Goal: Information Seeking & Learning: Learn about a topic

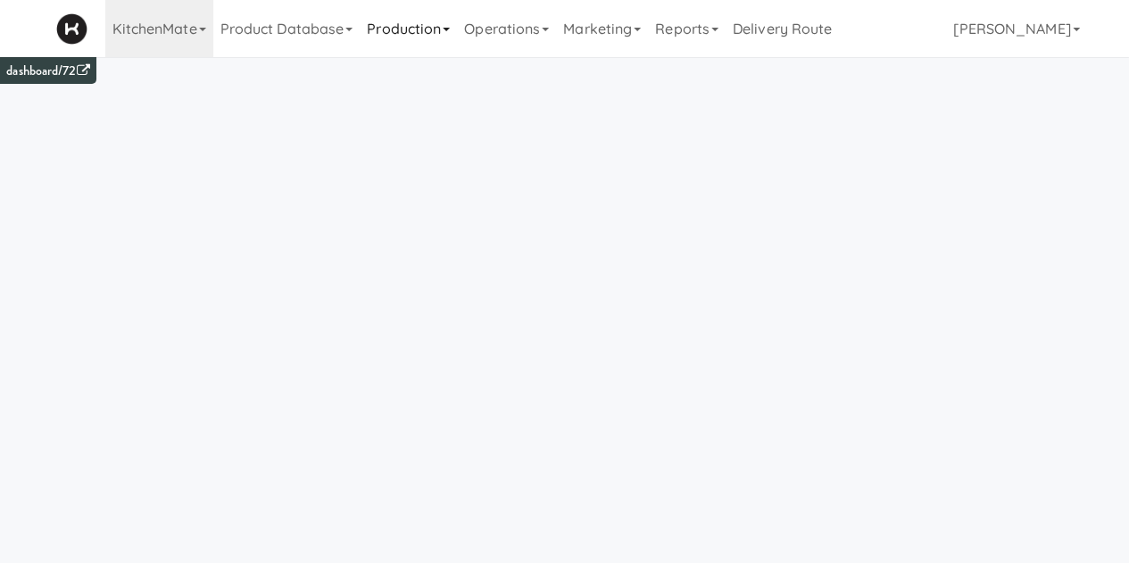
click at [410, 41] on link "Production" at bounding box center [408, 28] width 97 height 57
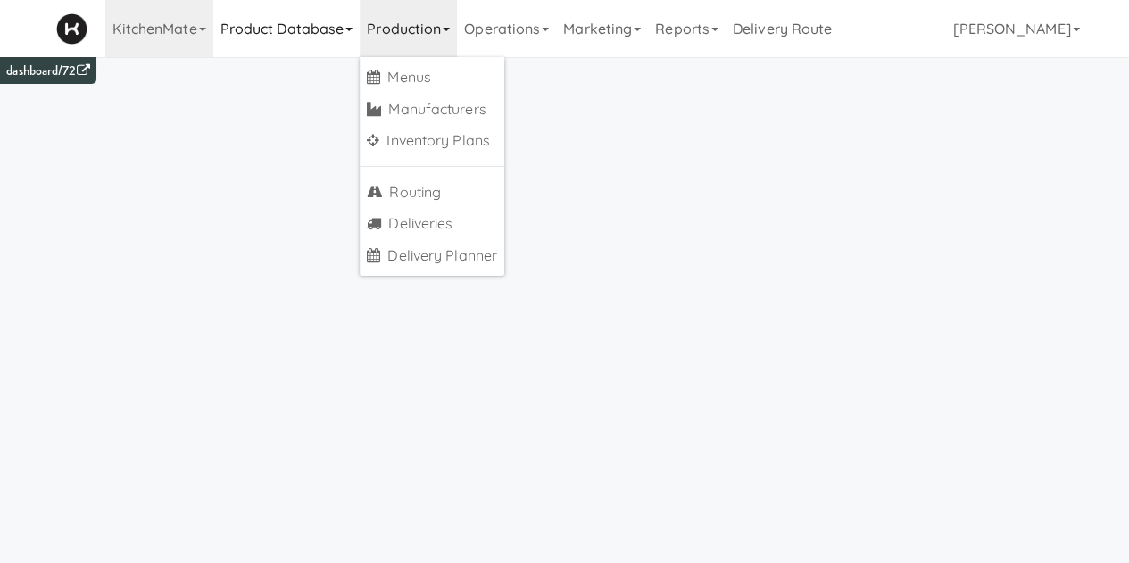
click at [320, 39] on link "Product Database" at bounding box center [286, 28] width 147 height 57
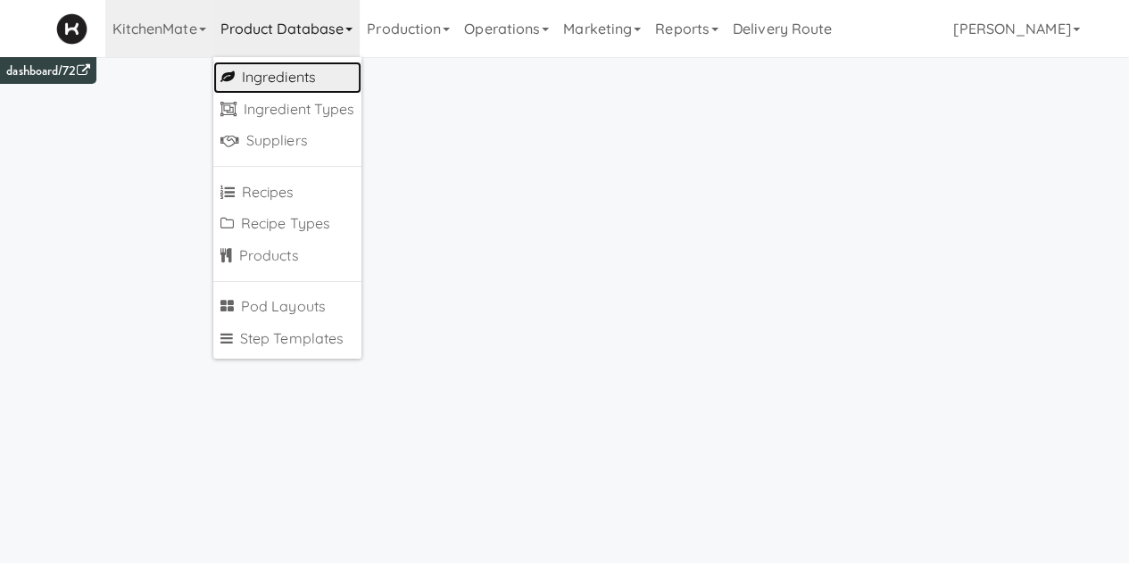
click at [314, 76] on link "Ingredients" at bounding box center [287, 78] width 149 height 32
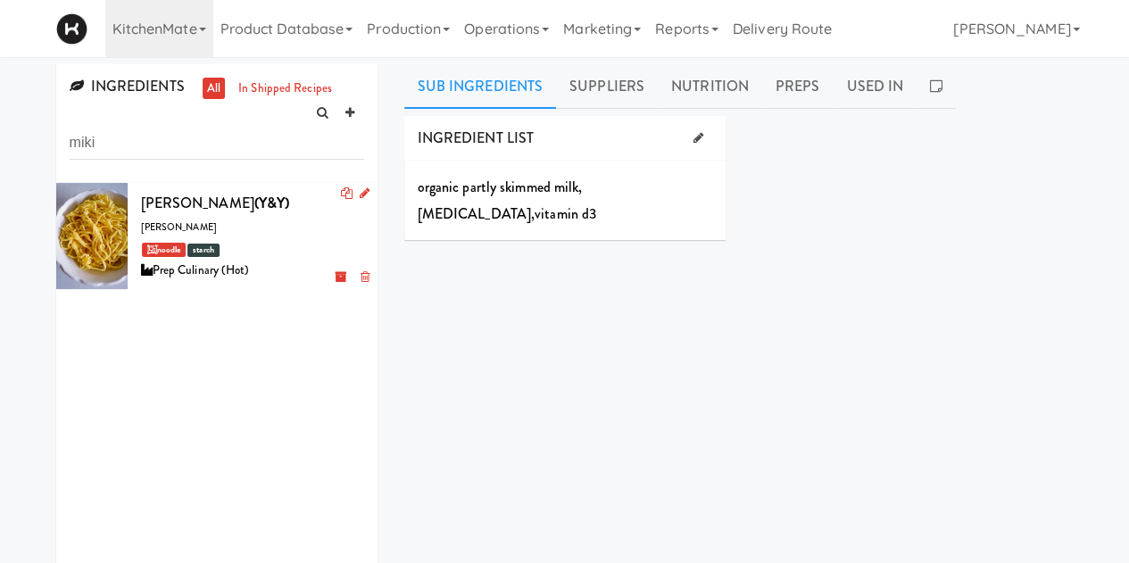
type input "miki"
click at [196, 229] on div "[PERSON_NAME] (Y&Y) miki noodle noodle starch Prep Culinary (Hot)" at bounding box center [252, 236] width 223 height 92
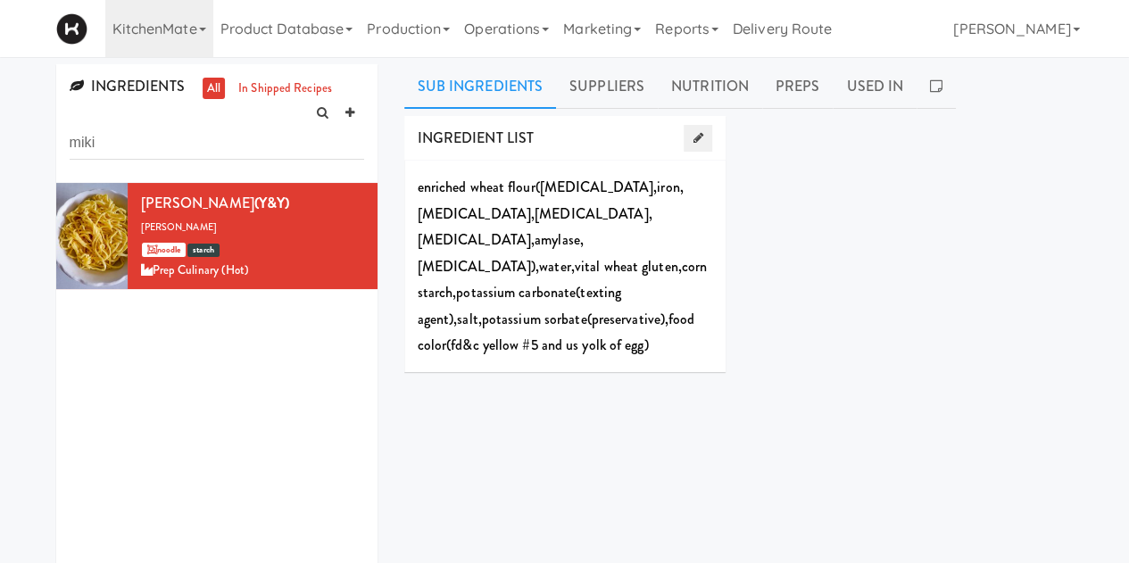
click at [700, 139] on icon at bounding box center [698, 138] width 10 height 12
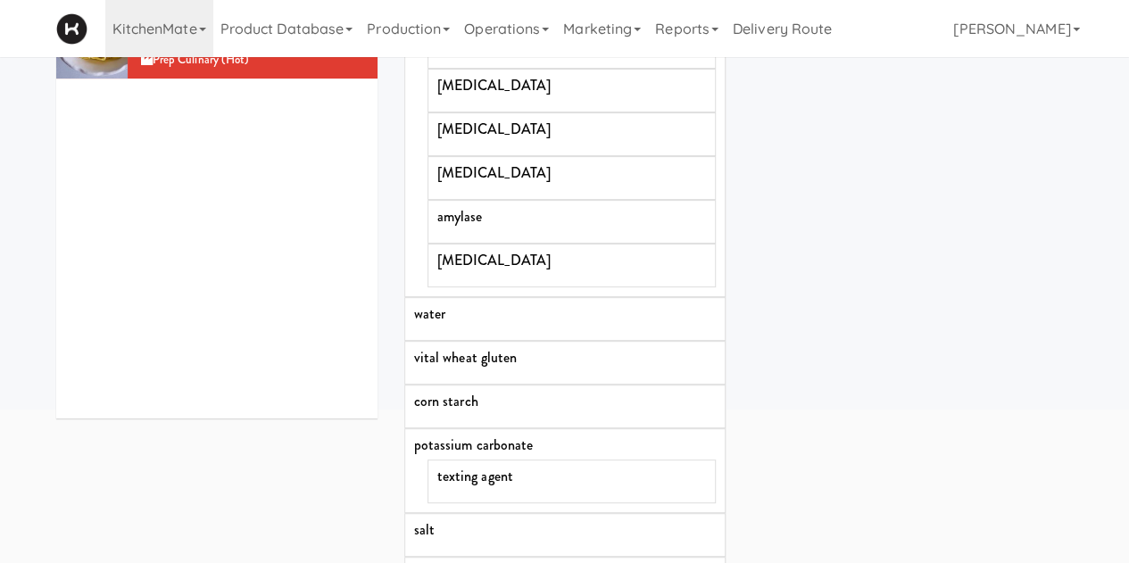
scroll to position [221, 0]
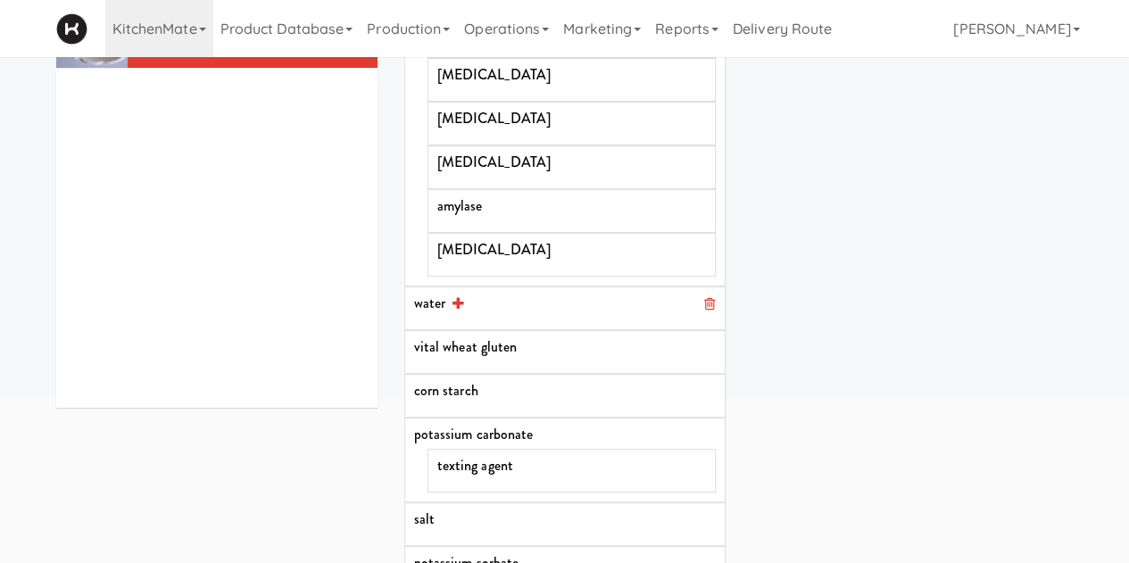
click at [429, 307] on div "water" at bounding box center [565, 303] width 302 height 14
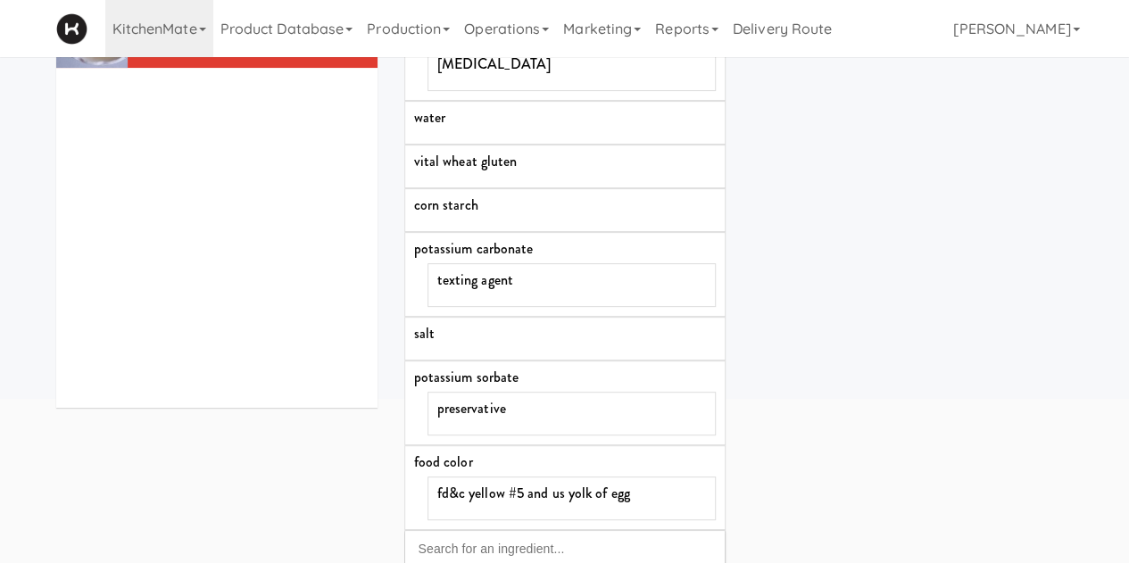
scroll to position [218, 0]
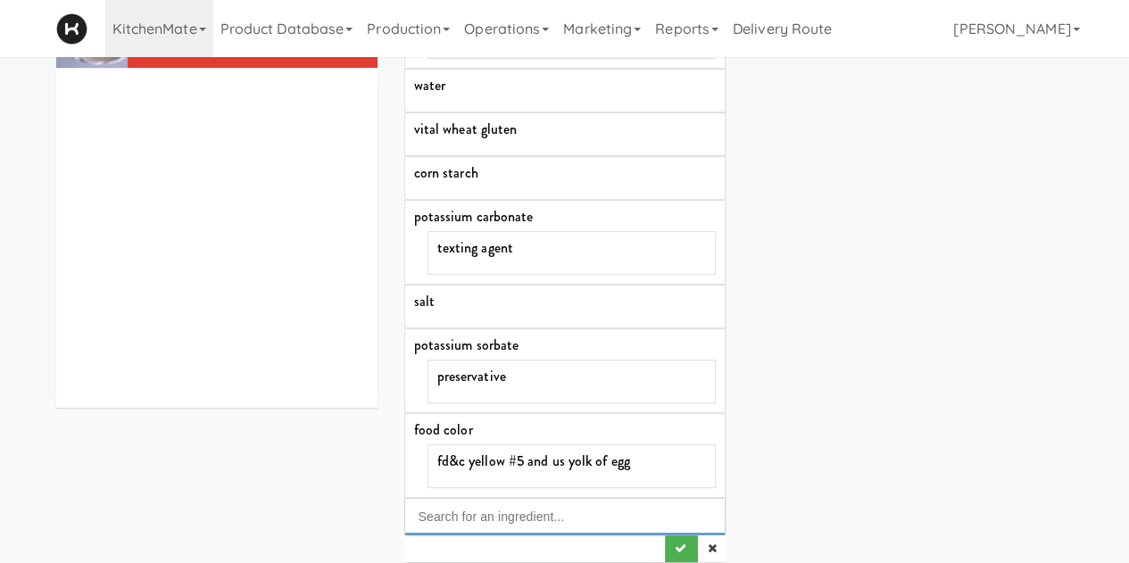
click at [474, 516] on input "Search for an ingredient..." at bounding box center [565, 517] width 320 height 36
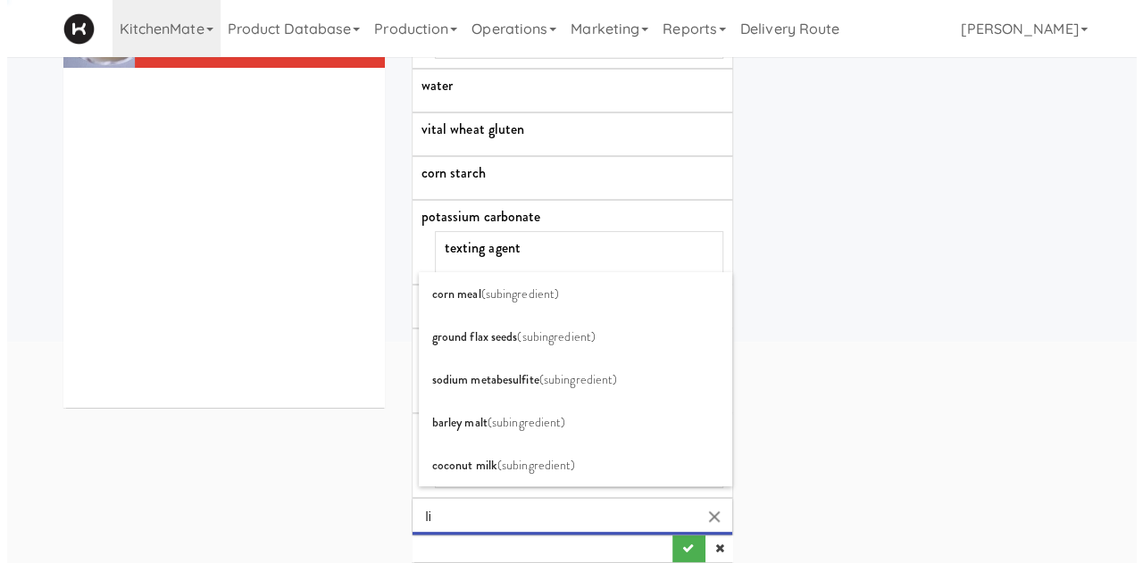
scroll to position [0, 0]
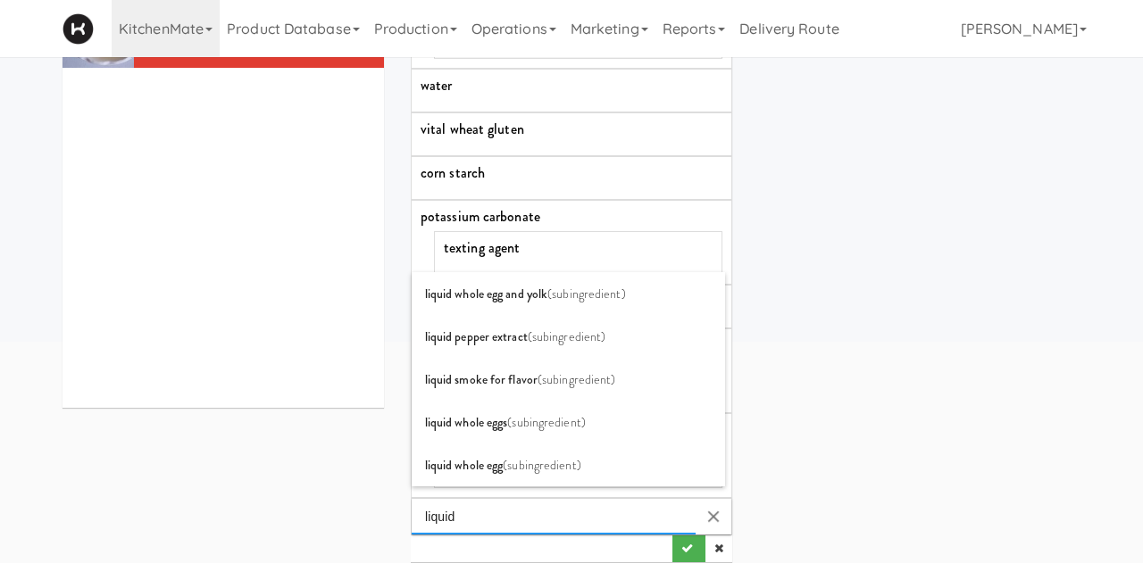
type input "liquid"
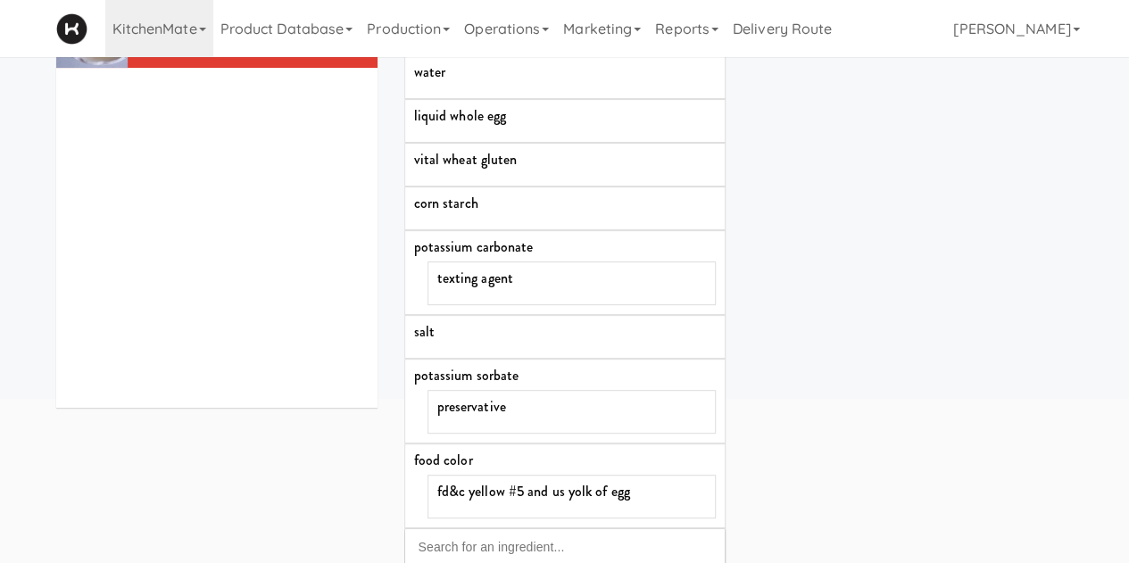
scroll to position [261, 0]
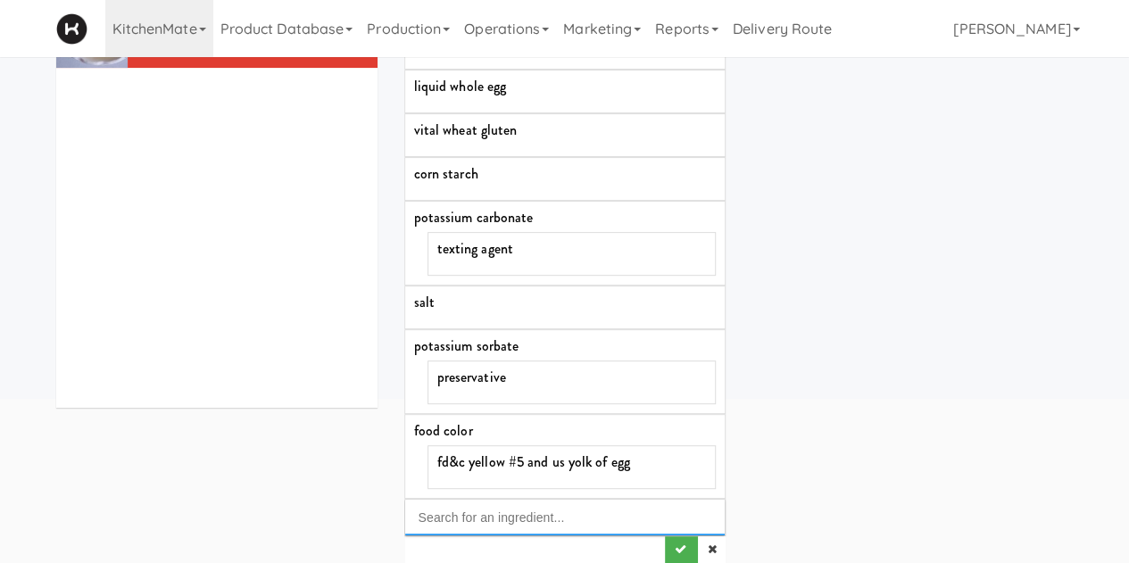
click at [437, 504] on input "Search for an ingredient..." at bounding box center [565, 518] width 320 height 36
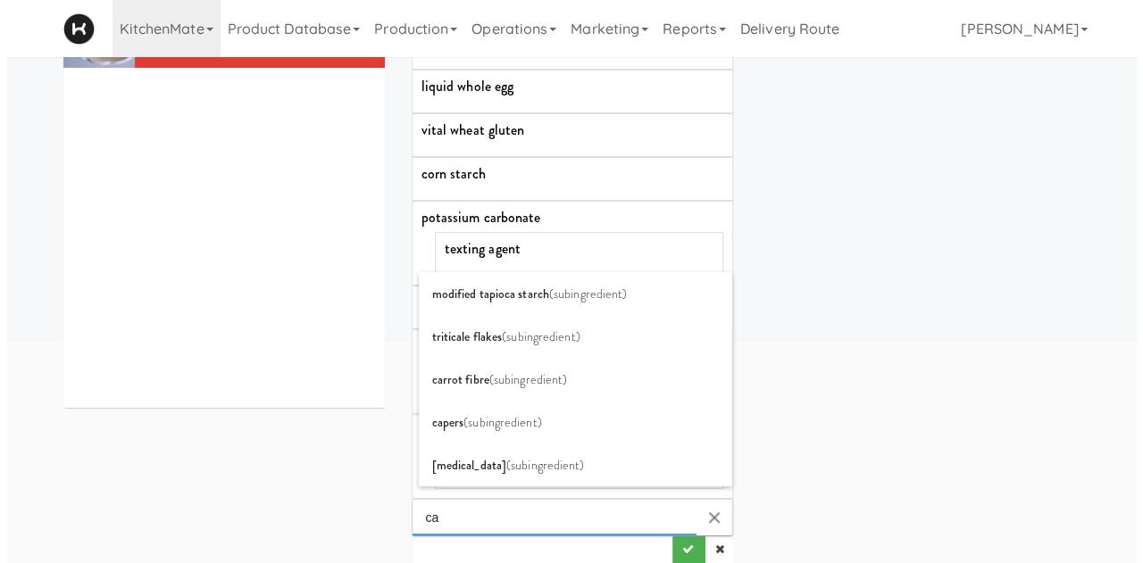
scroll to position [0, 0]
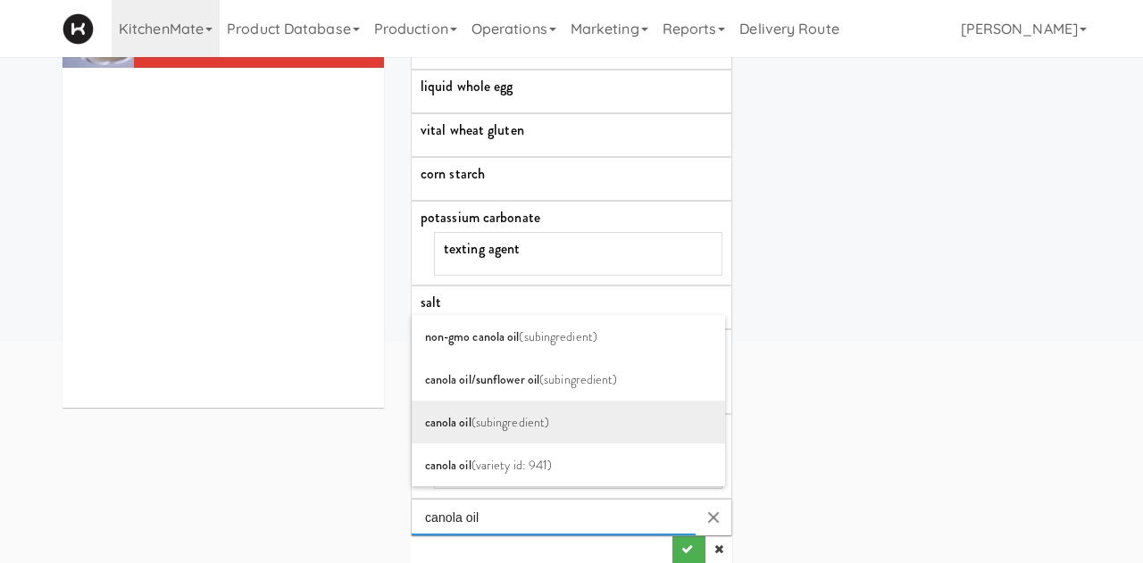
type input "canola oil"
click at [462, 420] on span "canola oil" at bounding box center [448, 422] width 46 height 18
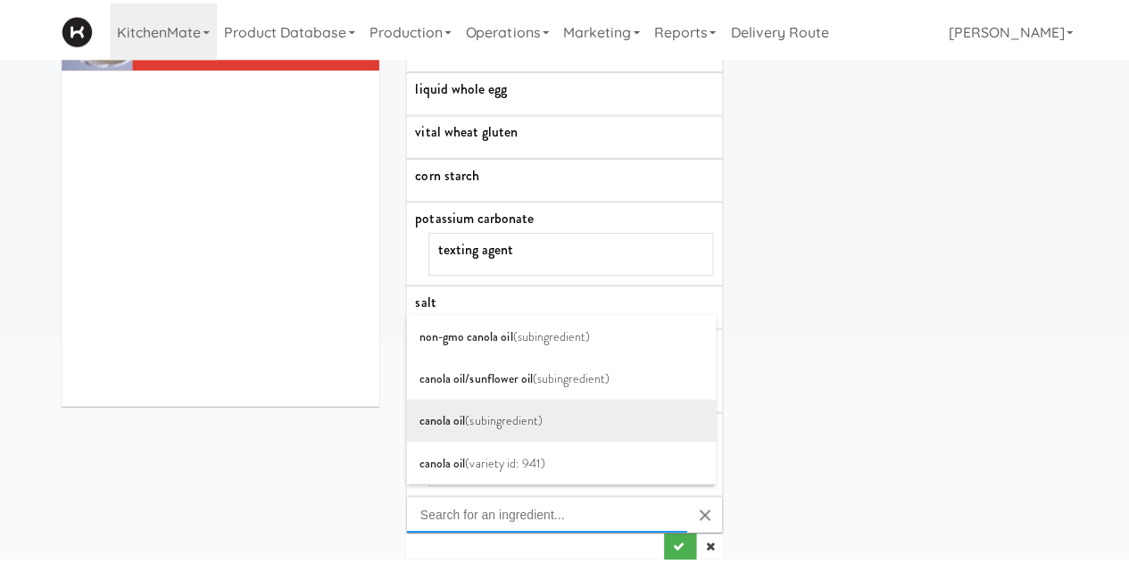
scroll to position [221, 0]
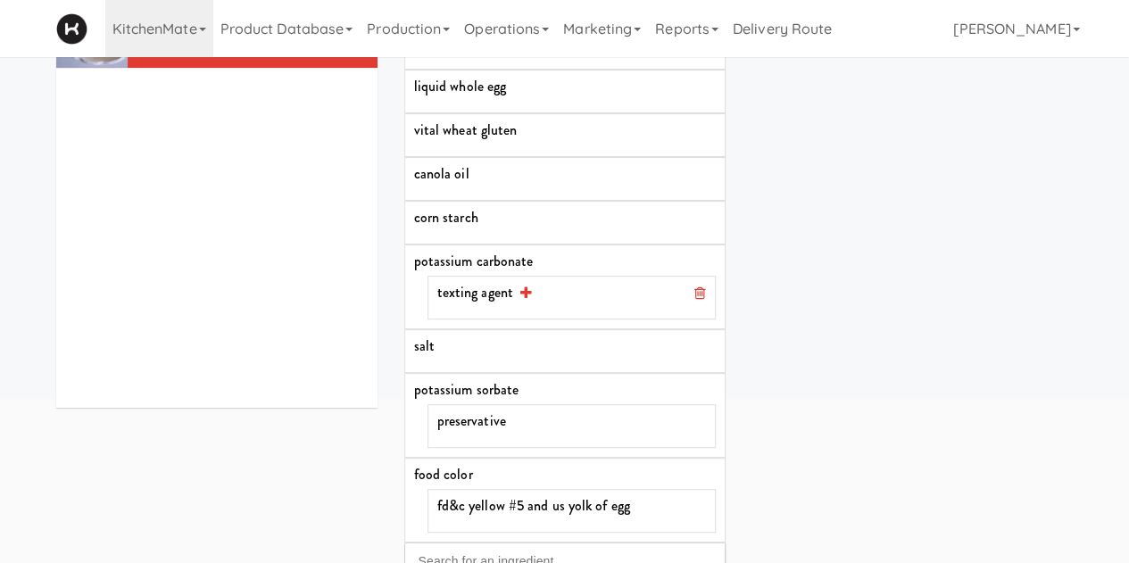
click at [695, 286] on icon at bounding box center [700, 293] width 12 height 14
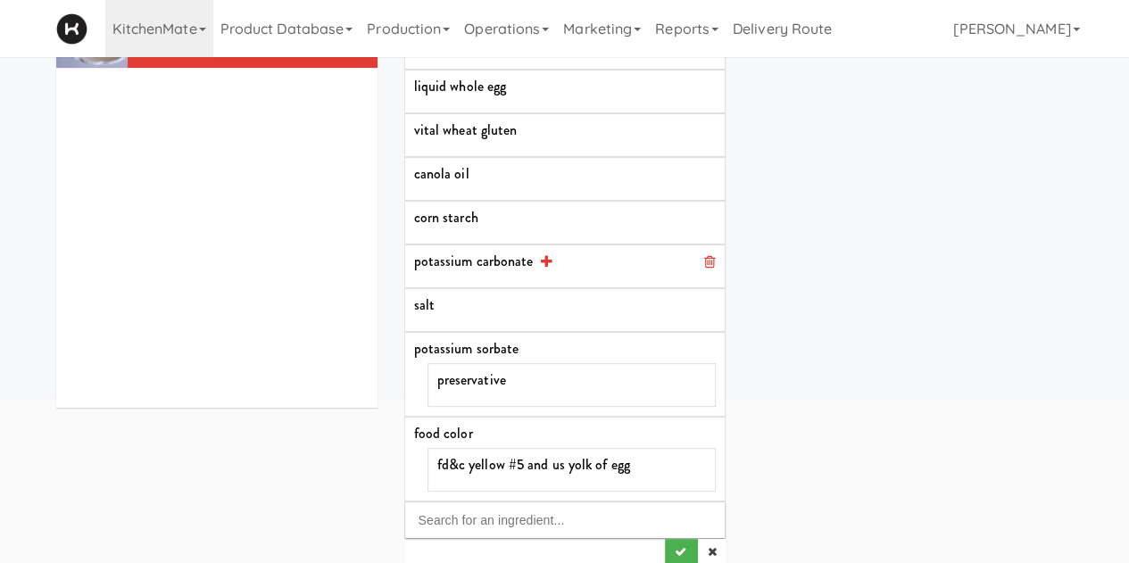
click at [703, 254] on icon at bounding box center [709, 261] width 12 height 14
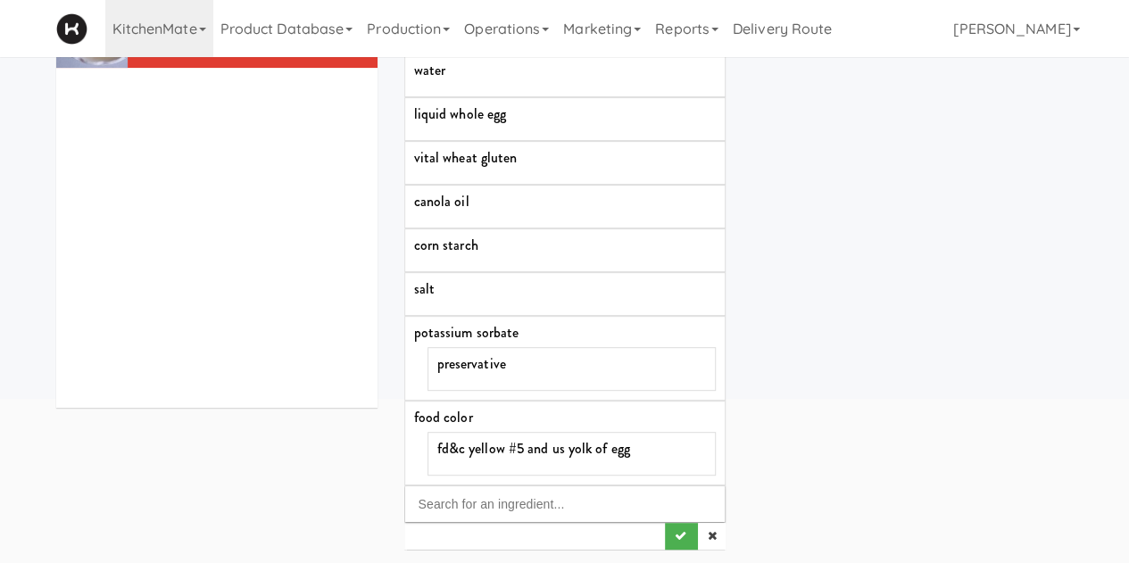
scroll to position [221, 0]
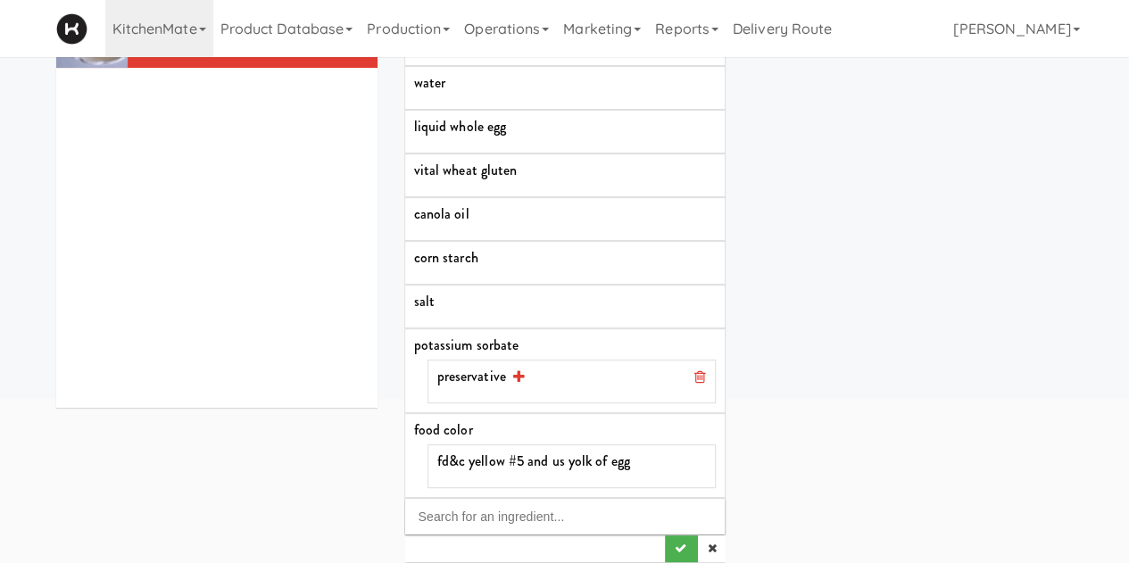
click at [696, 370] on icon at bounding box center [700, 377] width 12 height 14
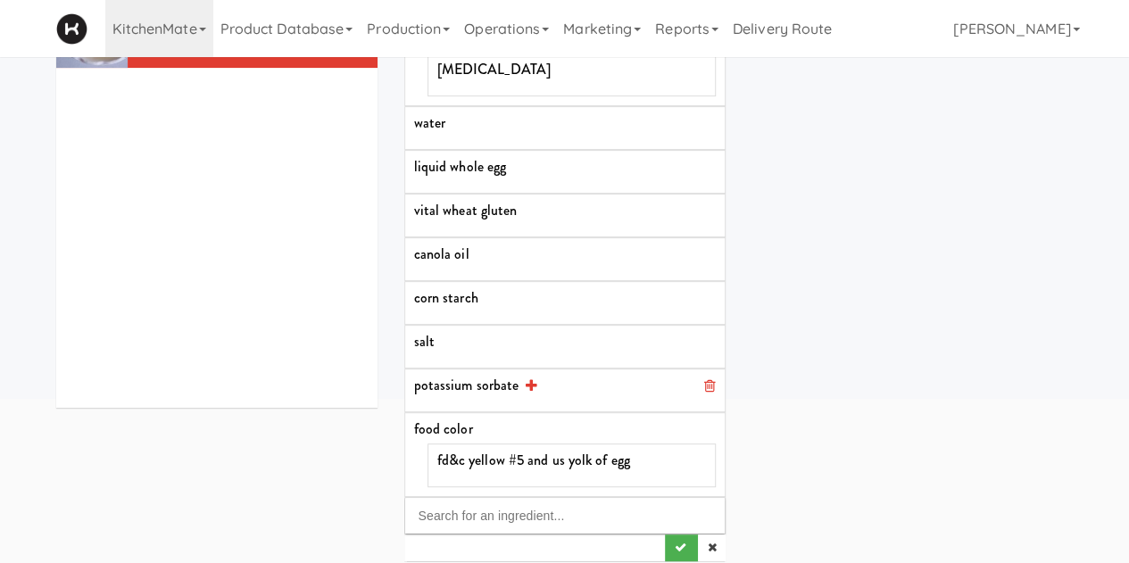
click at [703, 379] on icon at bounding box center [709, 386] width 12 height 14
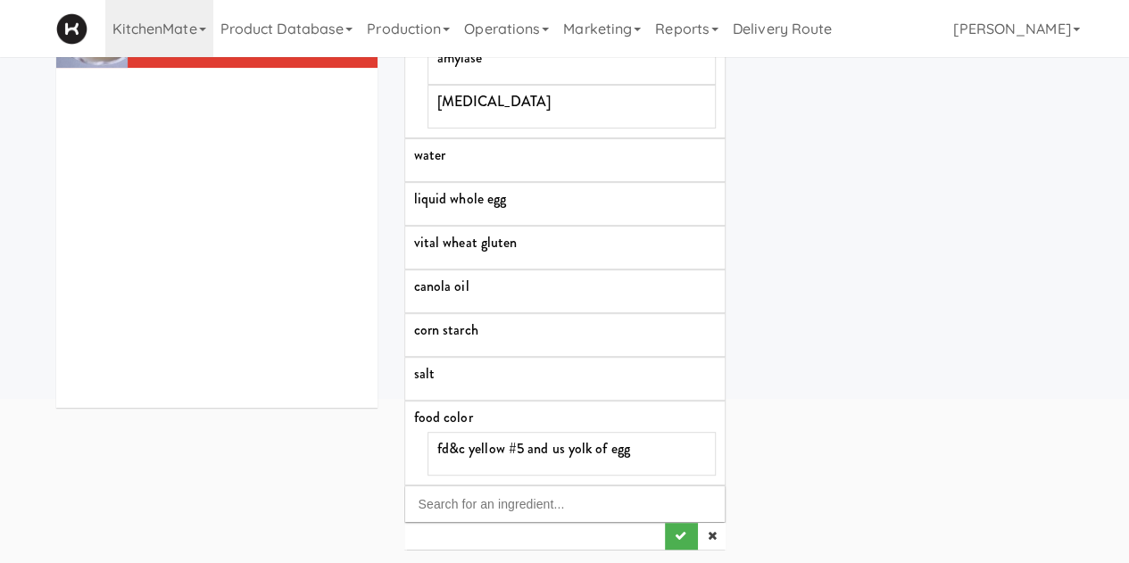
scroll to position [137, 0]
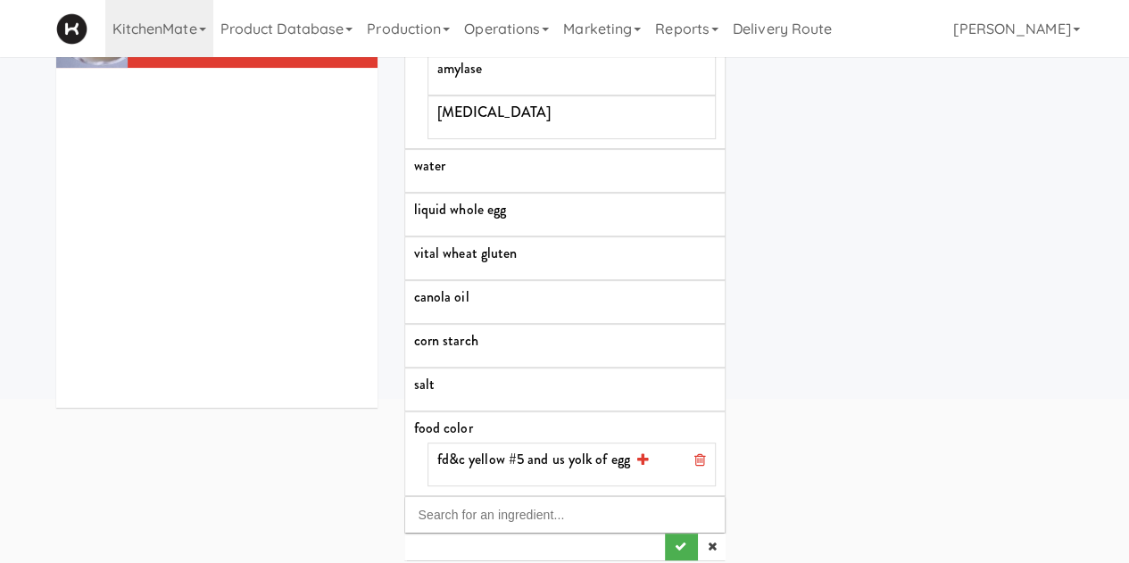
click at [694, 453] on icon at bounding box center [700, 460] width 12 height 14
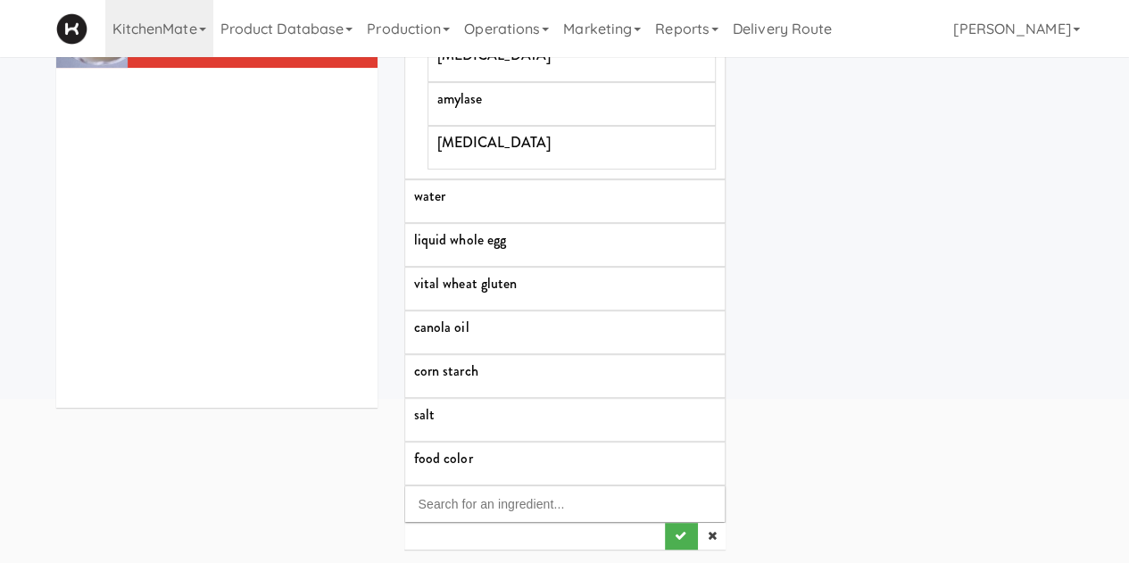
scroll to position [96, 0]
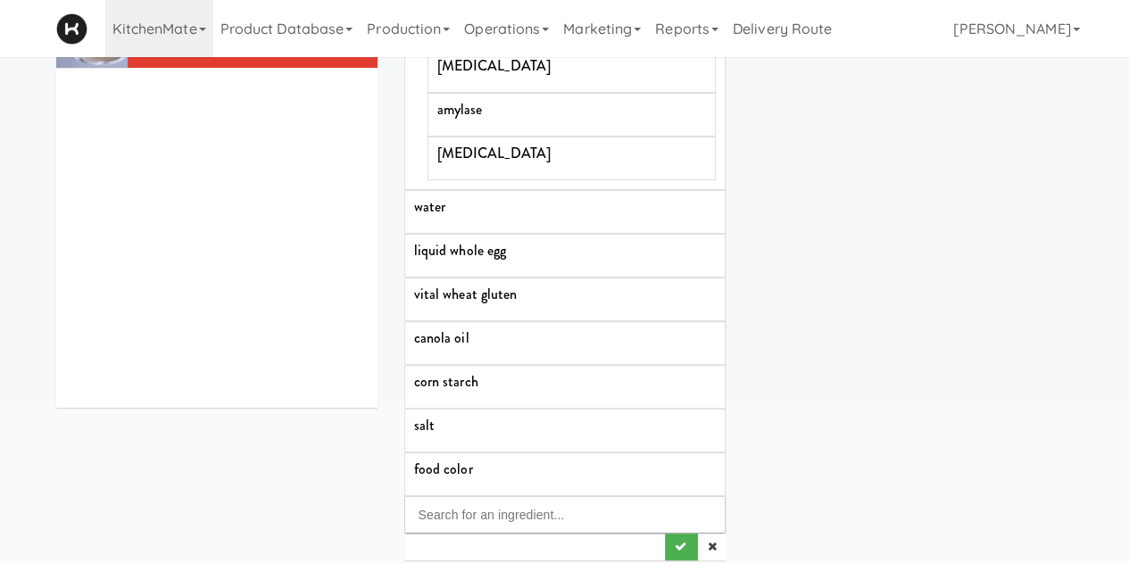
click at [815, 371] on div "INGREDIENT LIST enriched wheat flour [MEDICAL_DATA] iron [MEDICAL_DATA] [MEDICA…" at bounding box center [739, 186] width 696 height 777
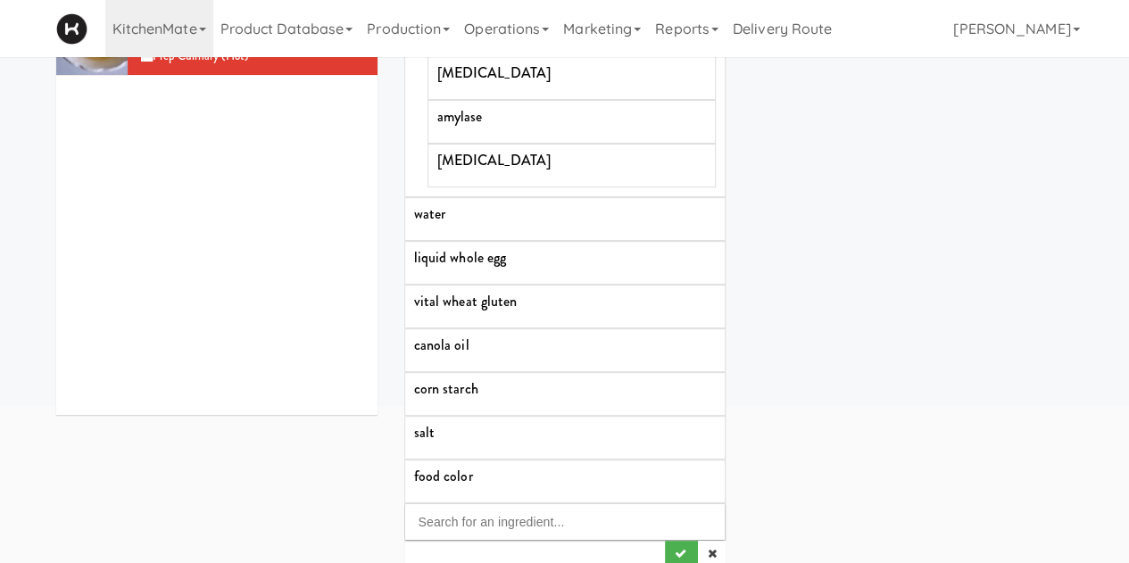
scroll to position [221, 0]
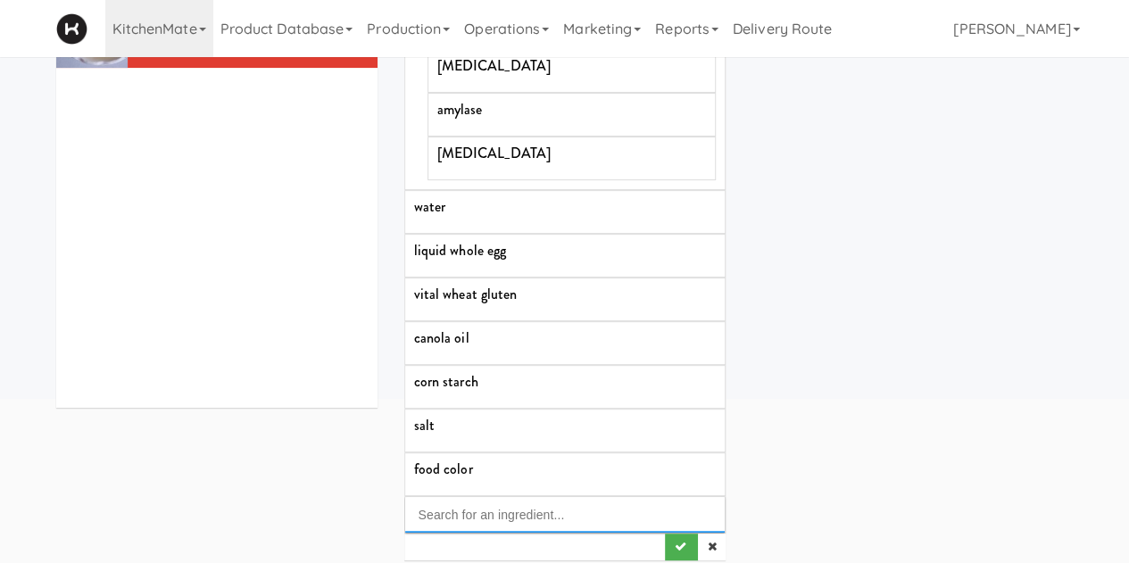
click at [470, 503] on input "Search for an ingredient..." at bounding box center [565, 515] width 320 height 36
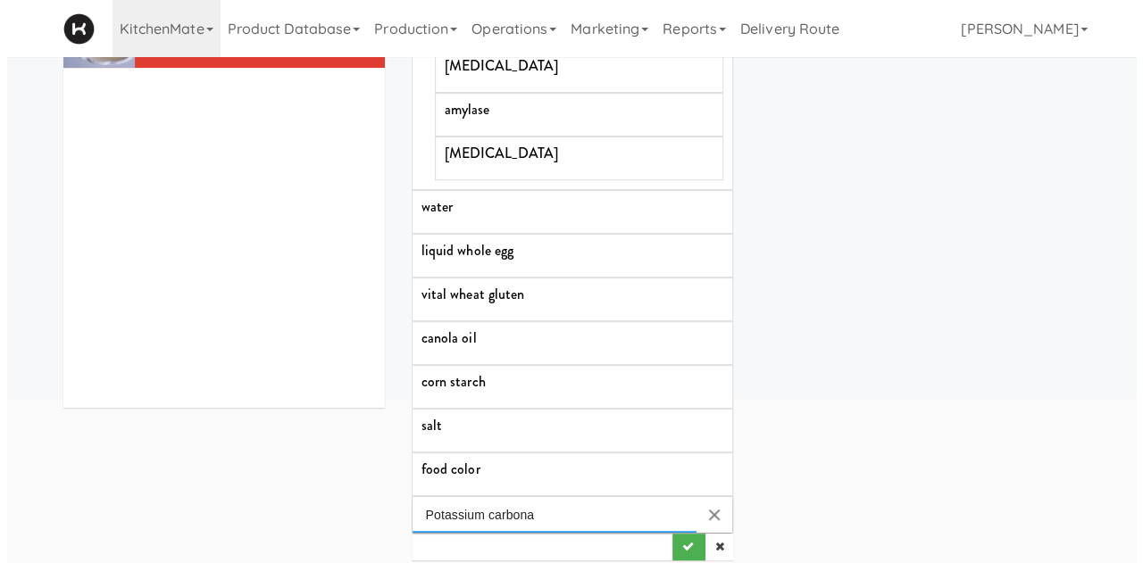
scroll to position [0, 0]
type input "Potassium carbonate"
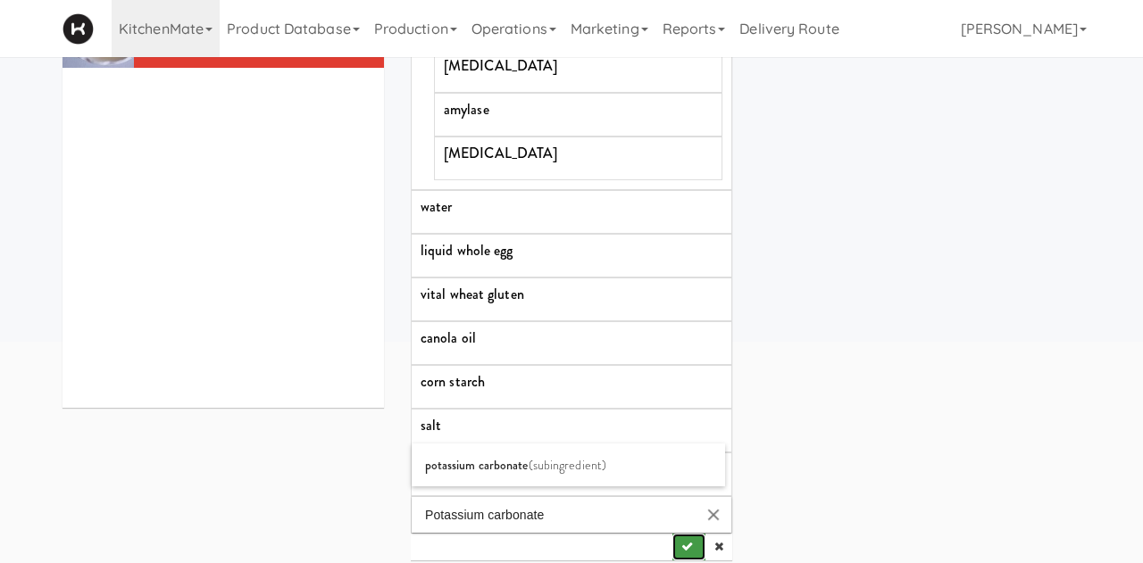
click at [681, 541] on icon "submit" at bounding box center [687, 547] width 12 height 12
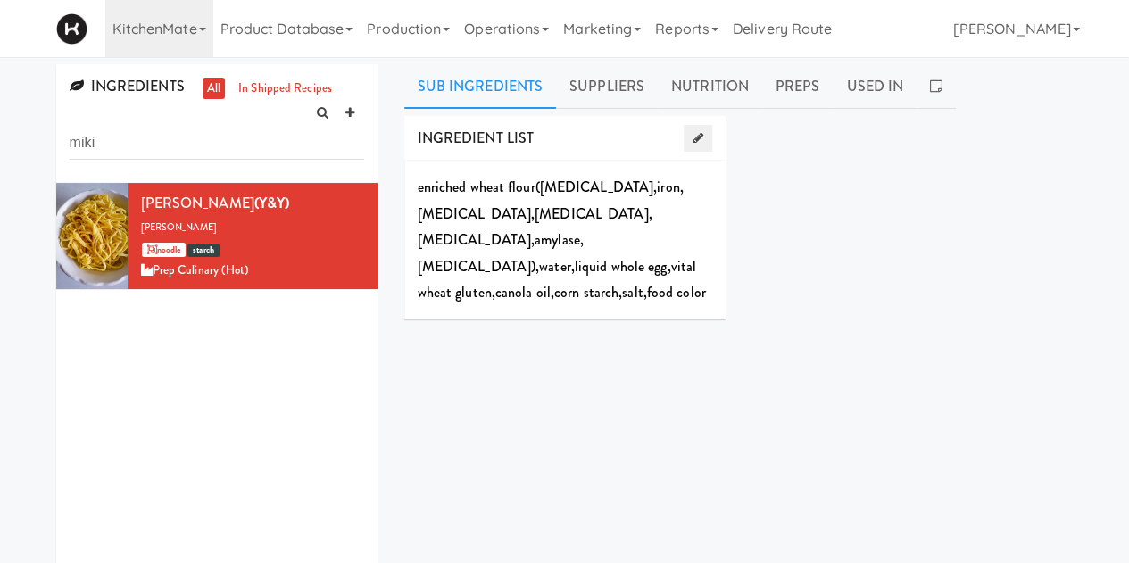
click at [703, 135] on link at bounding box center [698, 138] width 28 height 27
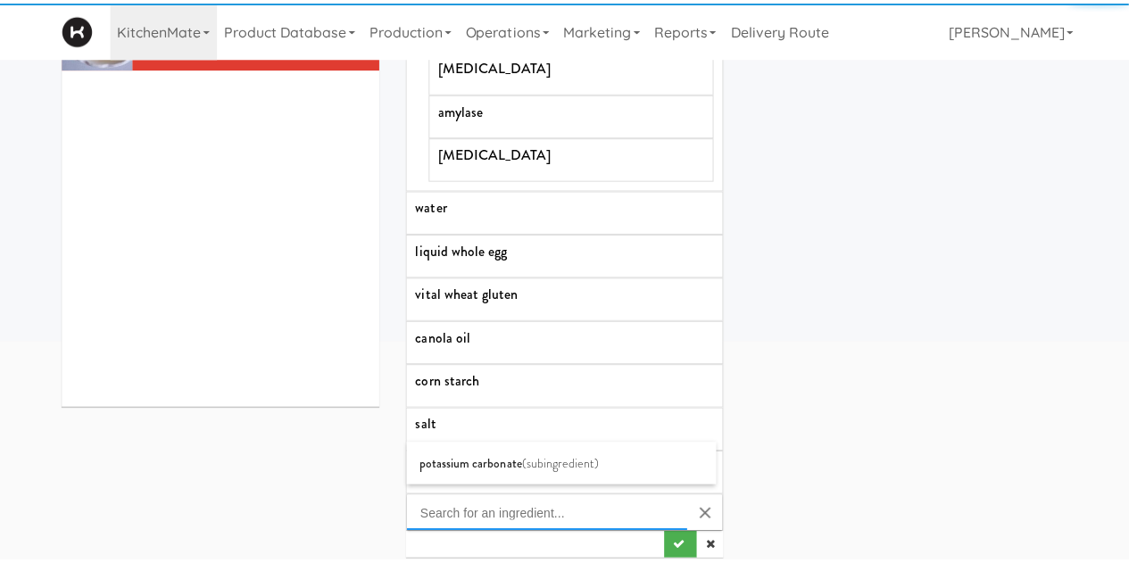
scroll to position [221, 0]
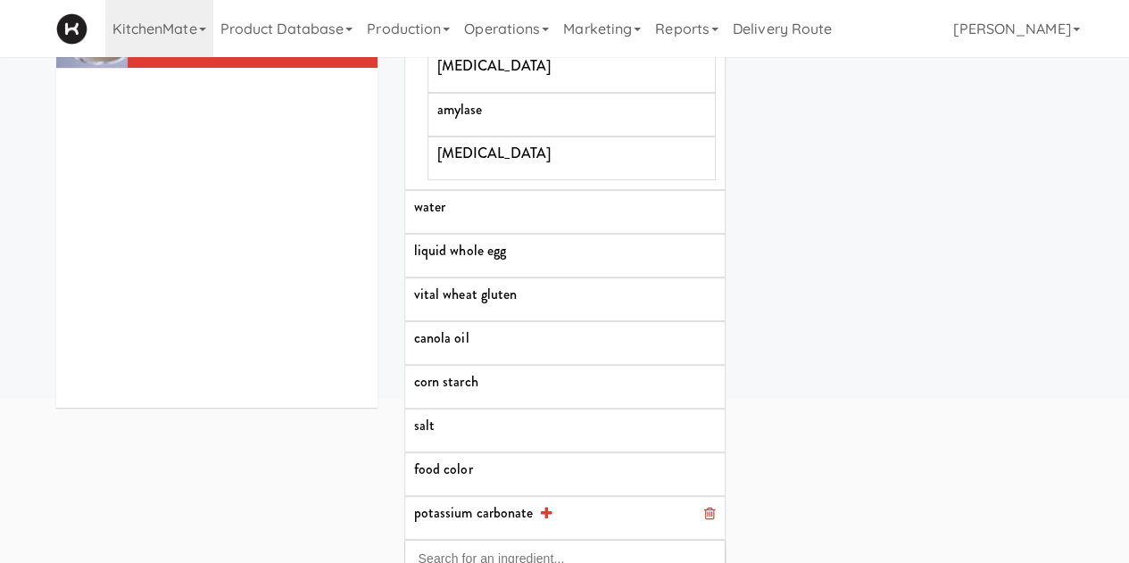
click at [543, 506] on icon at bounding box center [546, 513] width 12 height 14
click at [527, 530] on input "Search for an ingredient..." at bounding box center [572, 546] width 287 height 36
type input "t"
type input "te"
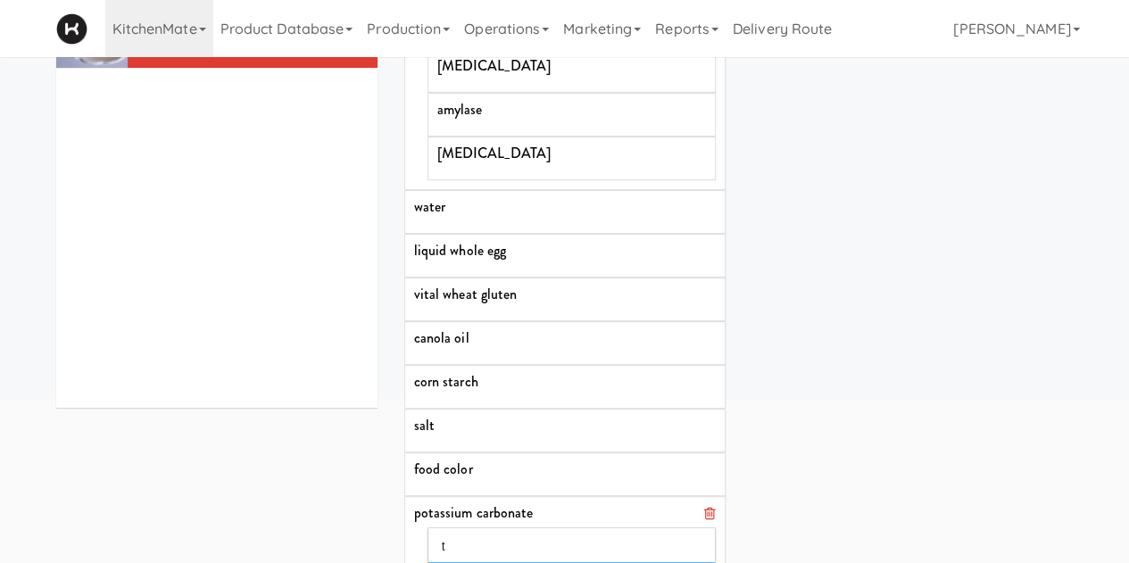
type input "te"
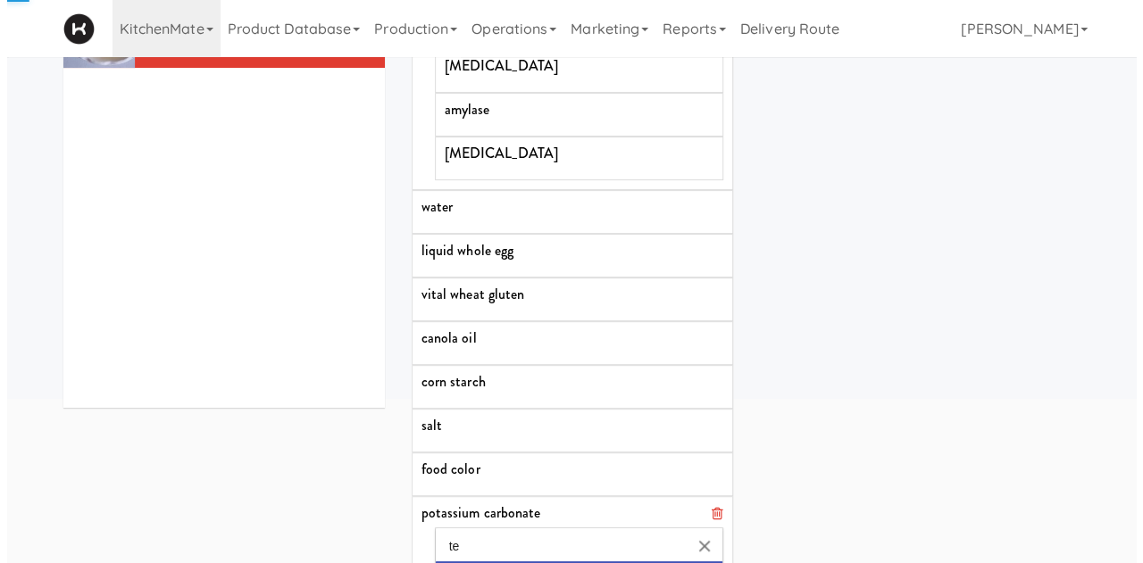
scroll to position [0, 0]
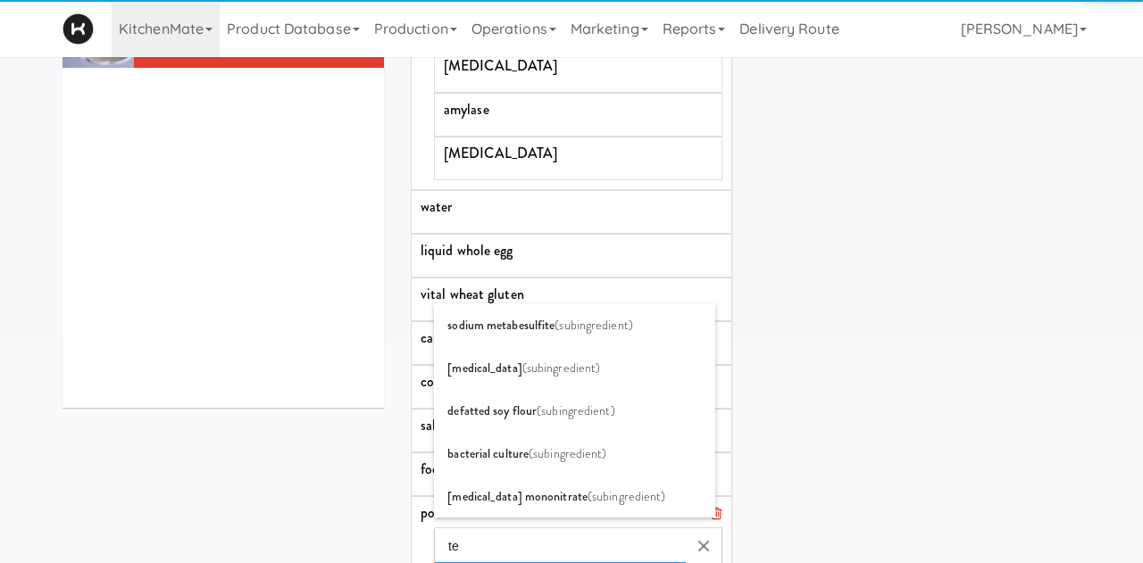
type input "tex"
type input "text"
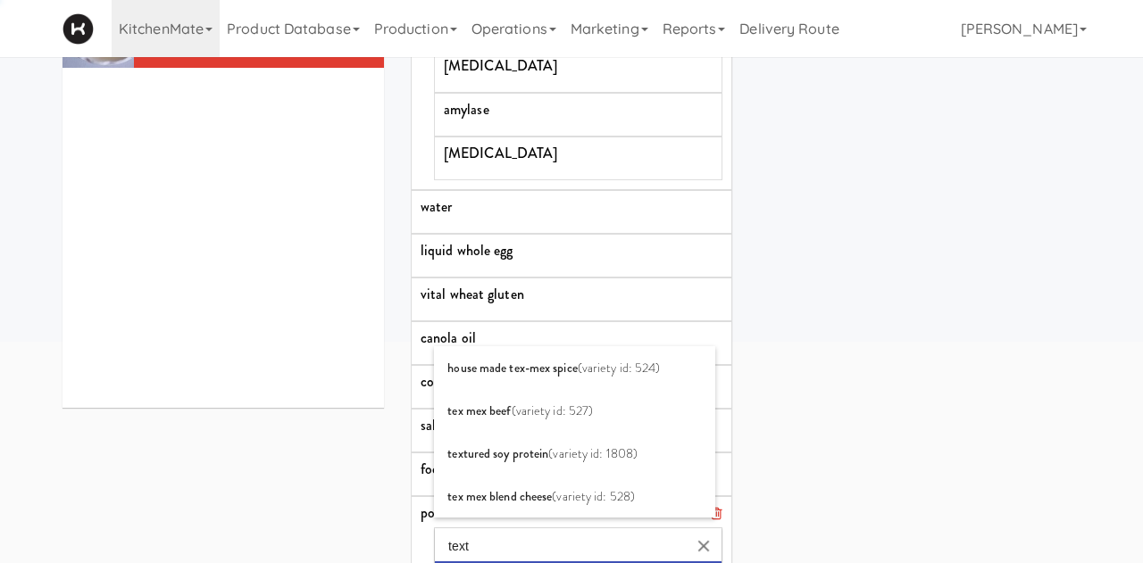
type input "texti"
type input "textin"
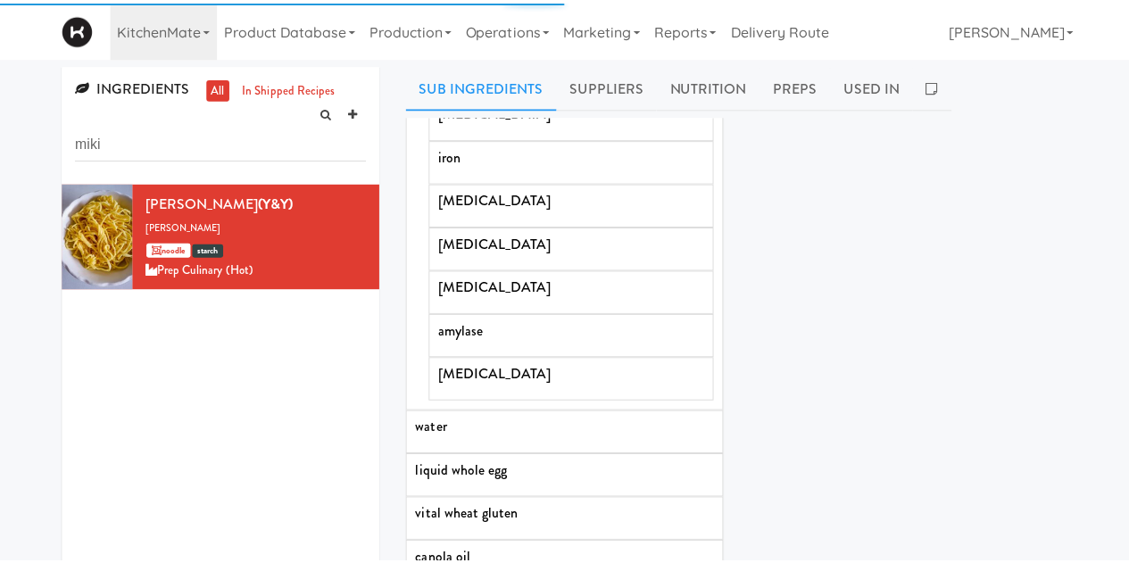
scroll to position [221, 0]
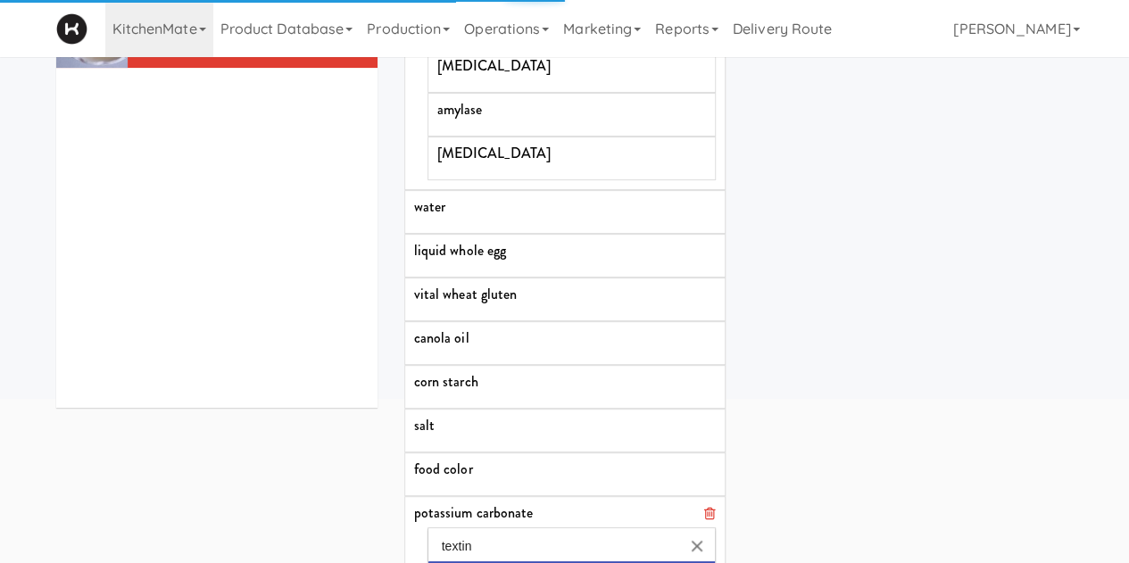
type input "texting"
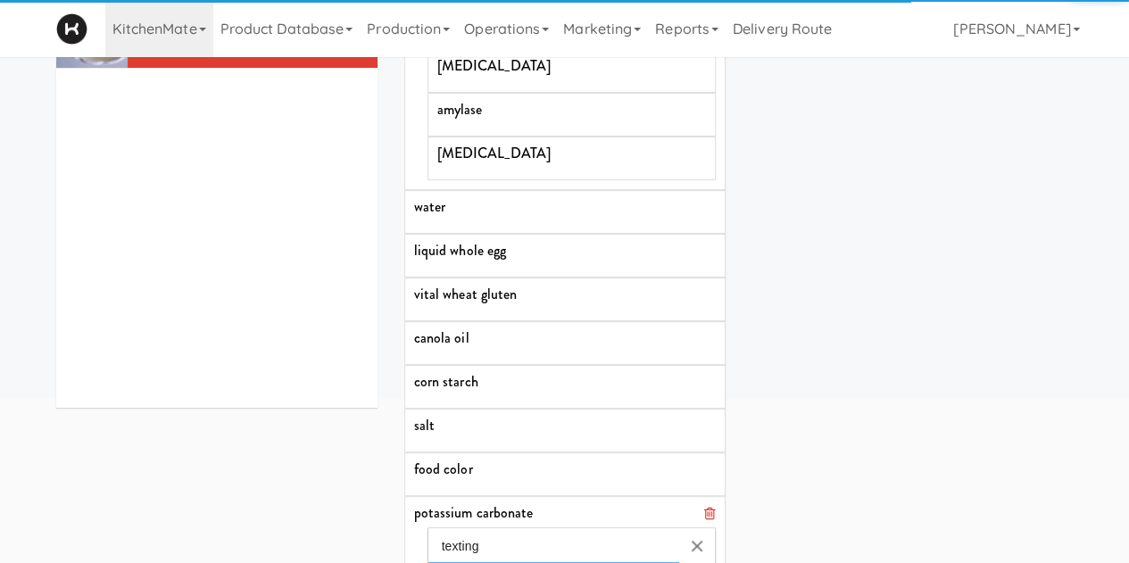
type input "texting a"
type input "texting ag"
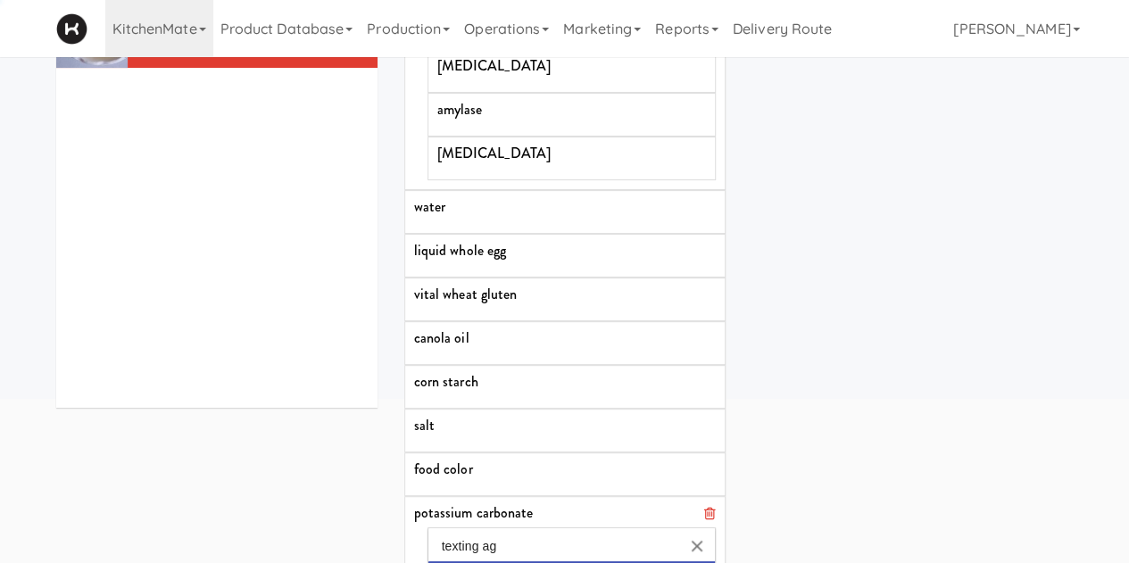
type input "texting age"
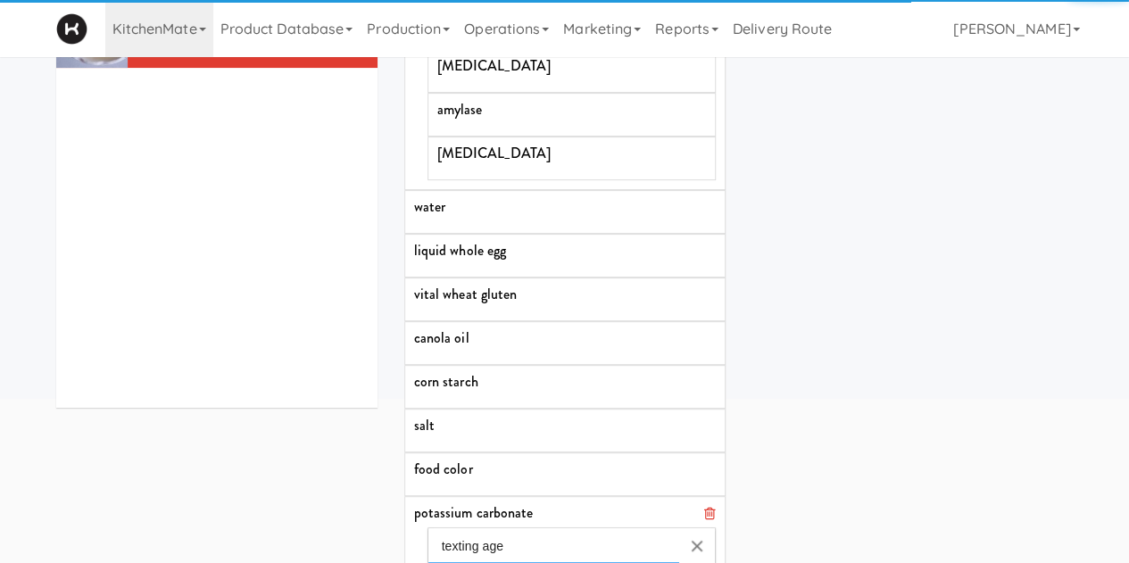
type input "texting agen"
type input "texting agent"
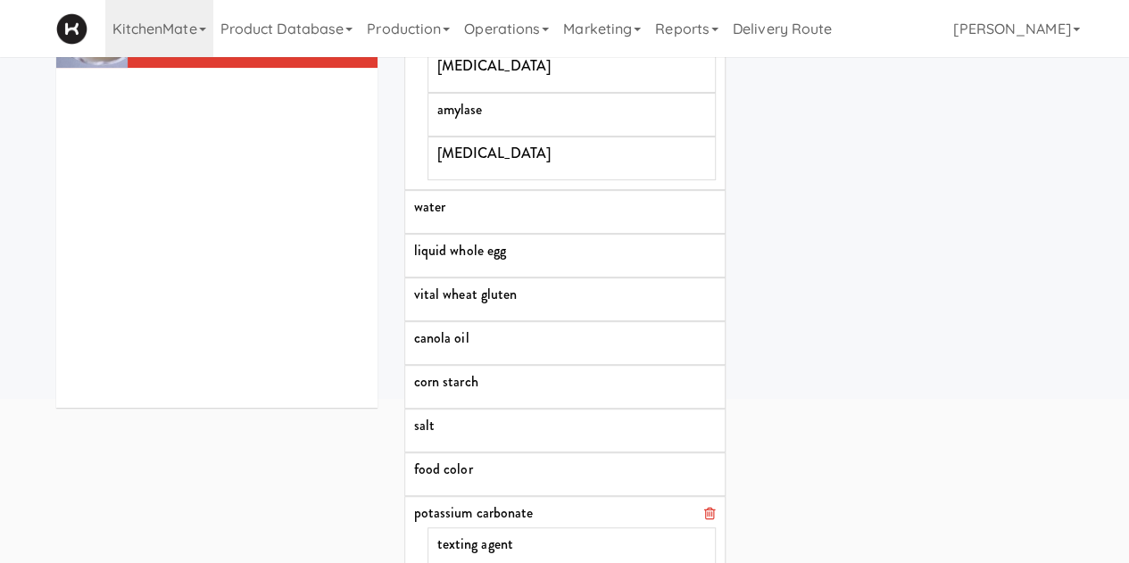
click at [728, 498] on div "INGREDIENT LIST enriched wheat flour [MEDICAL_DATA] iron [MEDICAL_DATA] [MEDICA…" at bounding box center [565, 247] width 348 height 899
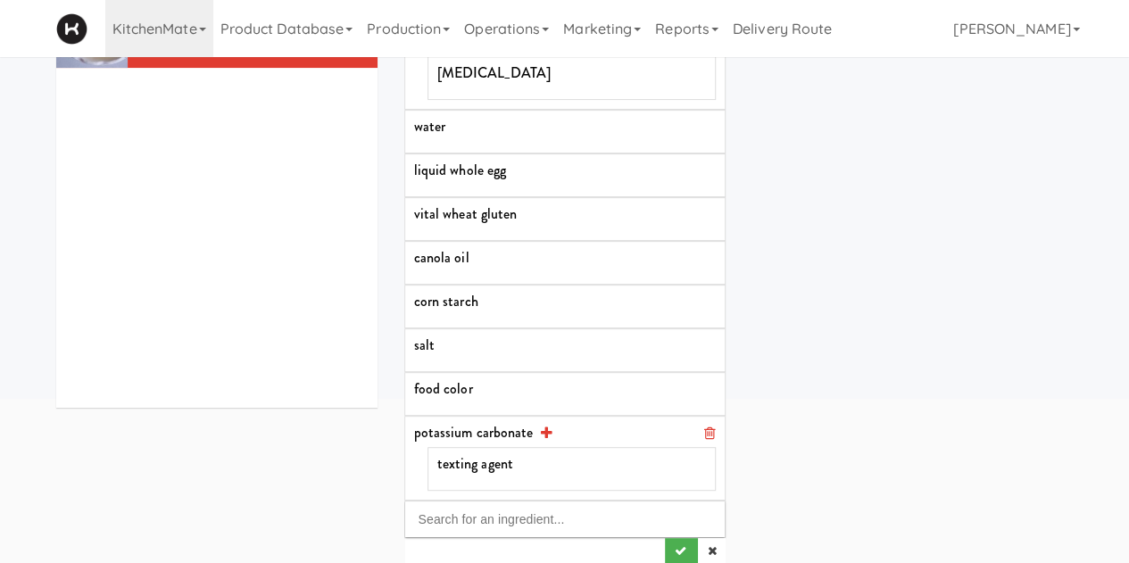
scroll to position [180, 0]
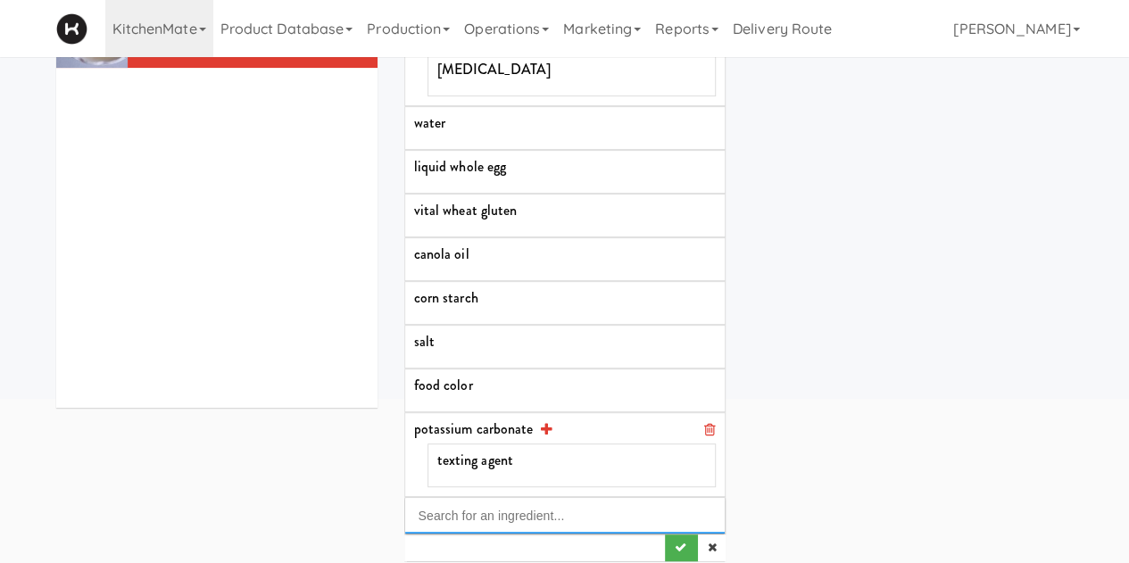
click at [505, 508] on input "Search for an ingredient..." at bounding box center [565, 516] width 320 height 36
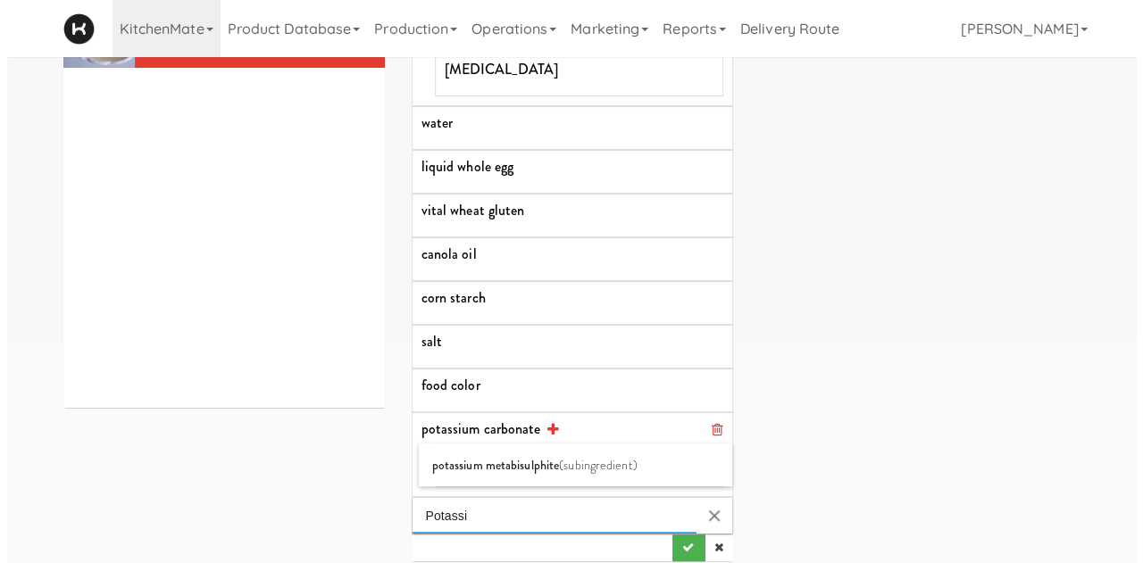
scroll to position [0, 0]
type input "Potassium Sorbate"
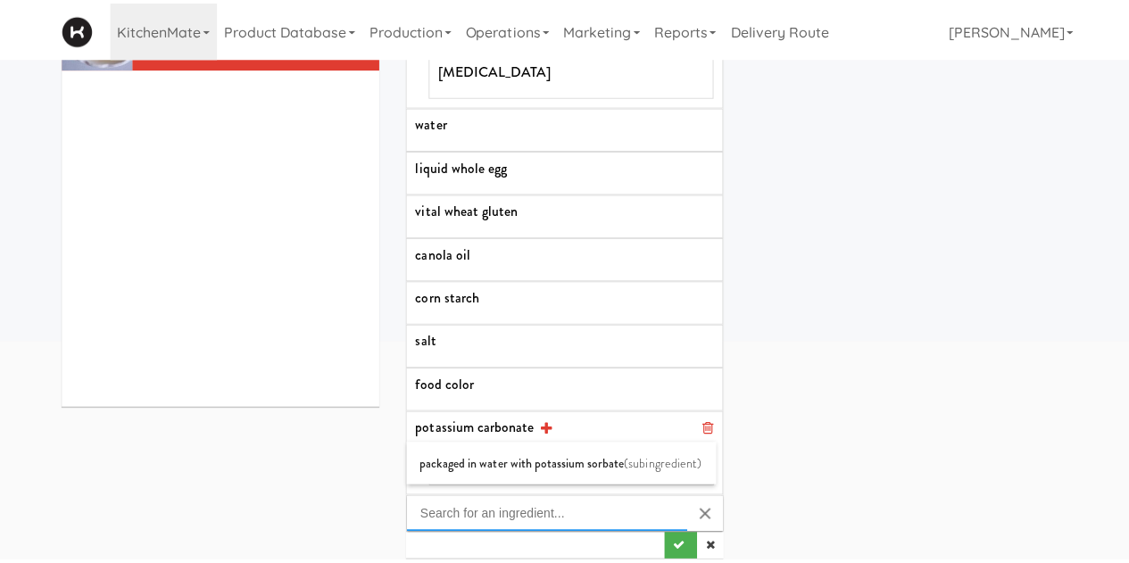
scroll to position [221, 0]
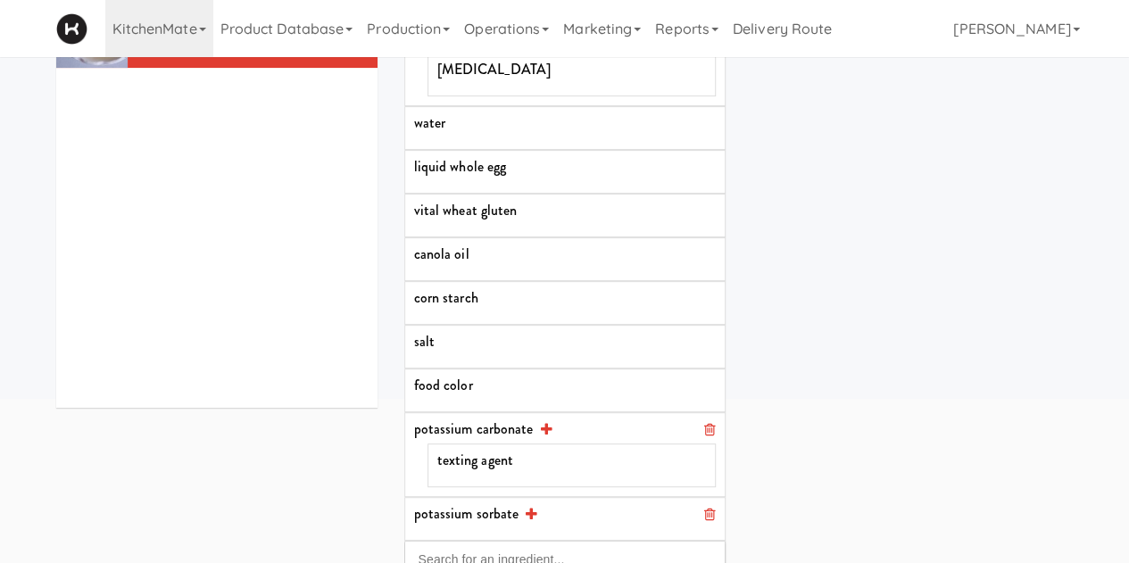
click at [541, 507] on div "potassium sorbate" at bounding box center [565, 514] width 302 height 14
click at [528, 507] on icon at bounding box center [532, 514] width 12 height 14
click at [520, 529] on input "Search for an ingredient..." at bounding box center [572, 547] width 287 height 36
type input "p"
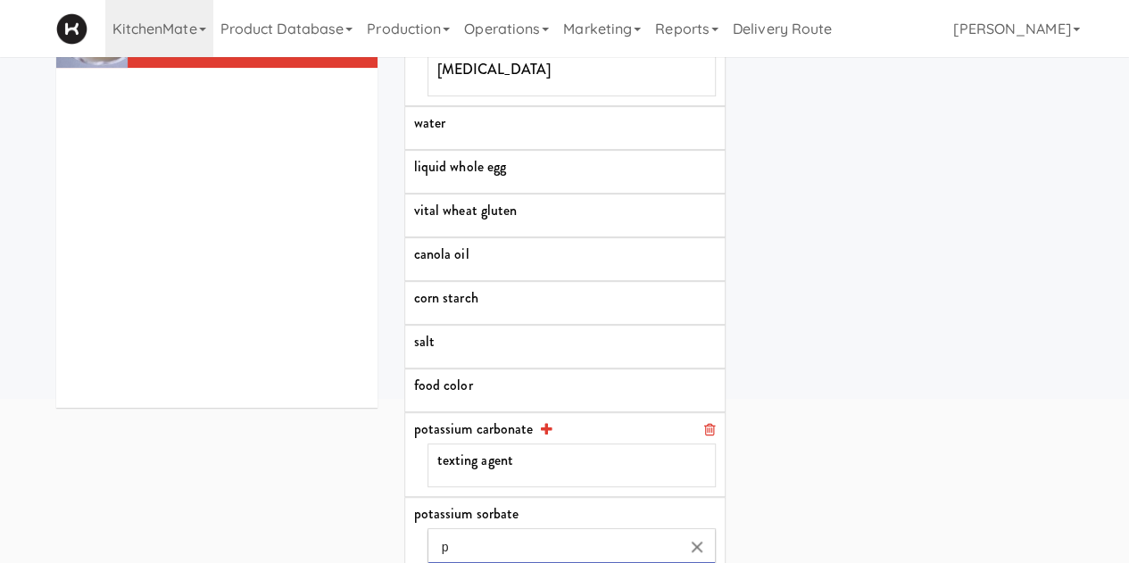
type input "pr"
type input "pre"
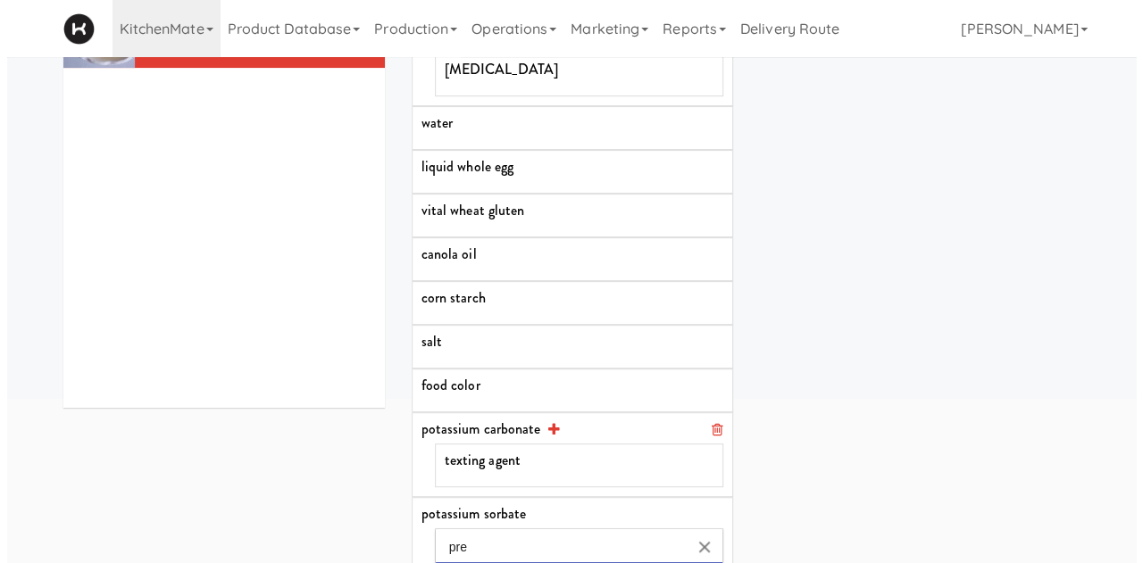
scroll to position [0, 0]
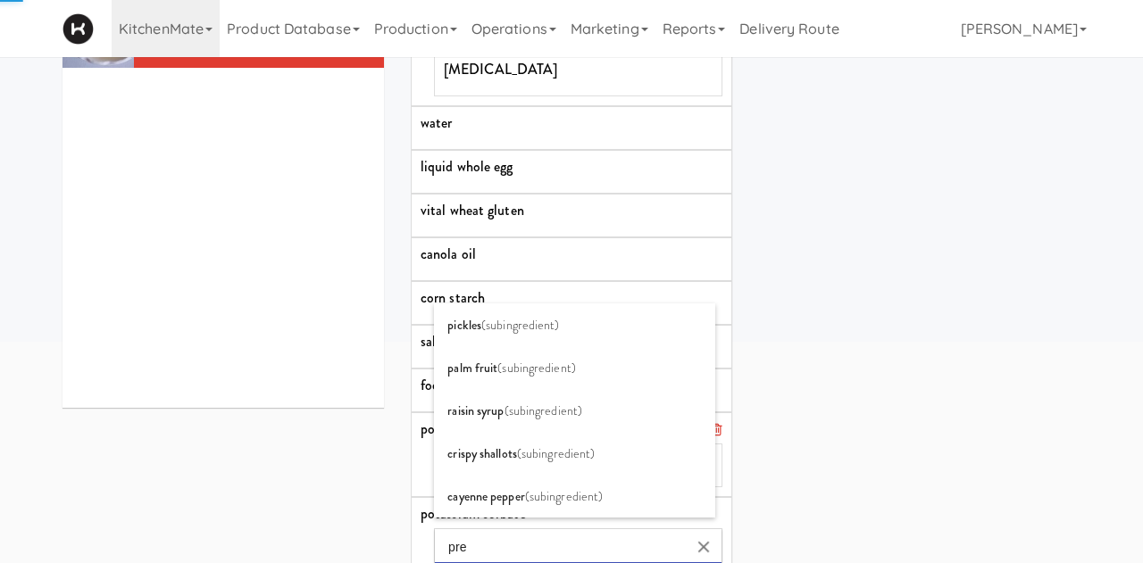
type input "pres"
type input "prese"
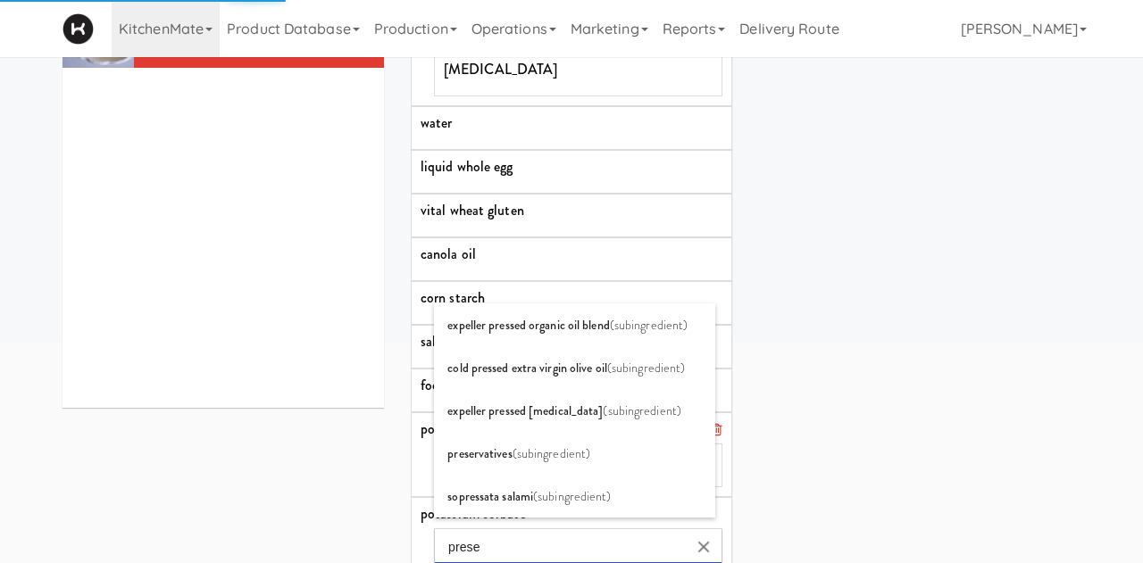
type input "preser"
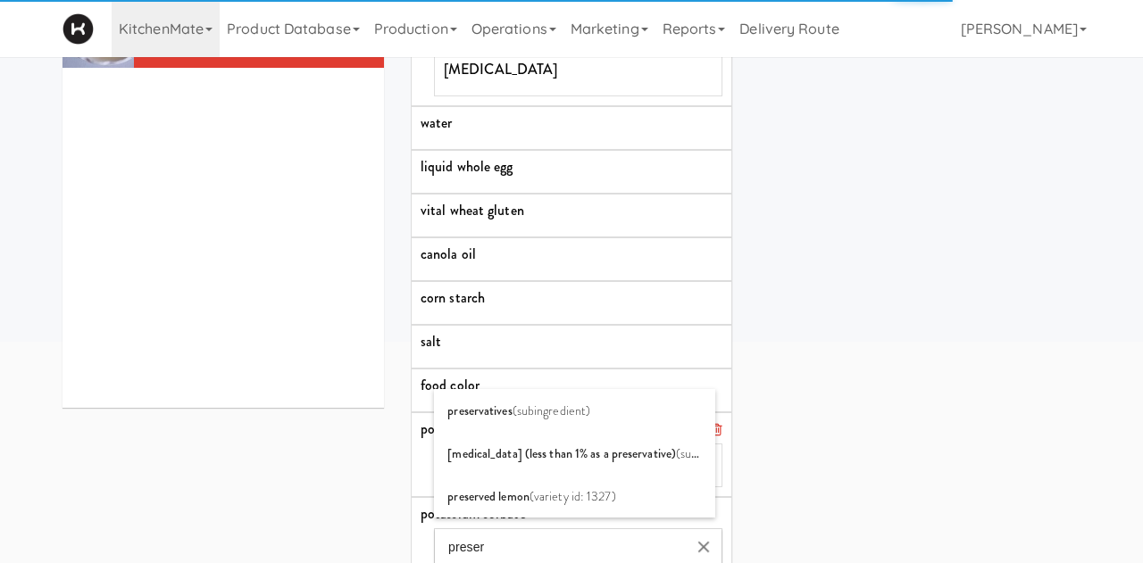
type input "preserv"
type input "preserva"
type input "preservat"
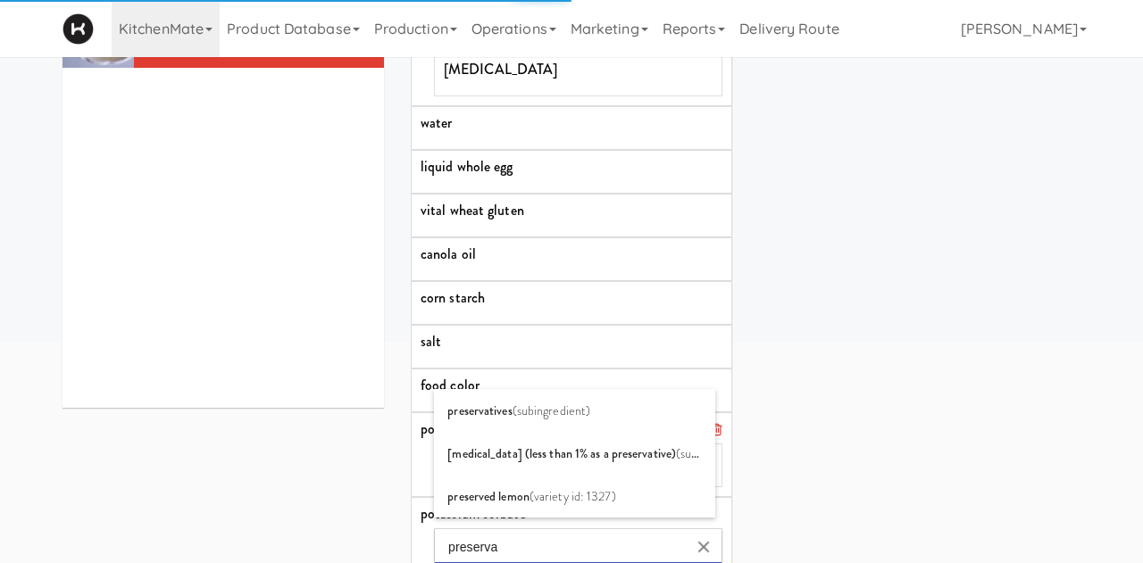
type input "preservat"
type input "preservati"
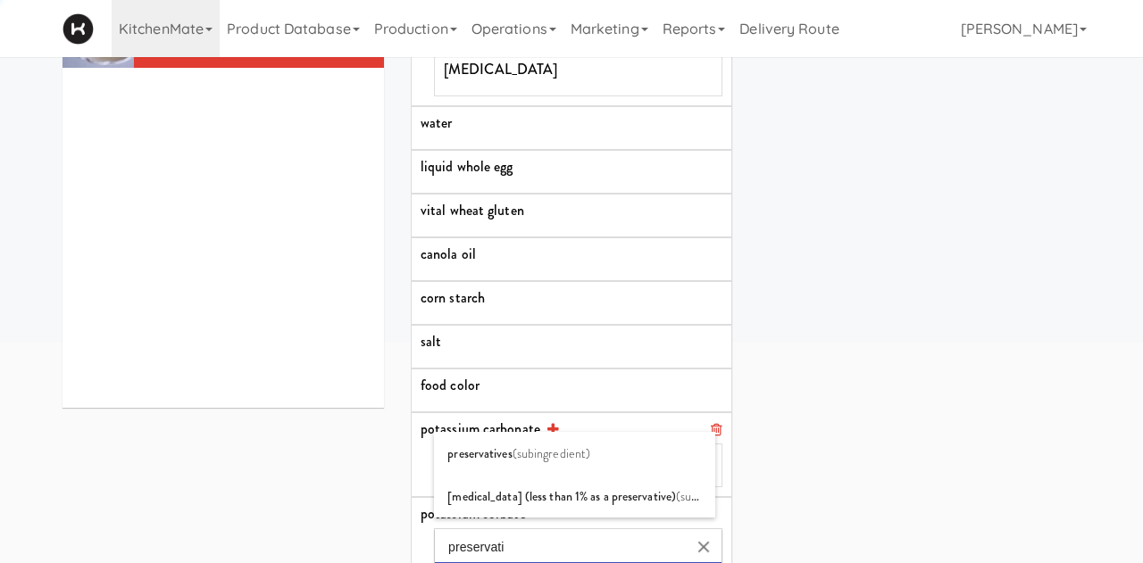
type input "preservativ"
type input "preservative"
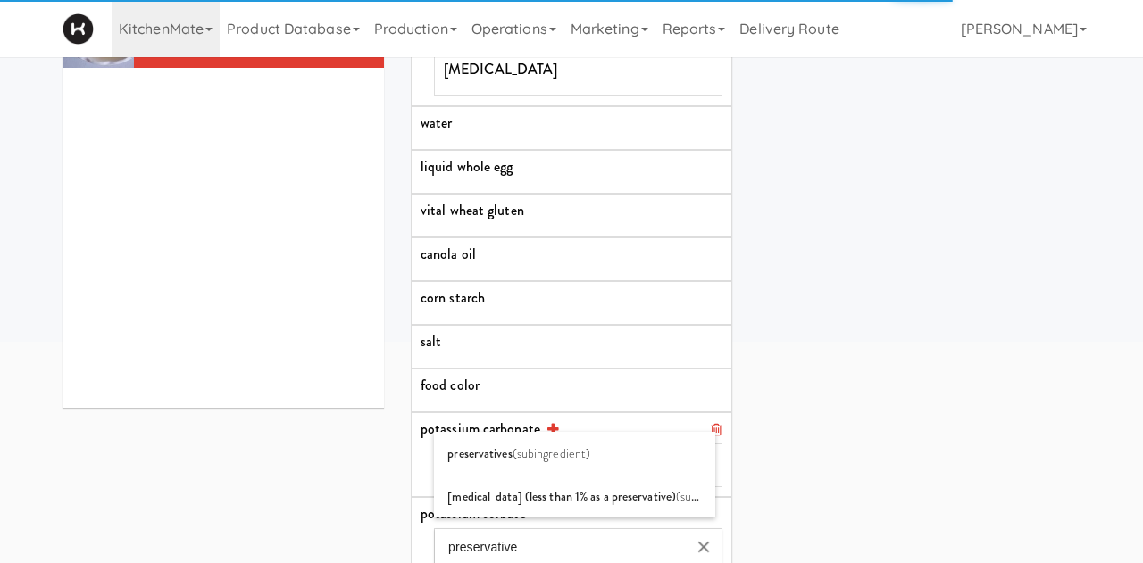
type input "preservative f"
type input "preservative fo"
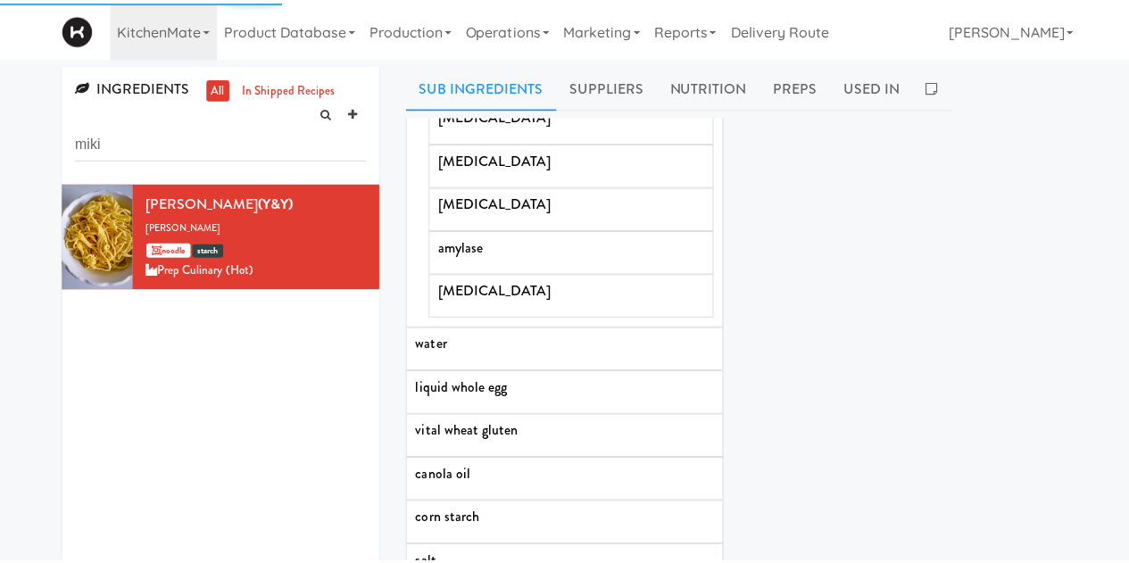
scroll to position [221, 0]
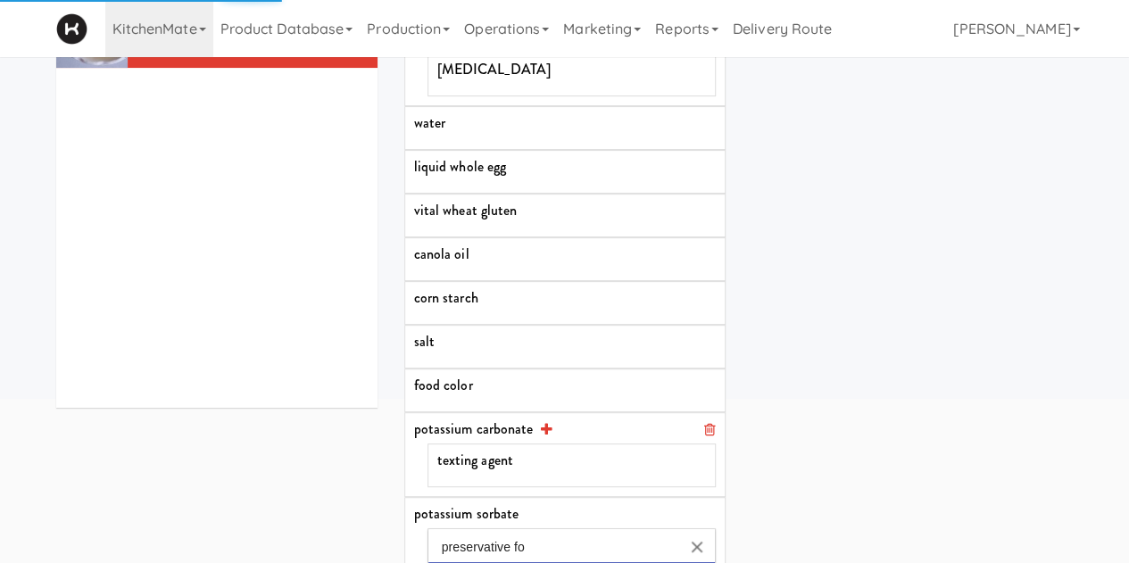
type input "preservative foo"
type input "preservative food"
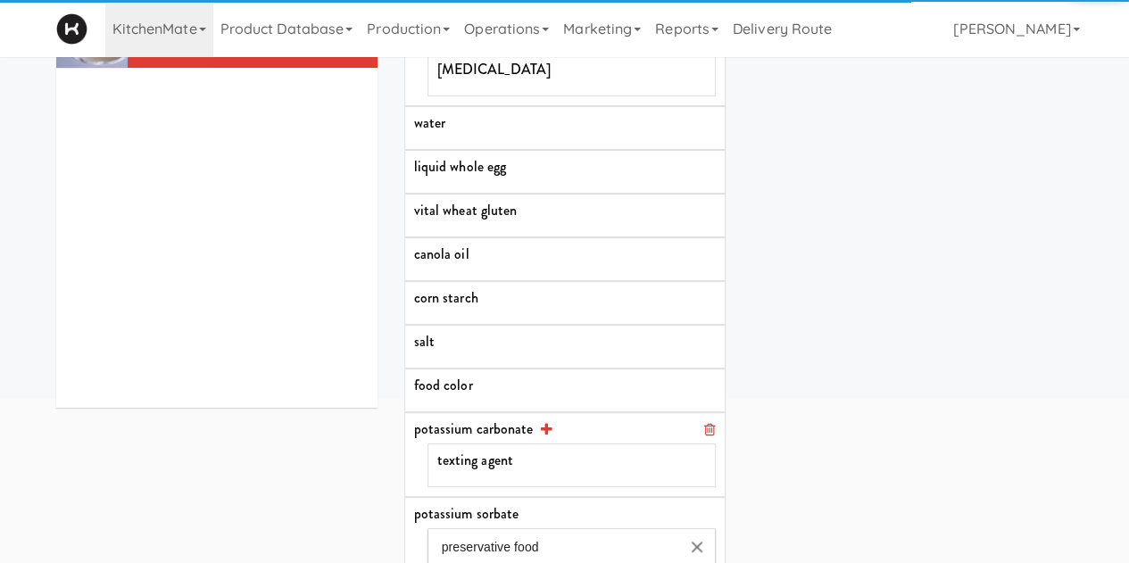
type input "preservative food c"
type input "preservative food co"
type input "preservative food col"
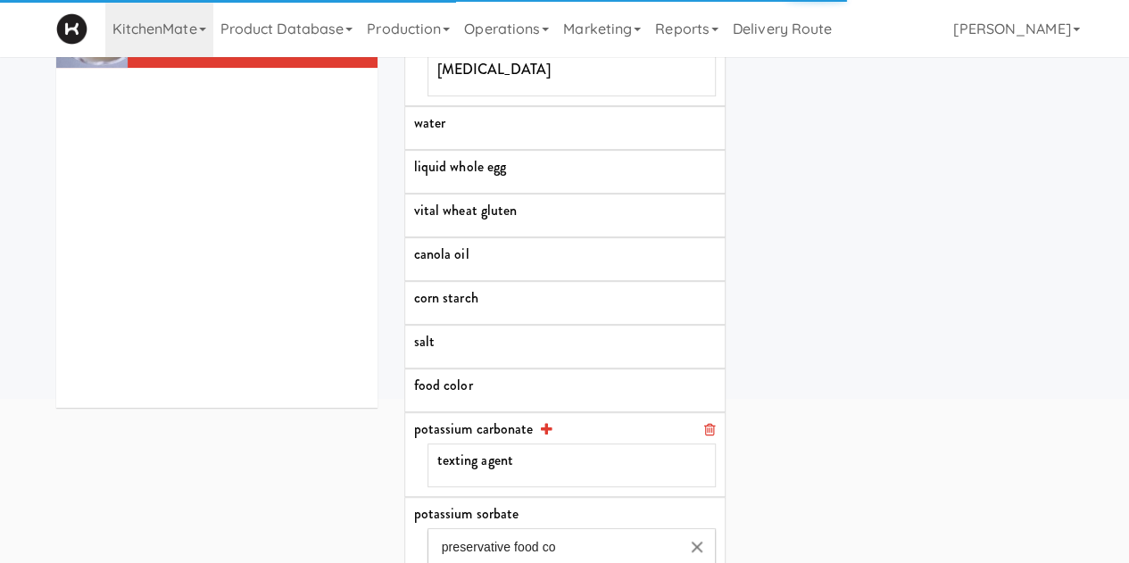
type input "preservative food col"
type input "preservative food colo"
type input "preservative food color"
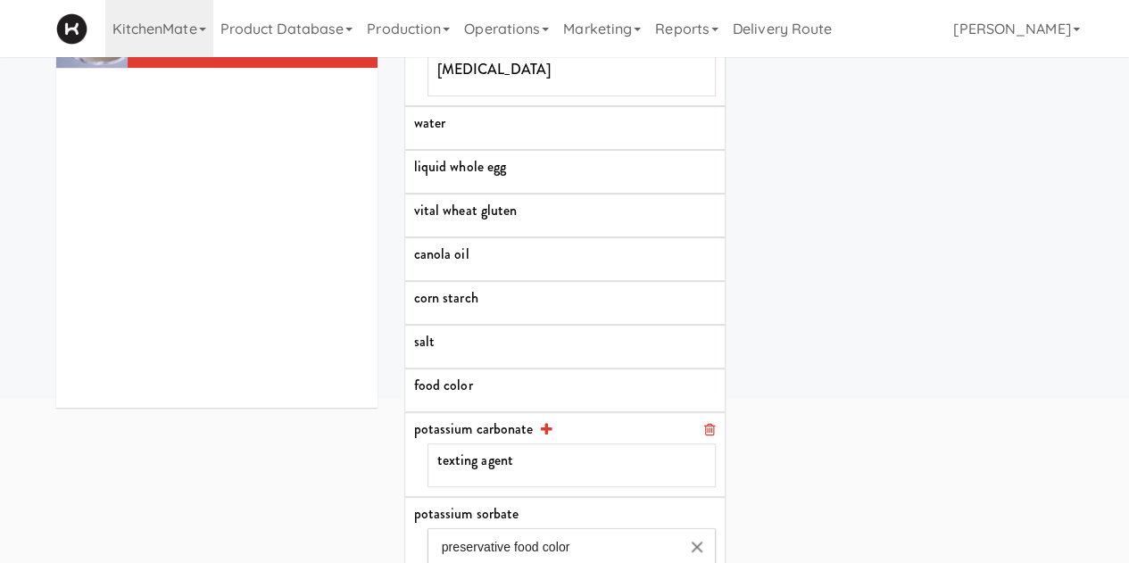
type input "preservative food color"
type input "preservative food colo"
type input "preservative food colou"
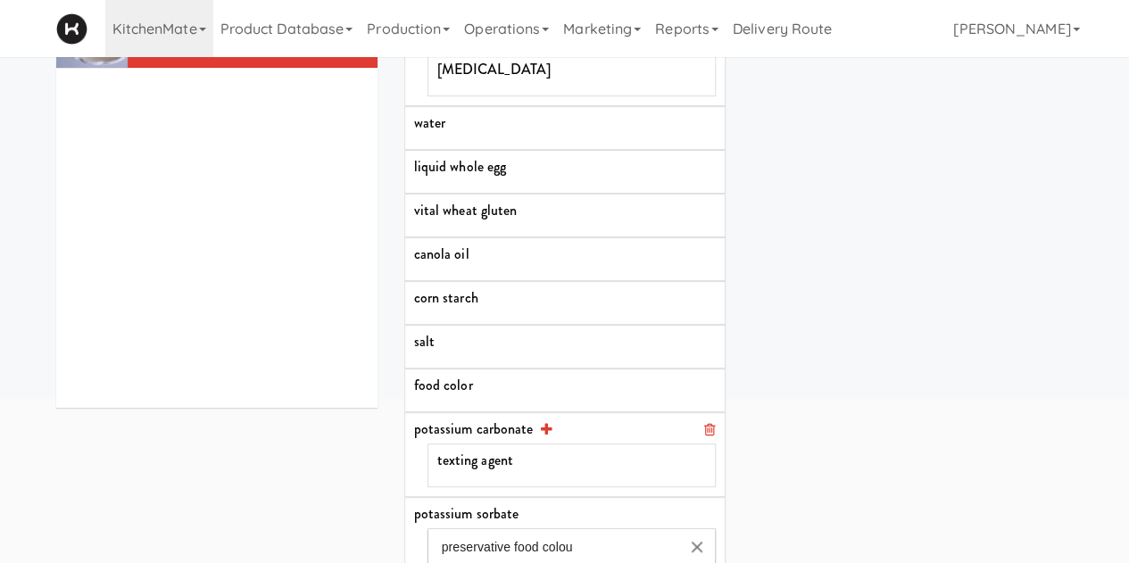
type input "preservative food colour"
type input "preservative food colour,"
type input "preservative food colour, F"
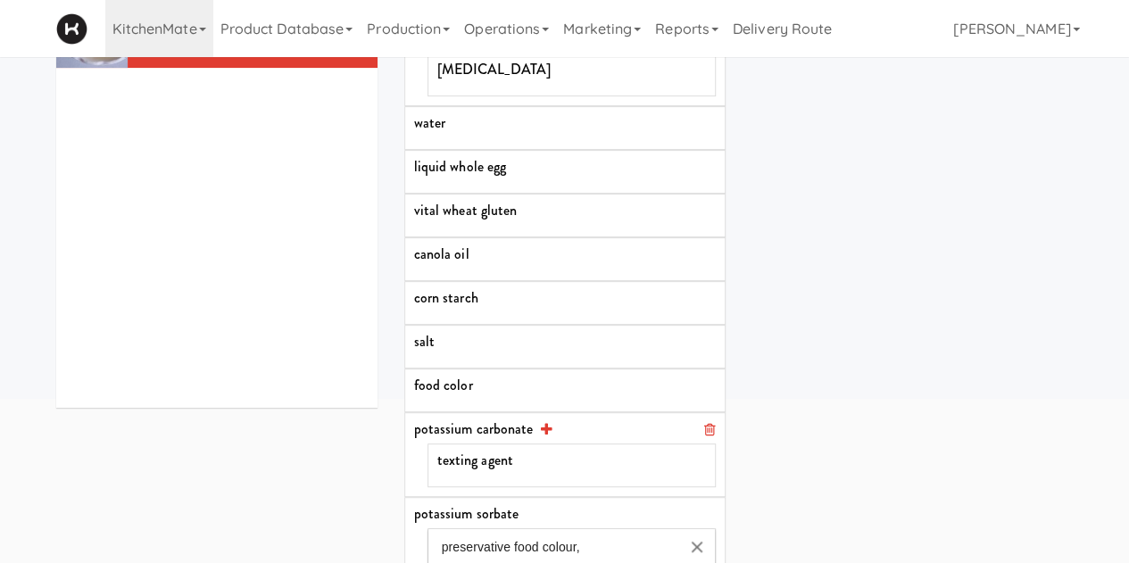
type input "preservative food colour, F"
type input "preservative food colour, FD"
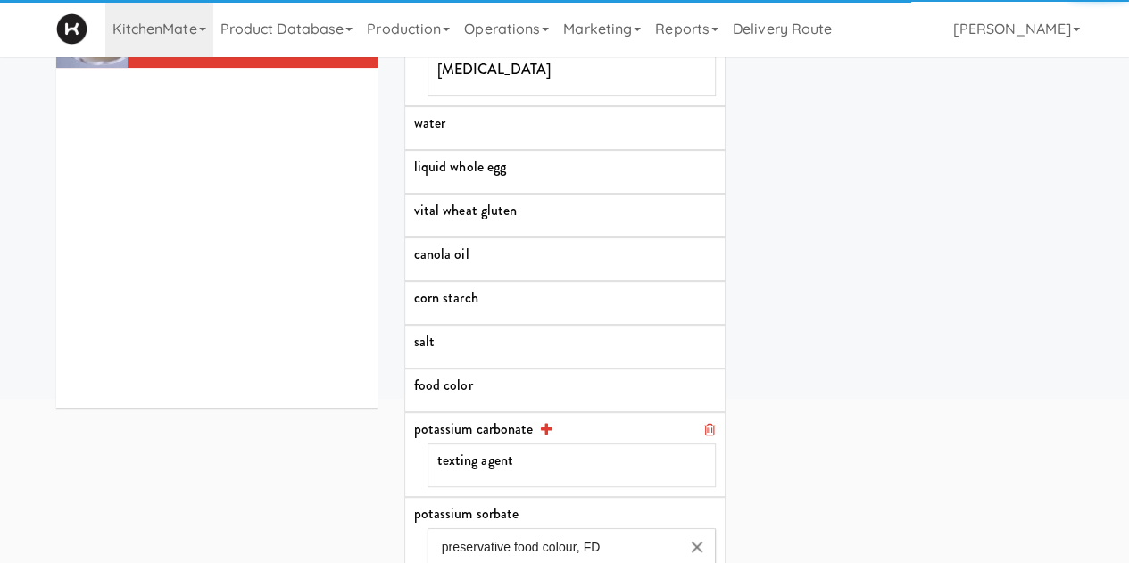
type input "preservative food colour, FD&"
type input "preservative food colour, FD&C"
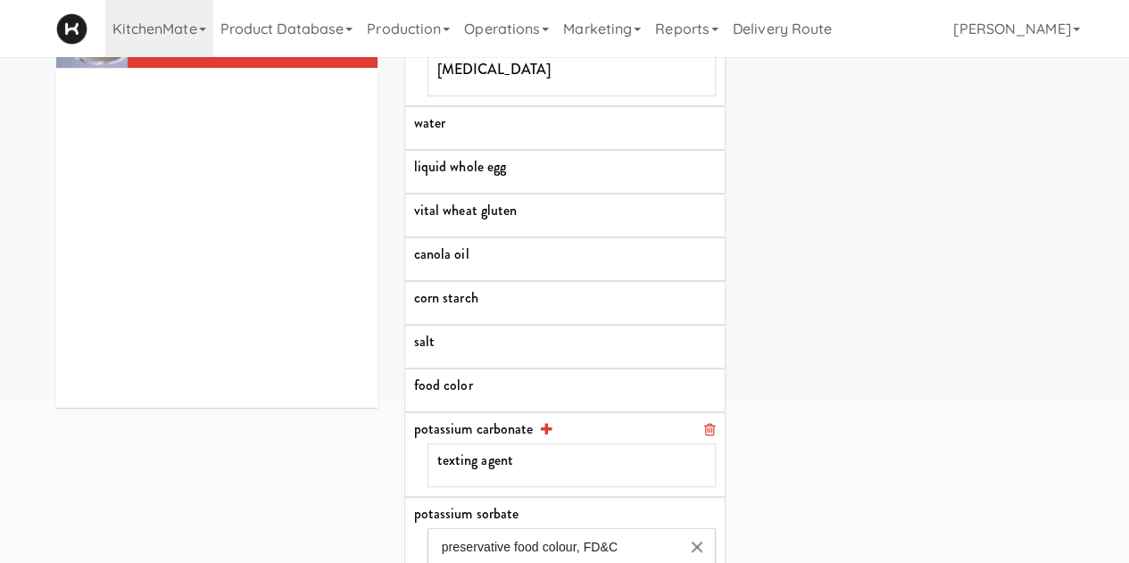
type input "preservative food colour, FD&C #"
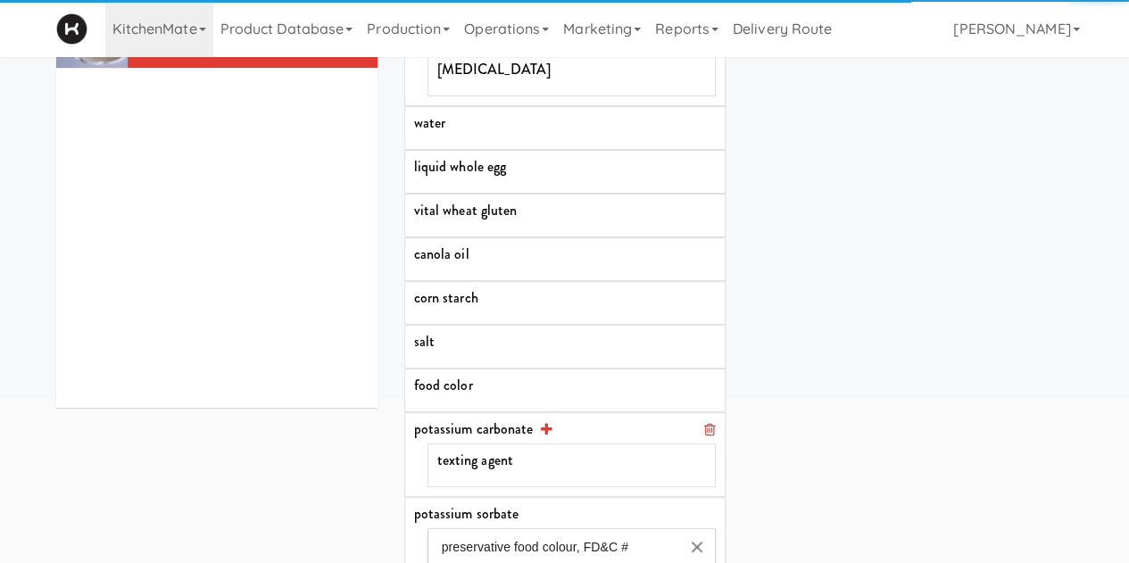
type input "preservative food colour, FD&C #5"
type input "preservative food colour, FD&C #5)"
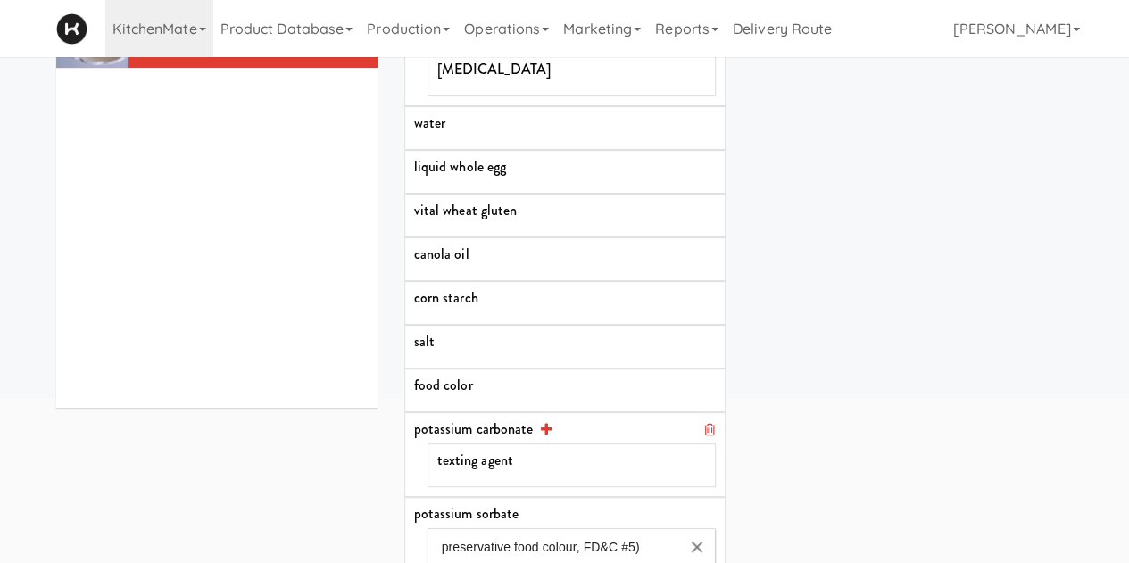
click at [825, 505] on div "INGREDIENT LIST enriched wheat flour [MEDICAL_DATA] iron [MEDICAL_DATA] [MEDICA…" at bounding box center [739, 184] width 696 height 940
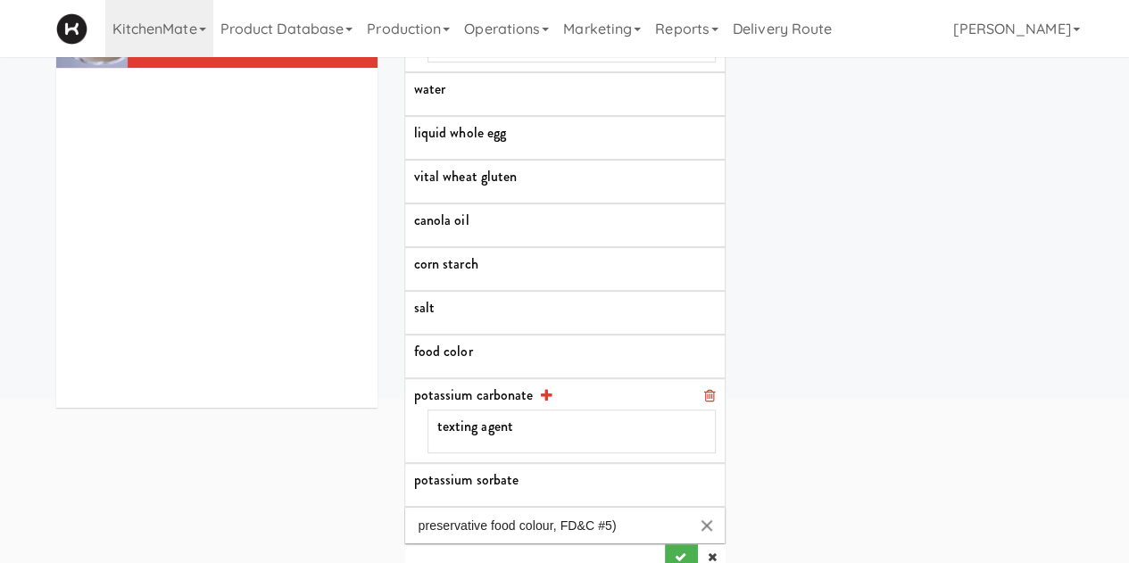
scroll to position [216, 0]
click at [630, 520] on input "preservative food colour, FD&C #5)" at bounding box center [547, 524] width 284 height 36
click at [533, 471] on icon at bounding box center [532, 478] width 12 height 14
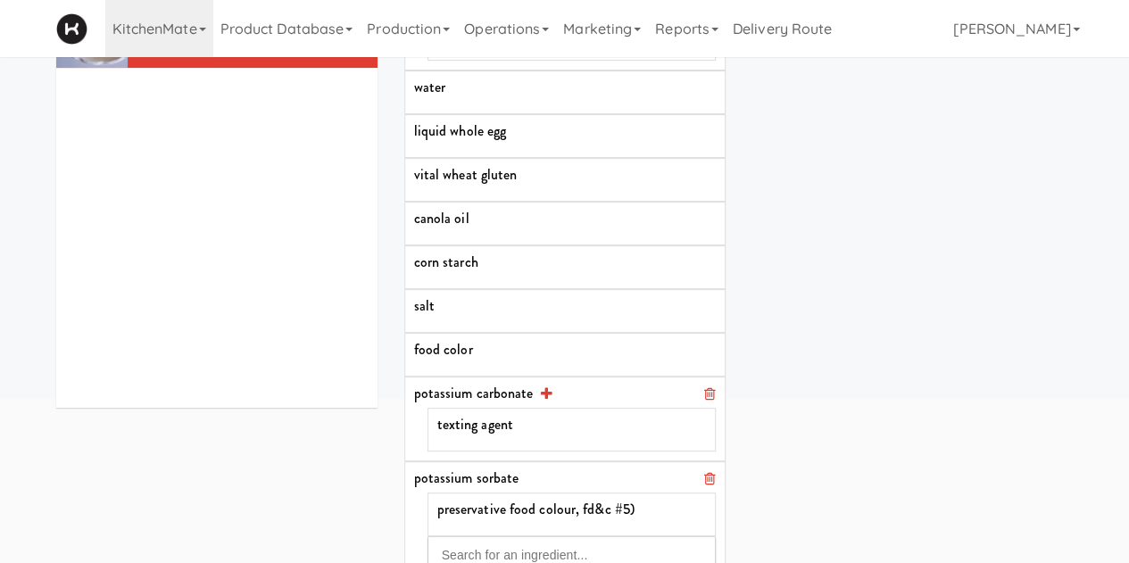
click at [878, 466] on div "INGREDIENT LIST enriched wheat flour [MEDICAL_DATA] iron [MEDICAL_DATA] [MEDICA…" at bounding box center [739, 177] width 696 height 997
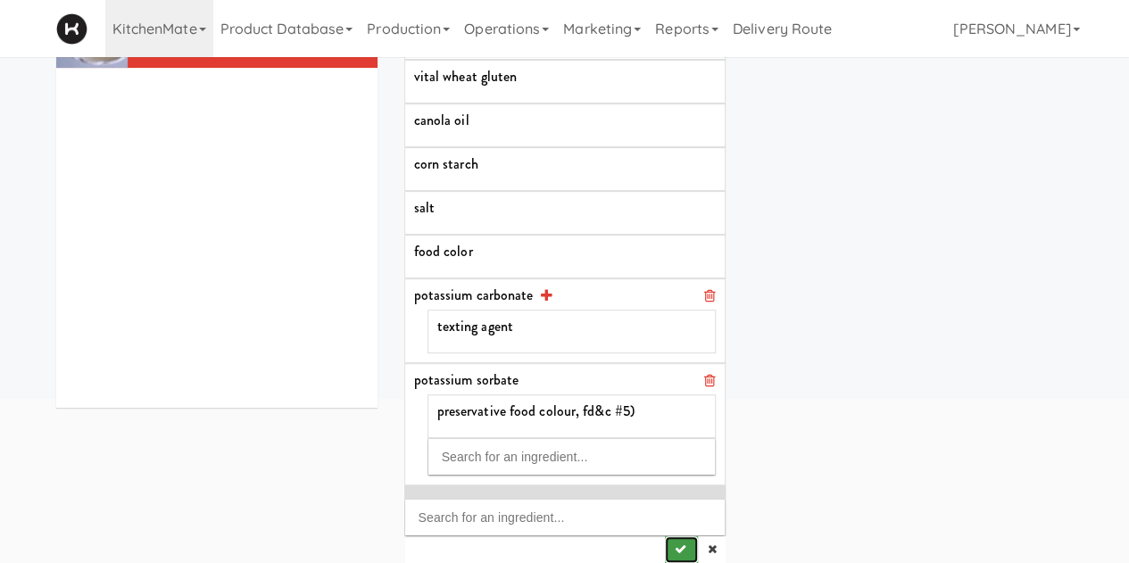
click at [674, 544] on icon "submit" at bounding box center [680, 550] width 12 height 12
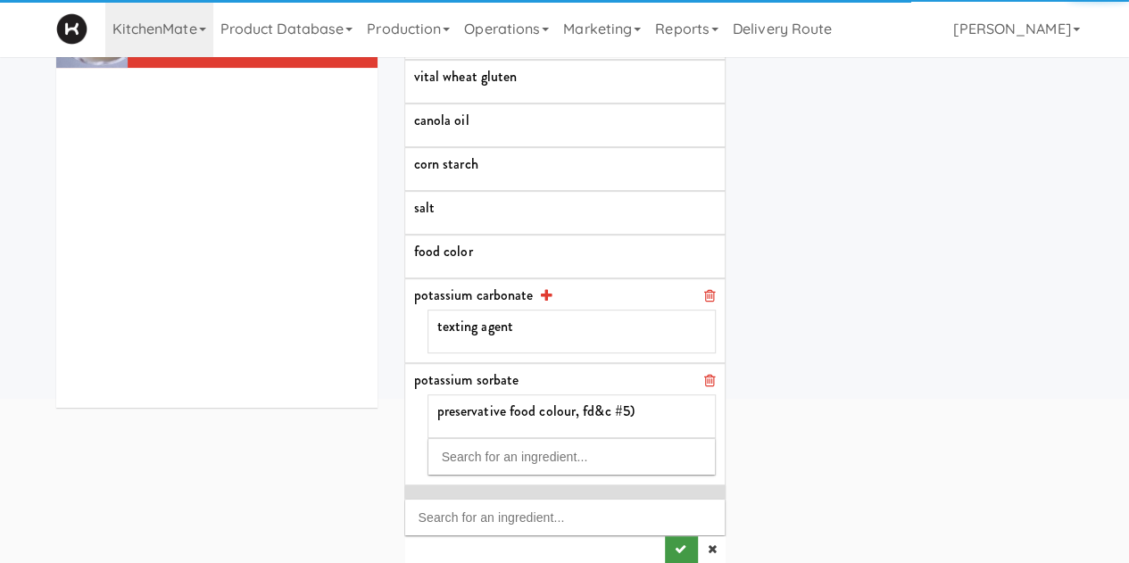
scroll to position [0, 0]
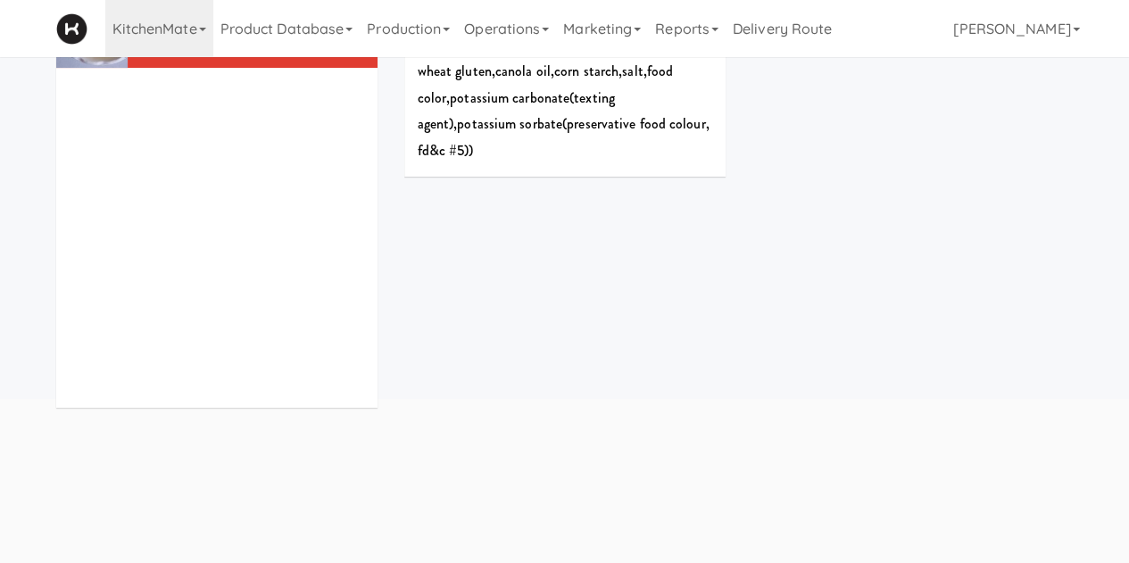
click at [546, 215] on div "INGREDIENT LIST enriched wheat flour ( [MEDICAL_DATA] , iron , [MEDICAL_DATA] ,…" at bounding box center [739, 230] width 670 height 670
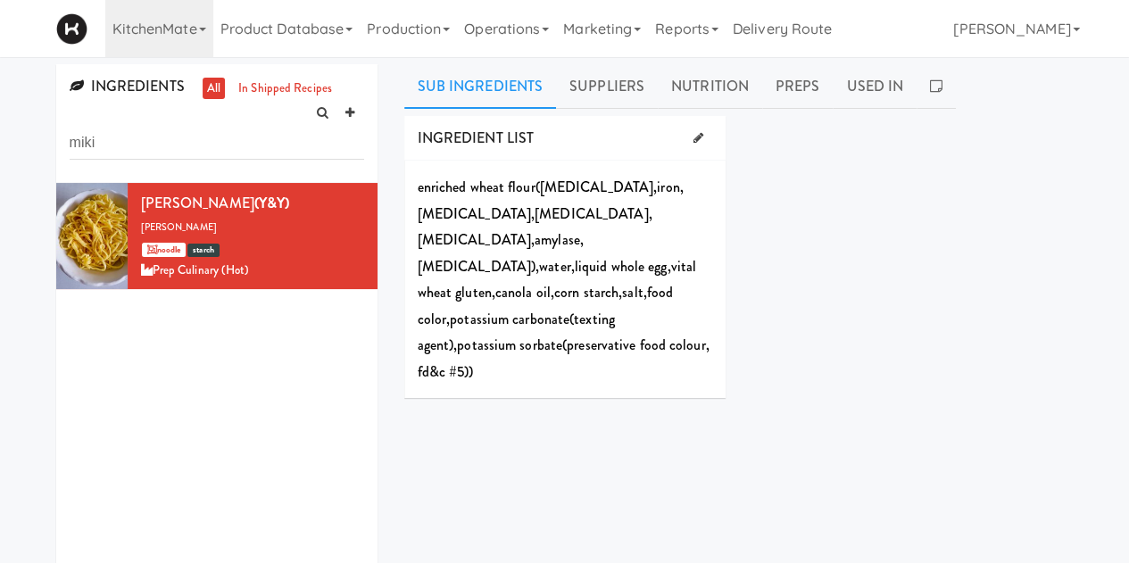
click at [718, 133] on div "INGREDIENT LIST" at bounding box center [564, 139] width 321 height 46
click at [696, 137] on icon at bounding box center [698, 138] width 10 height 12
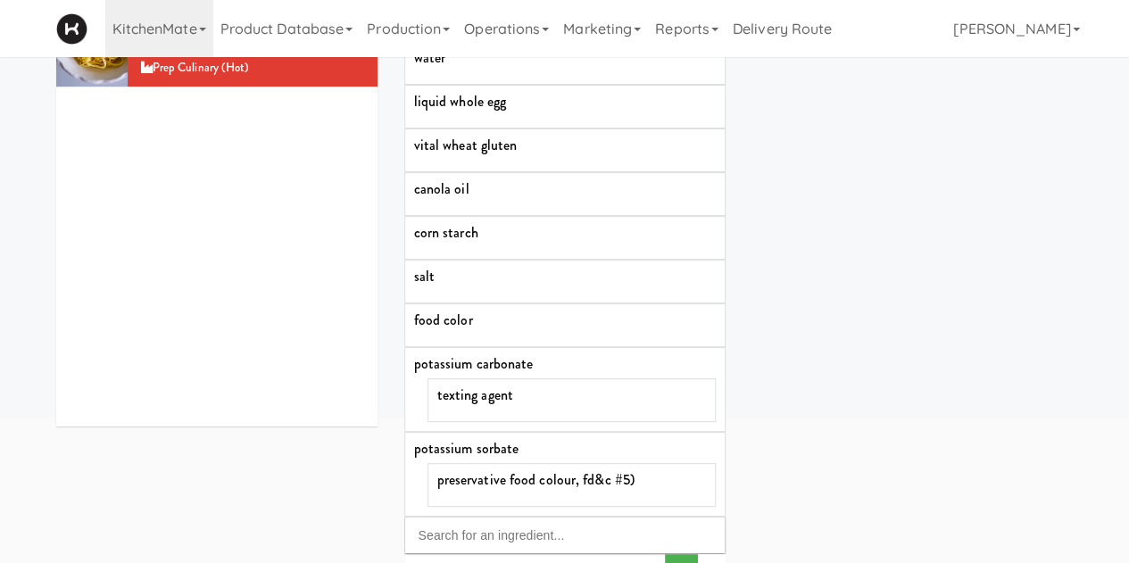
scroll to position [221, 0]
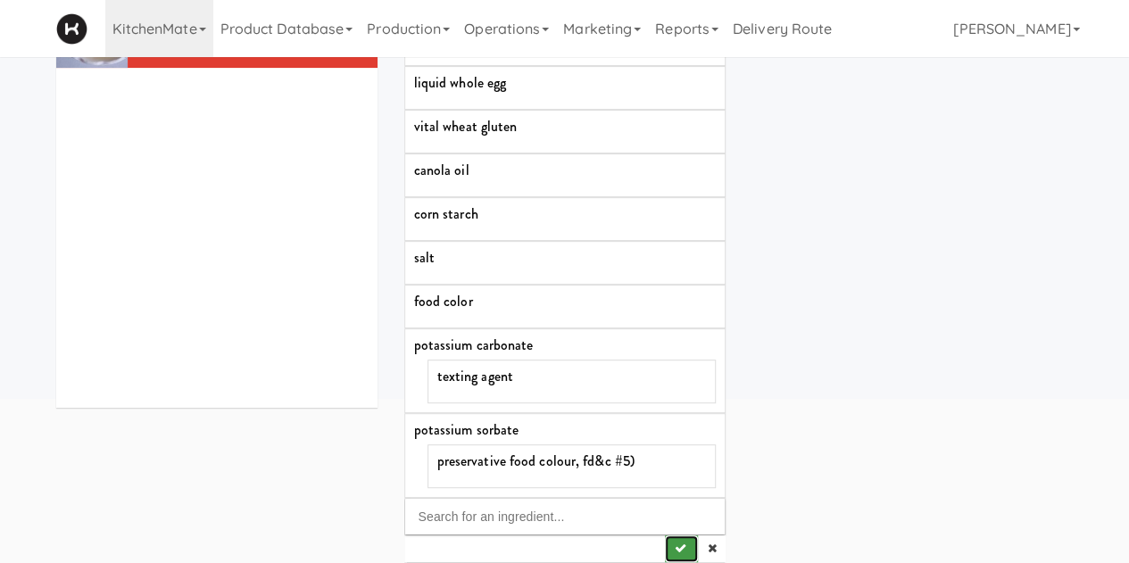
click at [666, 536] on button "submit" at bounding box center [681, 549] width 33 height 27
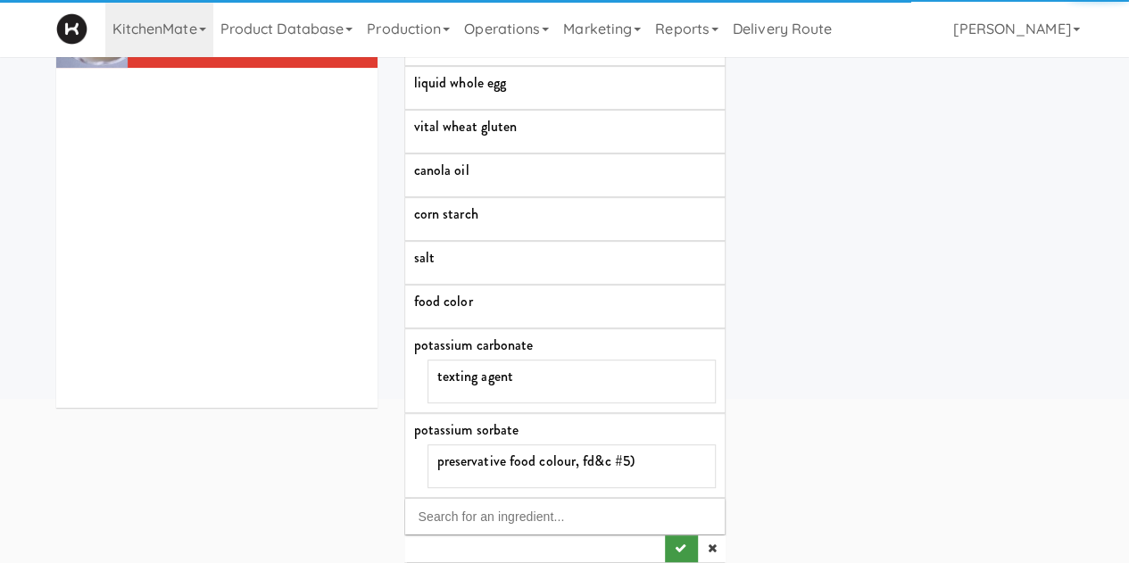
scroll to position [0, 0]
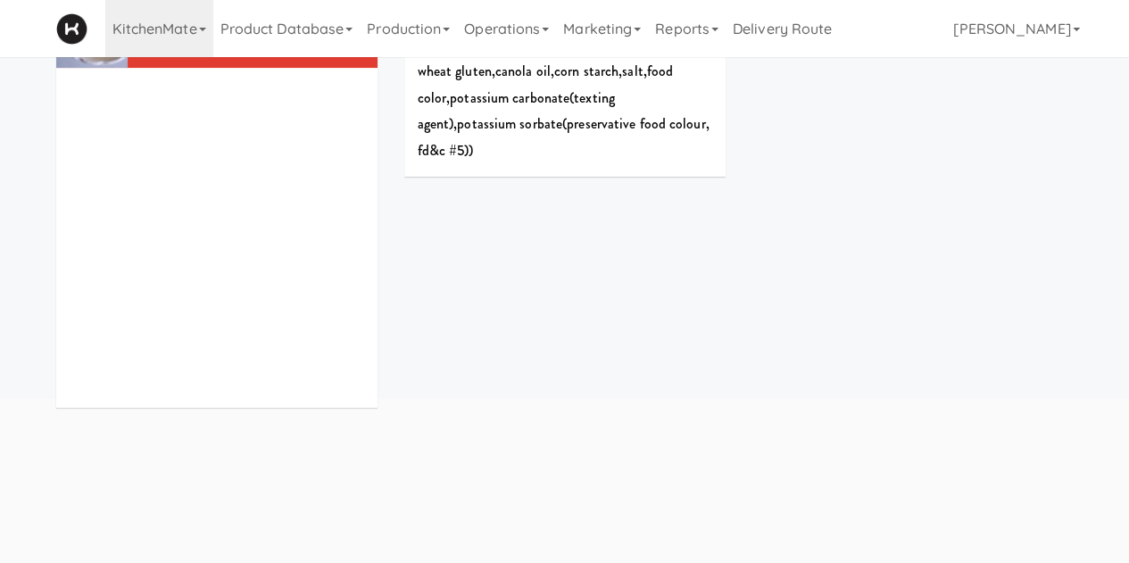
click at [620, 333] on div "INGREDIENT LIST enriched wheat flour ( [MEDICAL_DATA] , iron , [MEDICAL_DATA] ,…" at bounding box center [739, 230] width 670 height 670
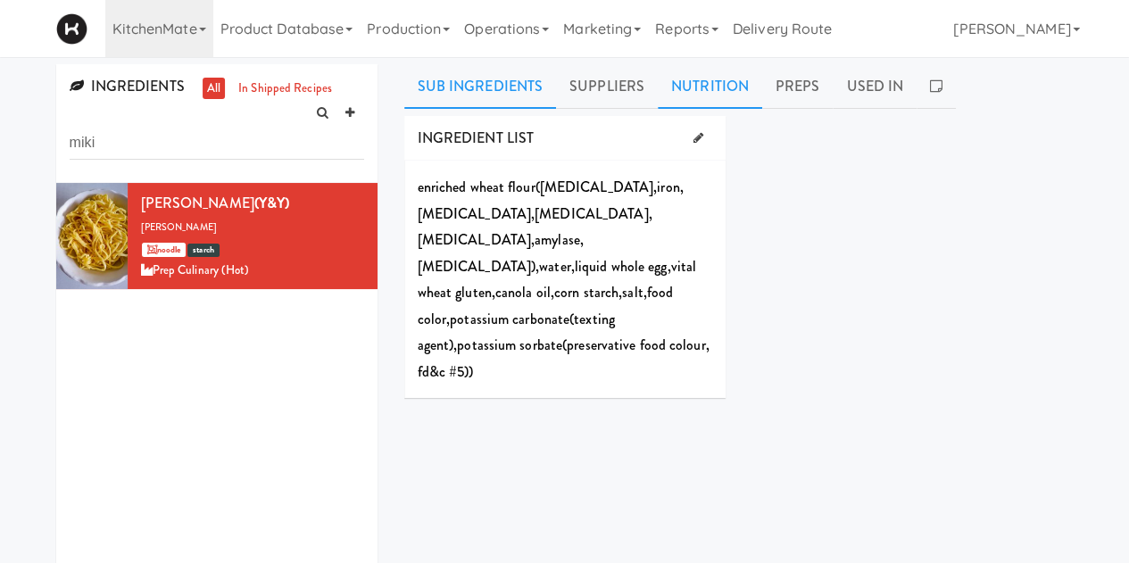
click at [707, 88] on link "Nutrition" at bounding box center [710, 86] width 104 height 45
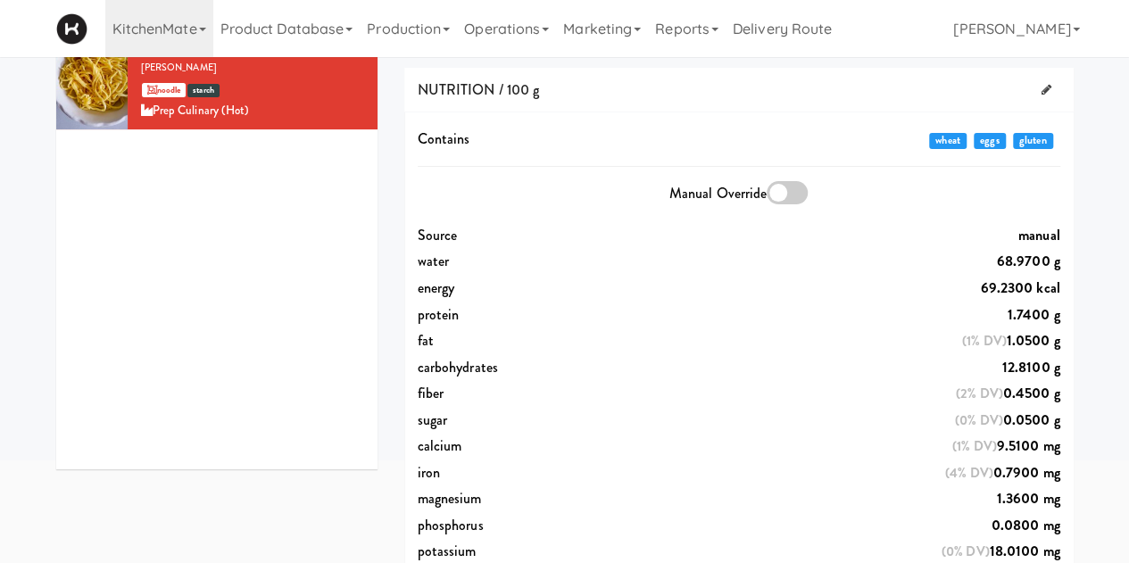
scroll to position [168, 0]
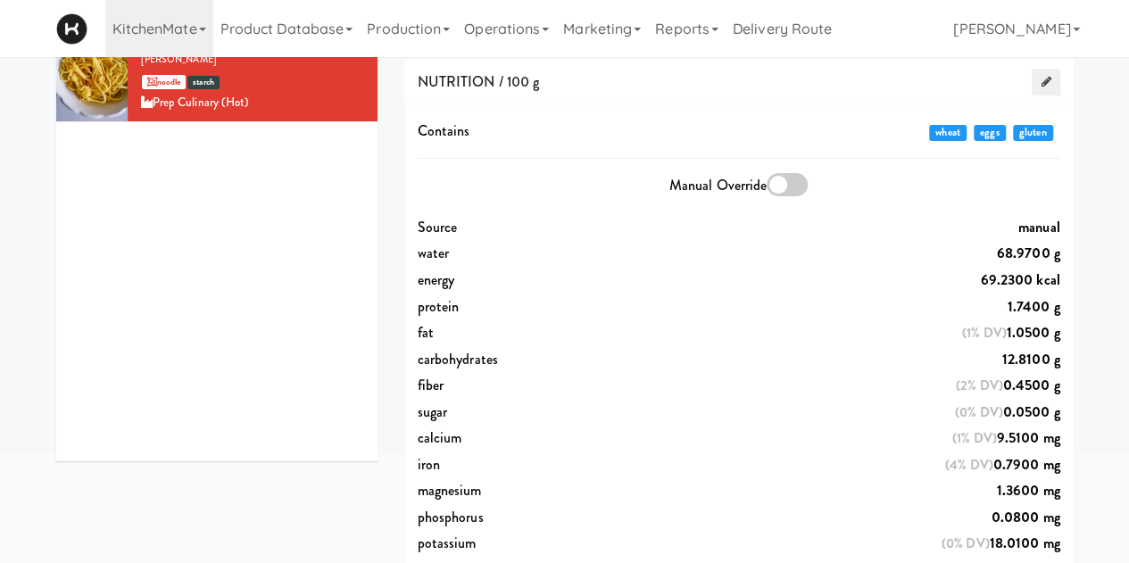
click at [1032, 81] on link at bounding box center [1046, 82] width 28 height 27
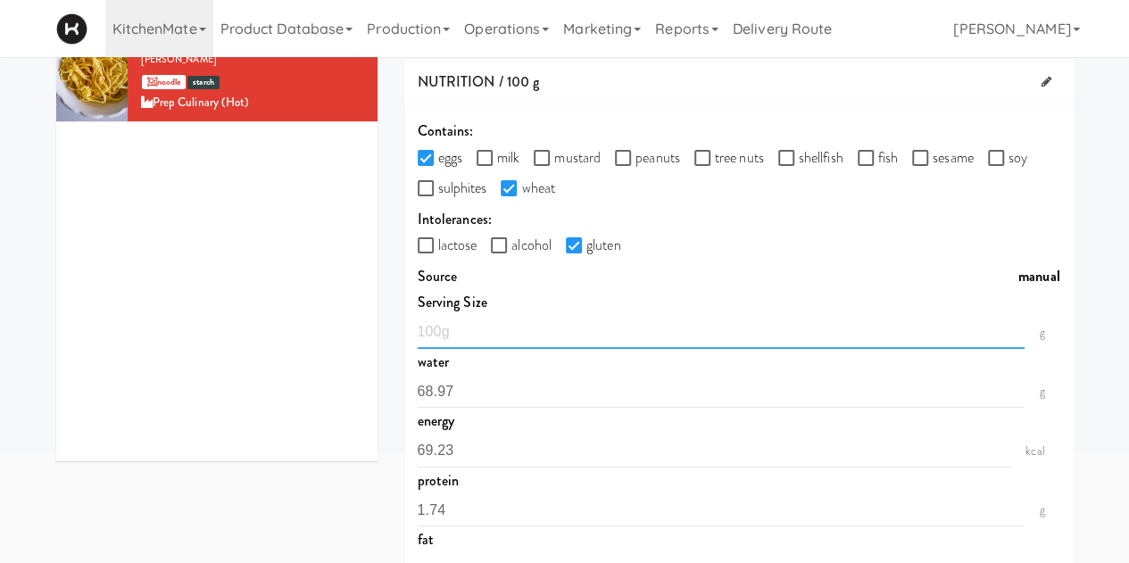
click at [443, 331] on input "number" at bounding box center [722, 332] width 608 height 33
type input "60"
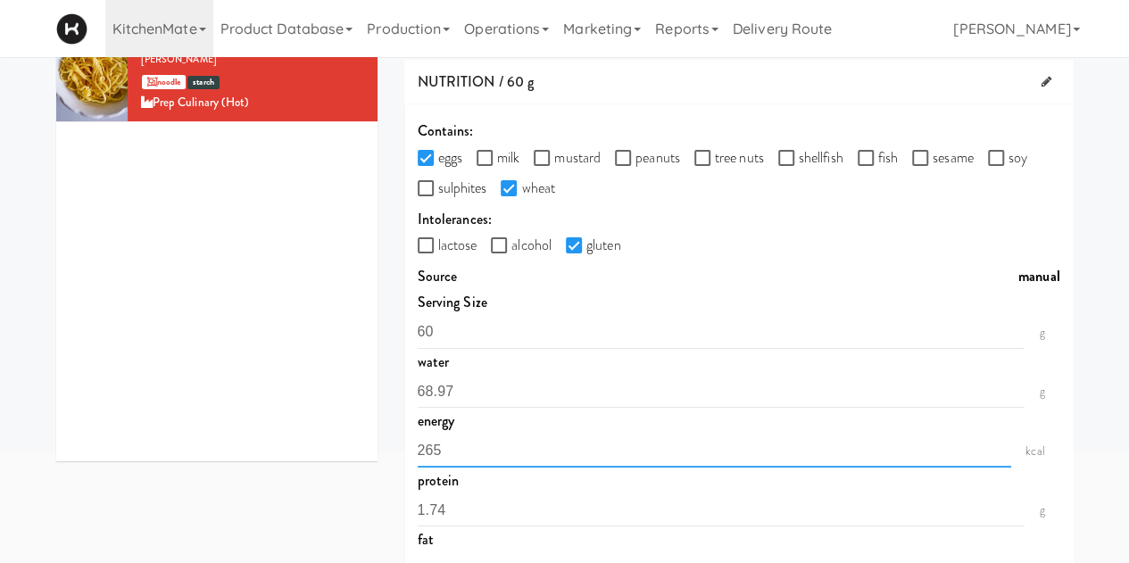
type input "265"
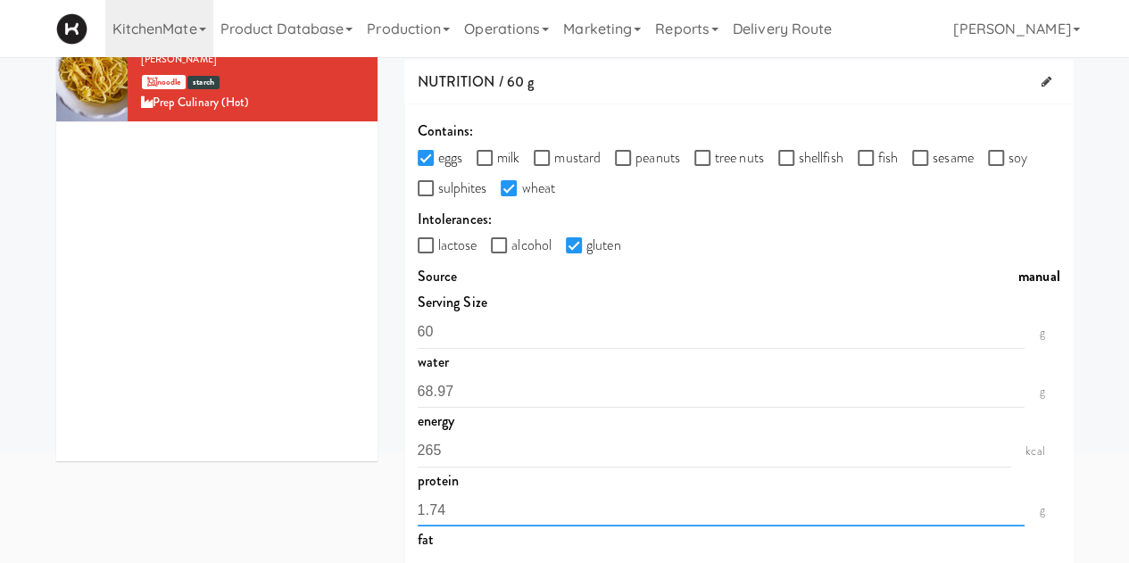
type input "2"
type input "10"
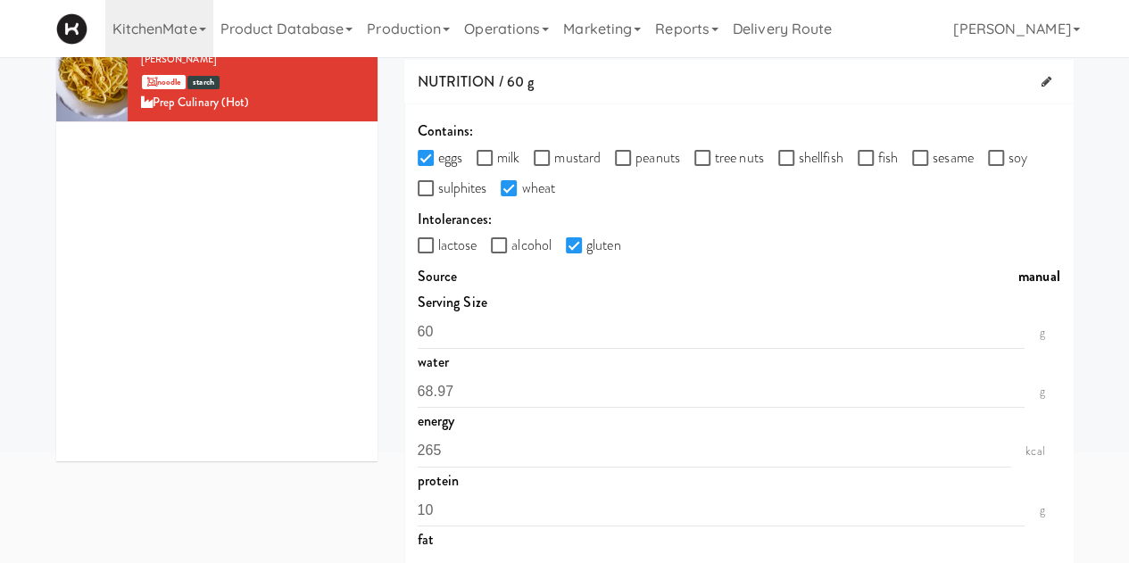
scroll to position [189, 0]
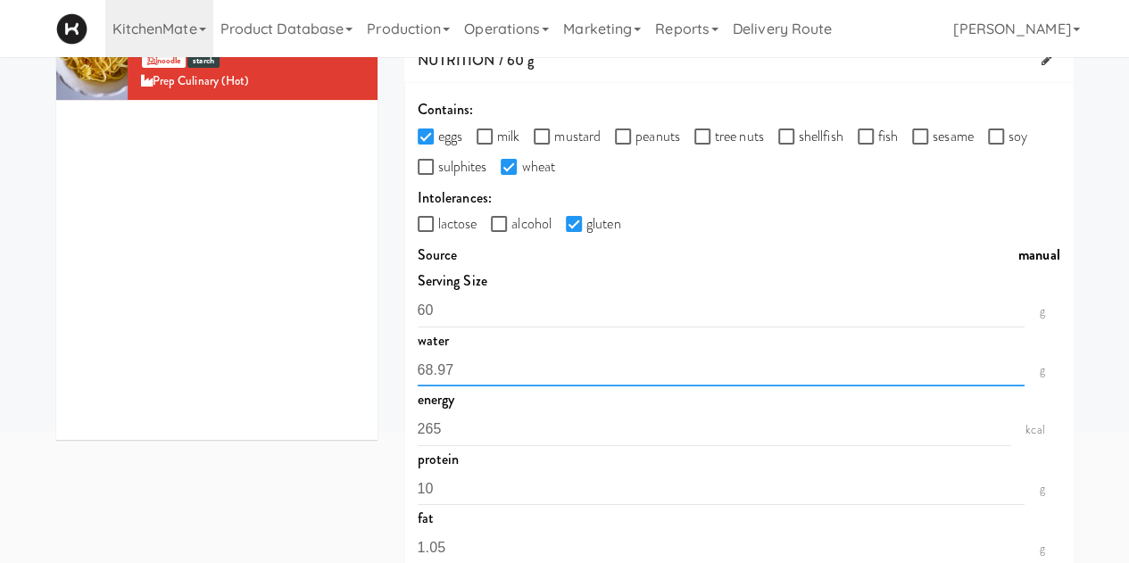
click at [459, 361] on input "68.97" at bounding box center [722, 370] width 608 height 33
type input "6"
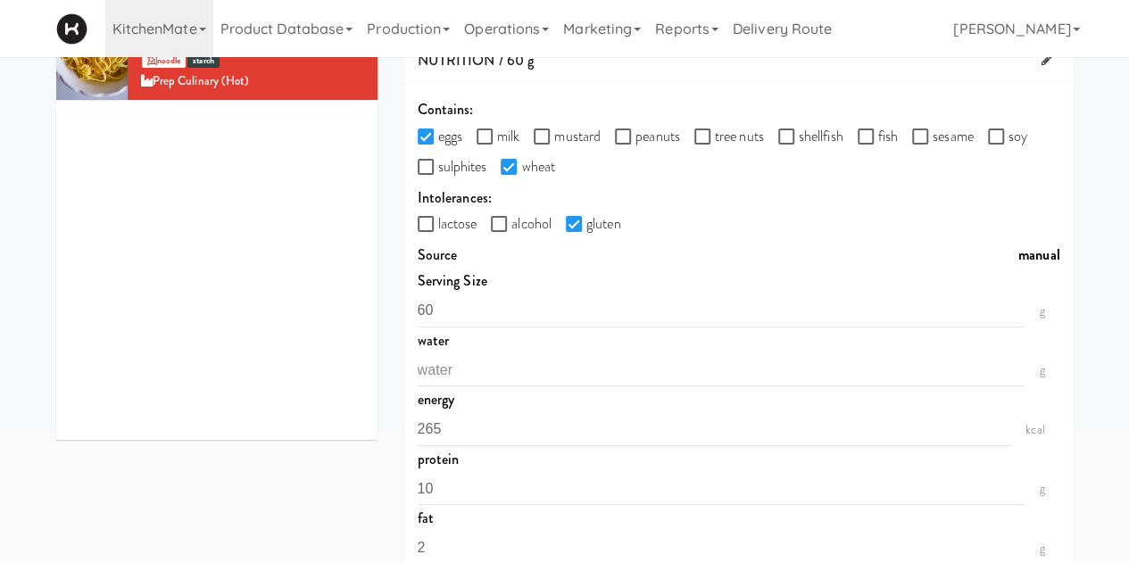
type input "2"
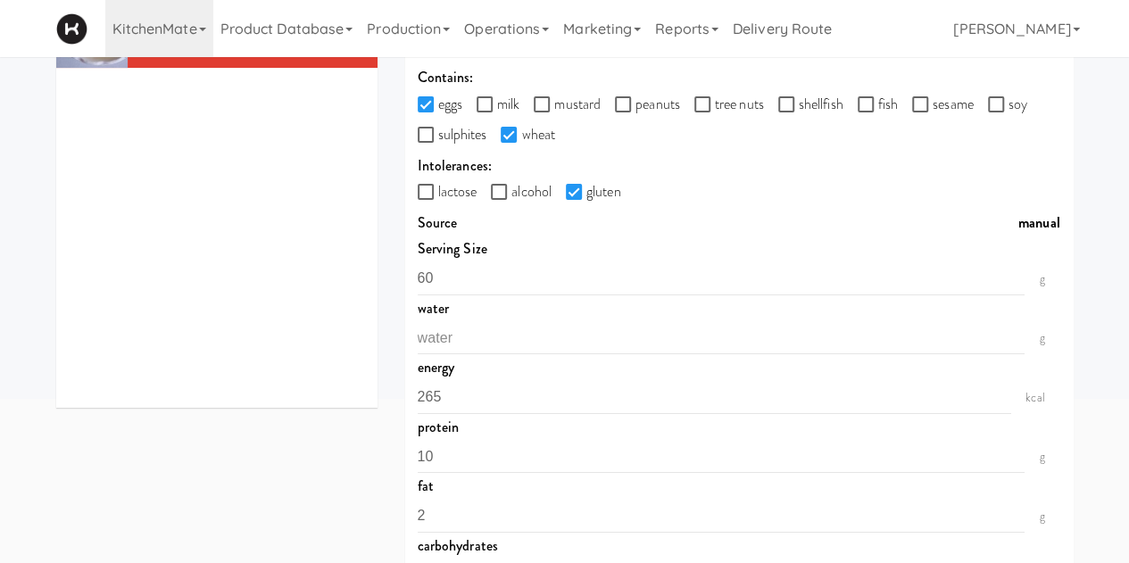
scroll to position [28, 0]
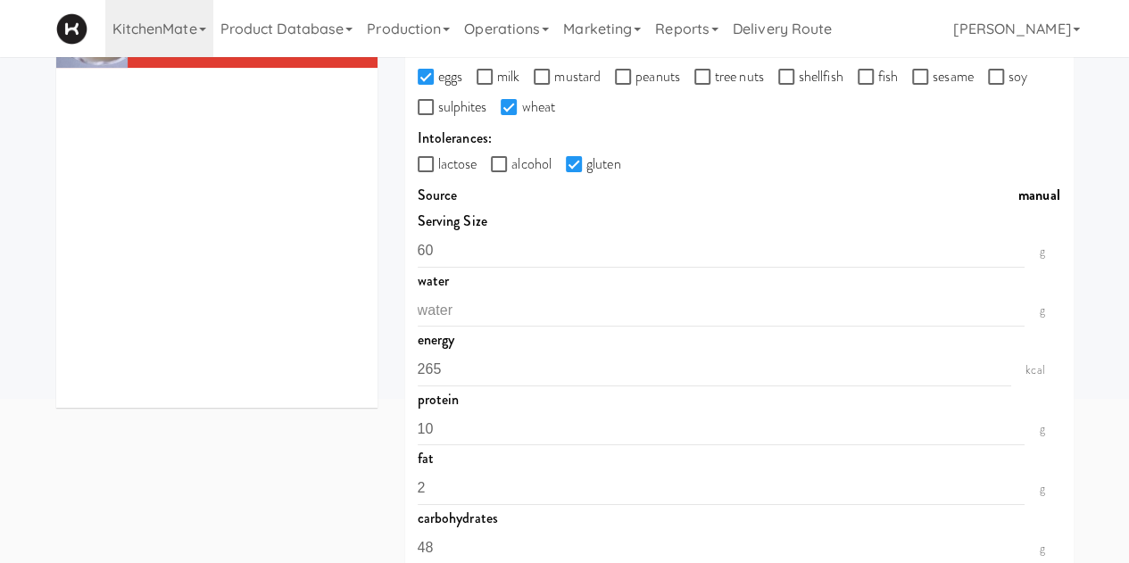
type input "48"
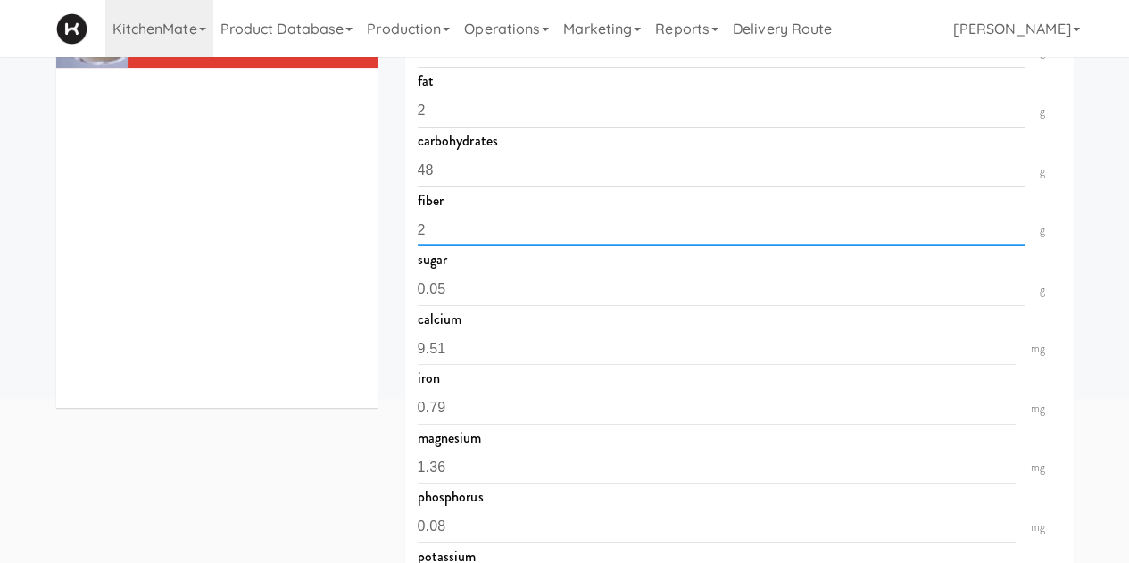
type input "2"
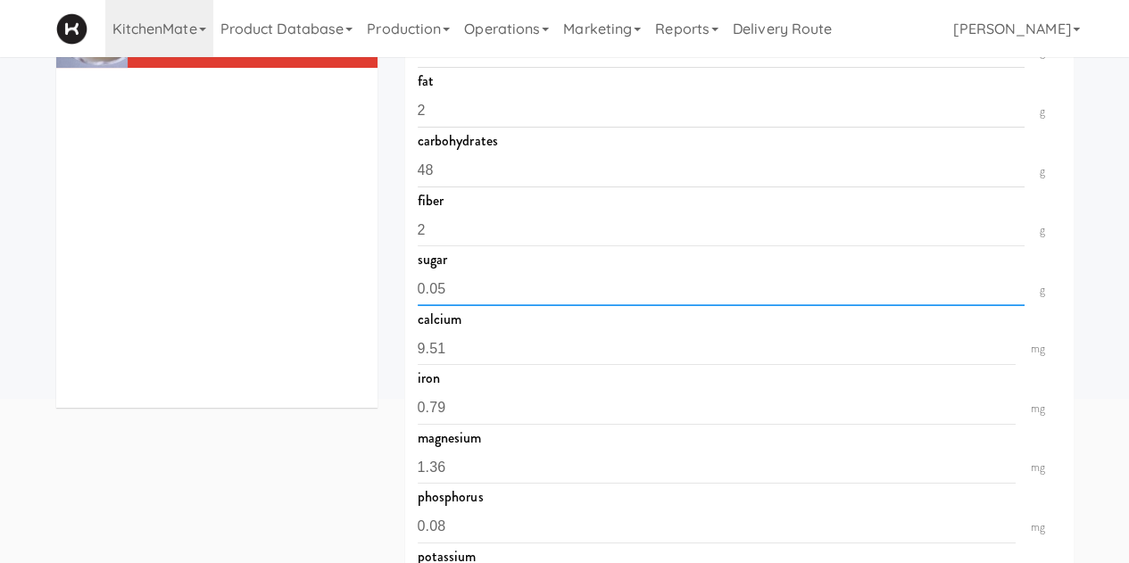
click at [455, 291] on input "0.05" at bounding box center [722, 289] width 608 height 33
type input "00"
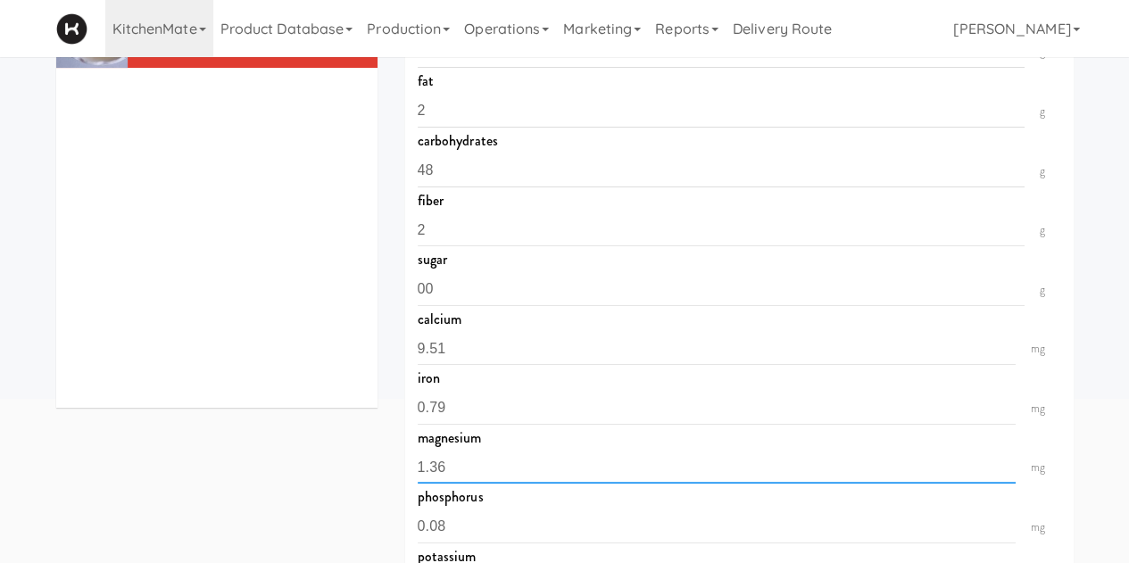
click at [495, 470] on input "1.36" at bounding box center [717, 467] width 599 height 33
type input "1"
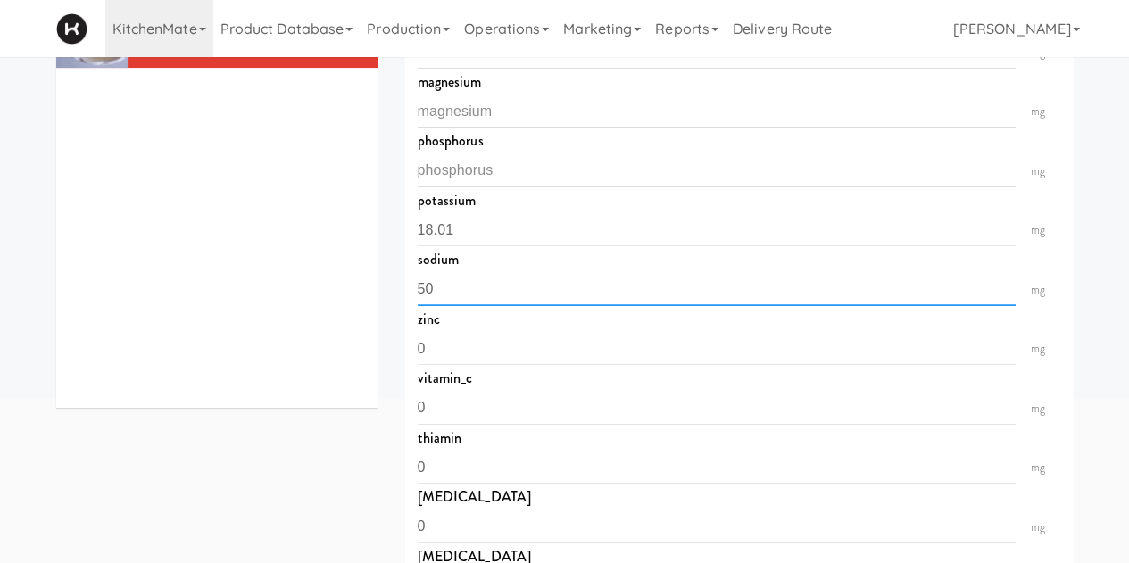
type input "50"
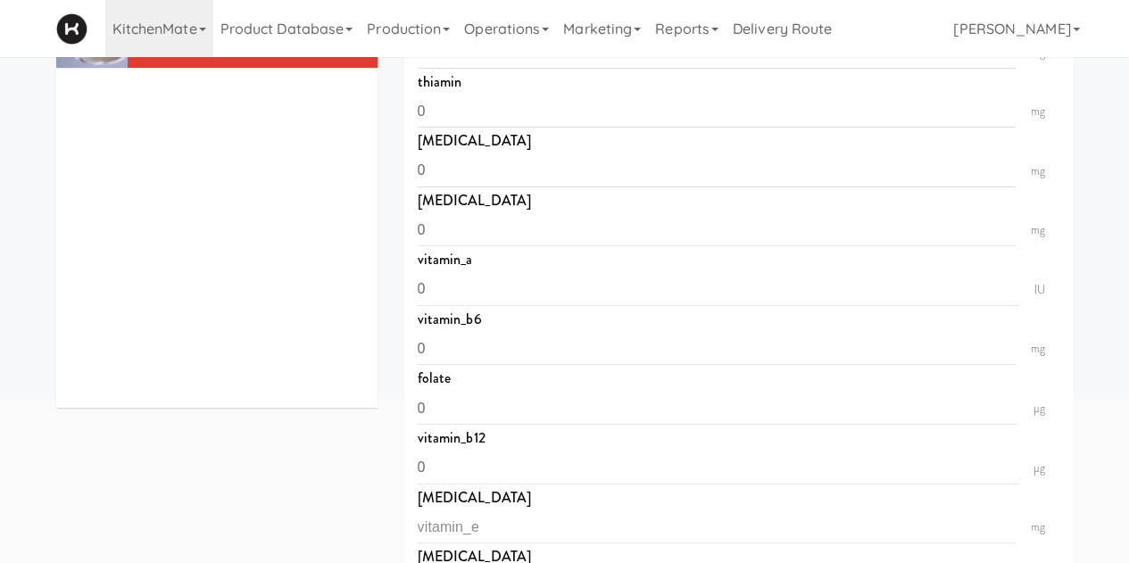
scroll to position [1475, 0]
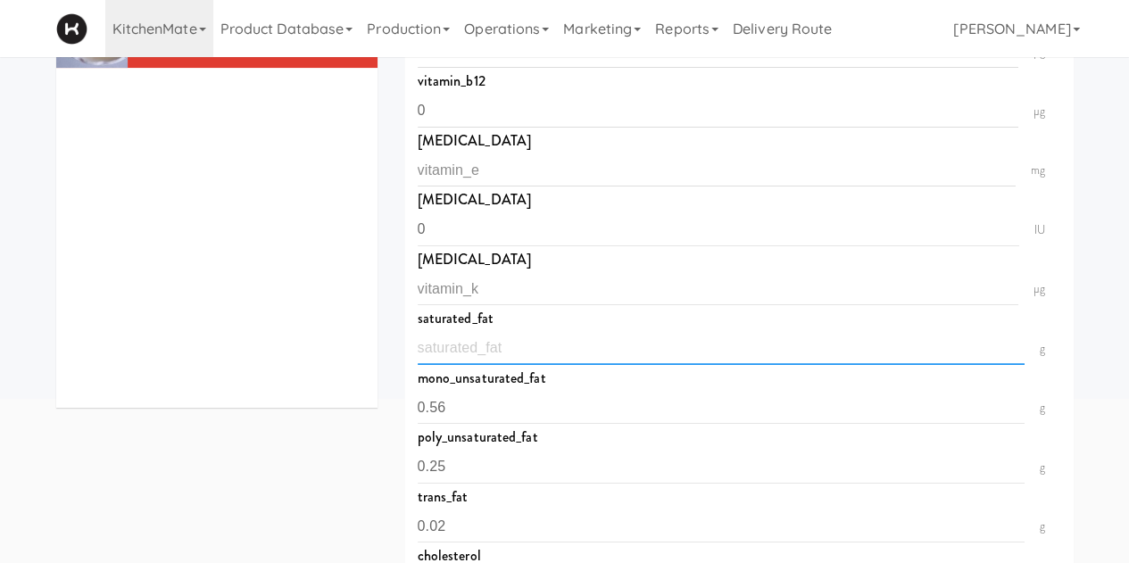
click at [464, 344] on input "number" at bounding box center [722, 348] width 608 height 33
type input ".2"
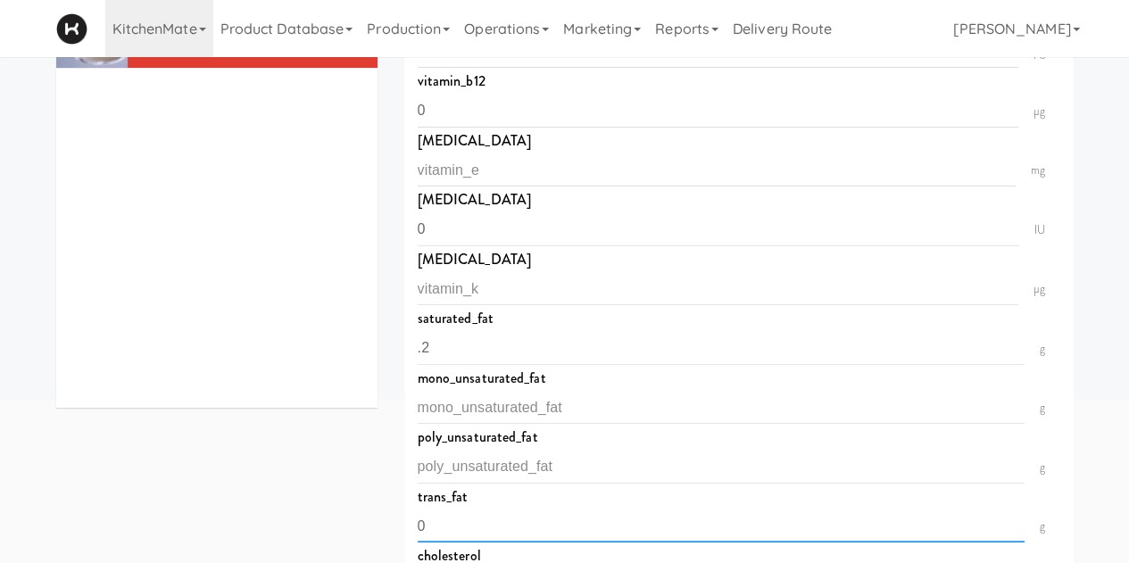
type input "0"
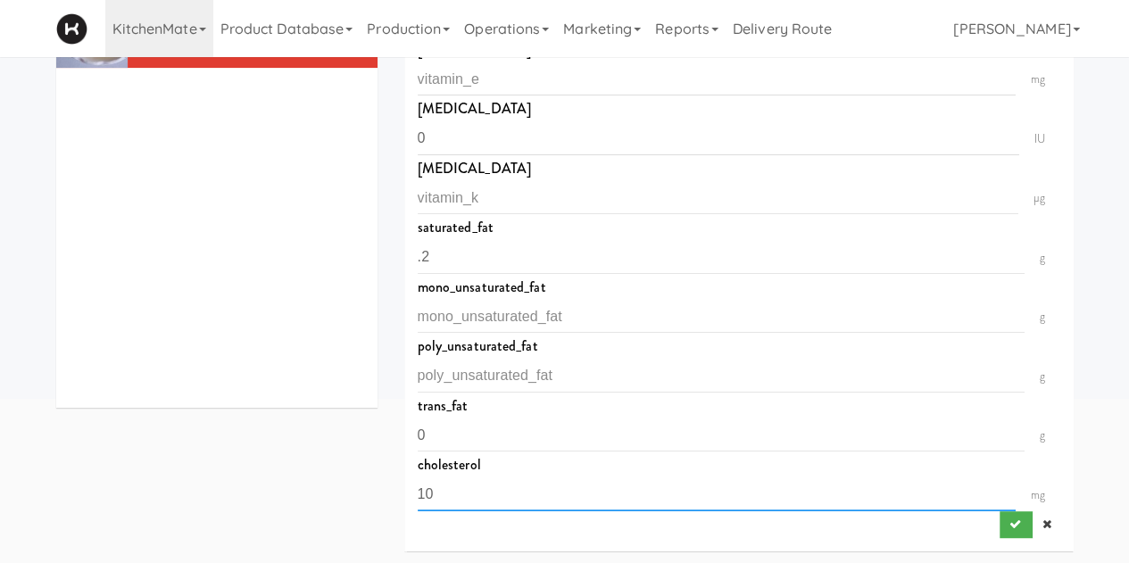
type input "10"
click at [1002, 515] on button "submit" at bounding box center [1016, 525] width 33 height 27
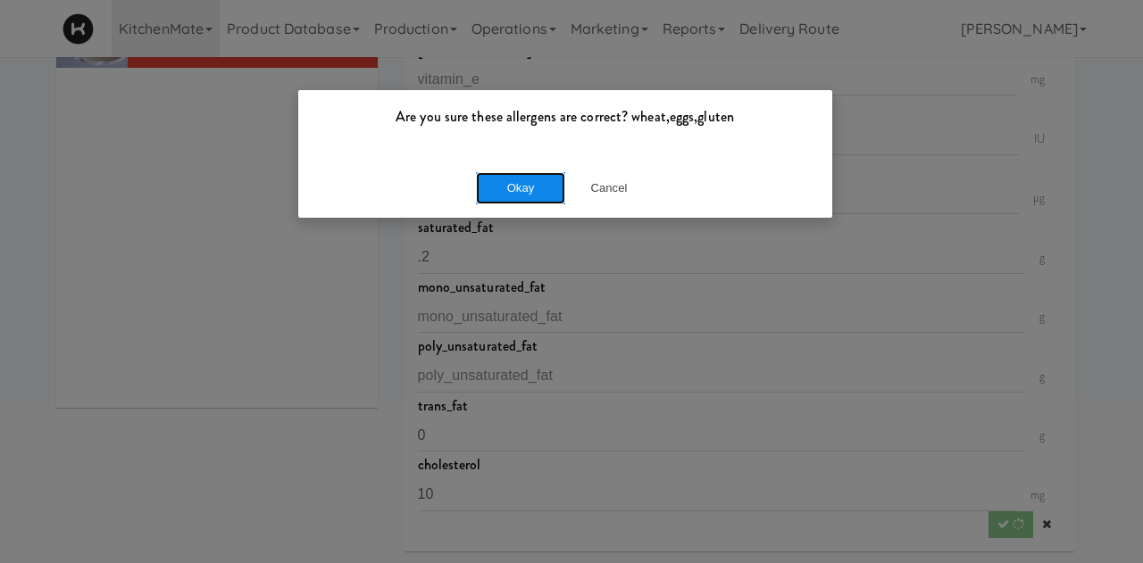
click at [554, 180] on button "Okay" at bounding box center [520, 188] width 89 height 32
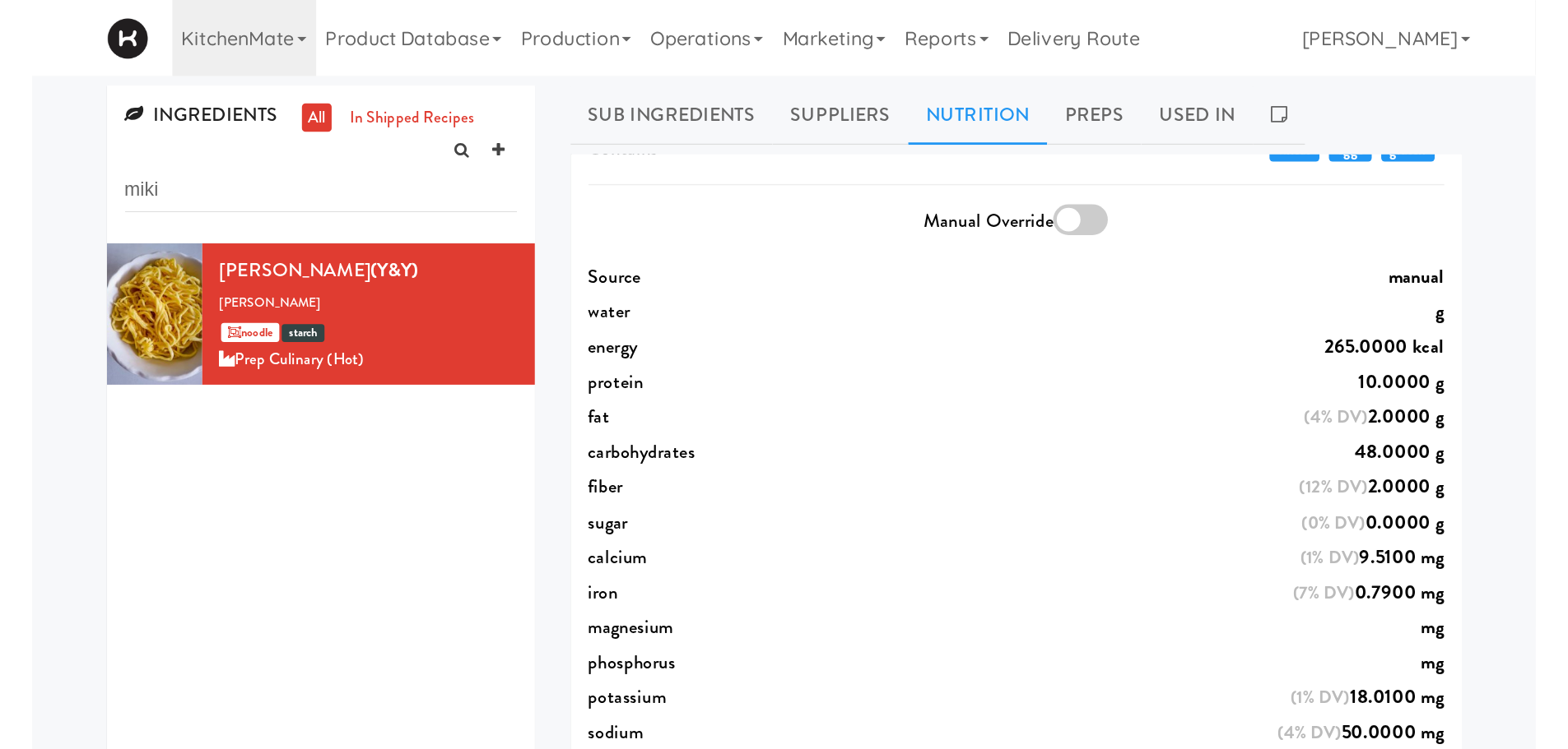
scroll to position [153, 0]
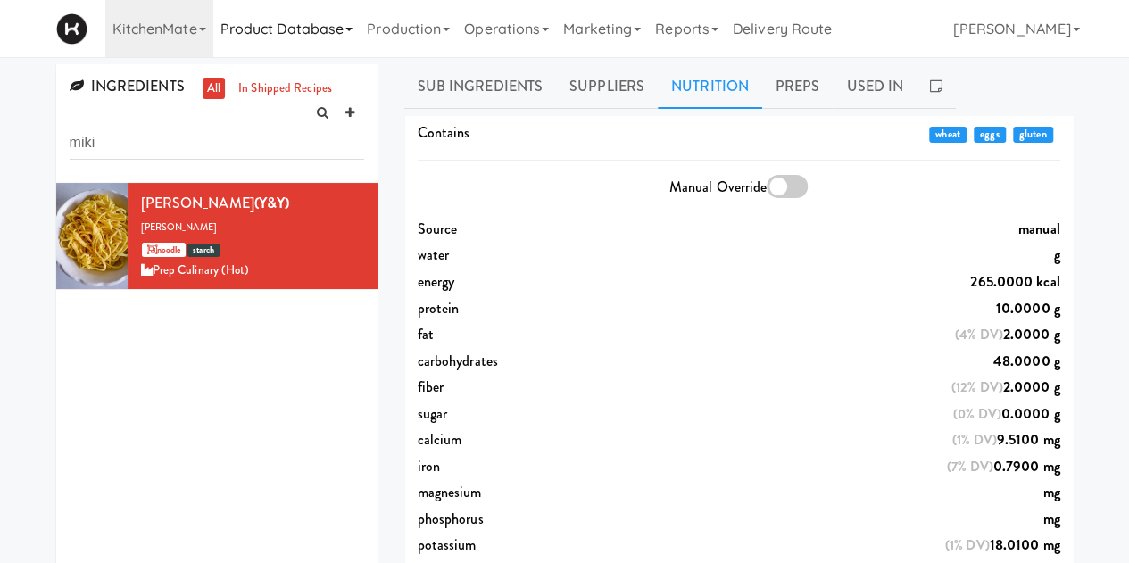
click at [312, 31] on link "Product Database" at bounding box center [286, 28] width 147 height 57
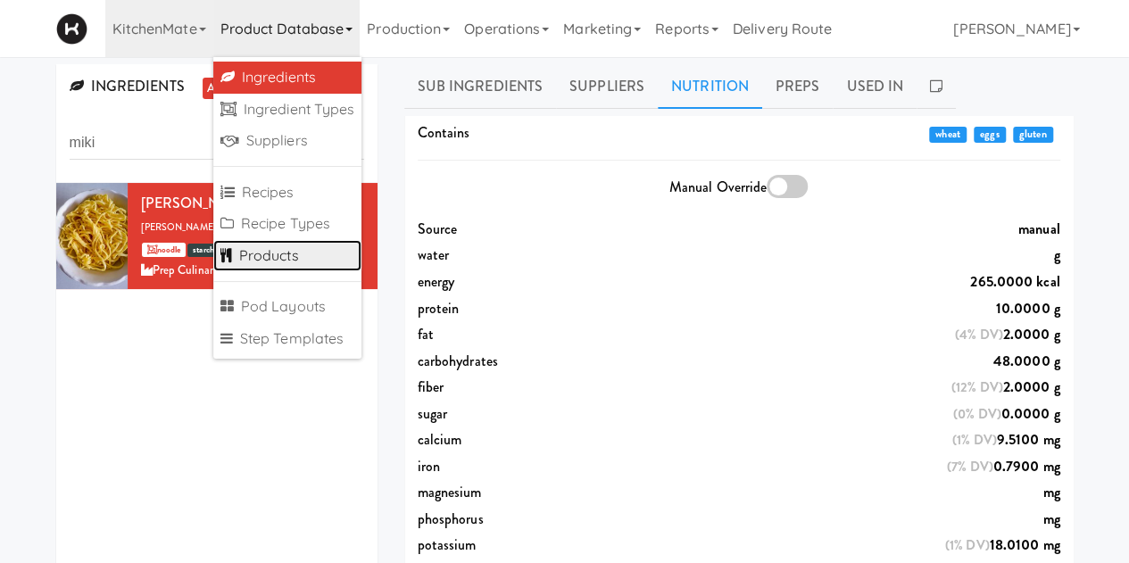
click at [278, 266] on link "Products" at bounding box center [287, 256] width 149 height 32
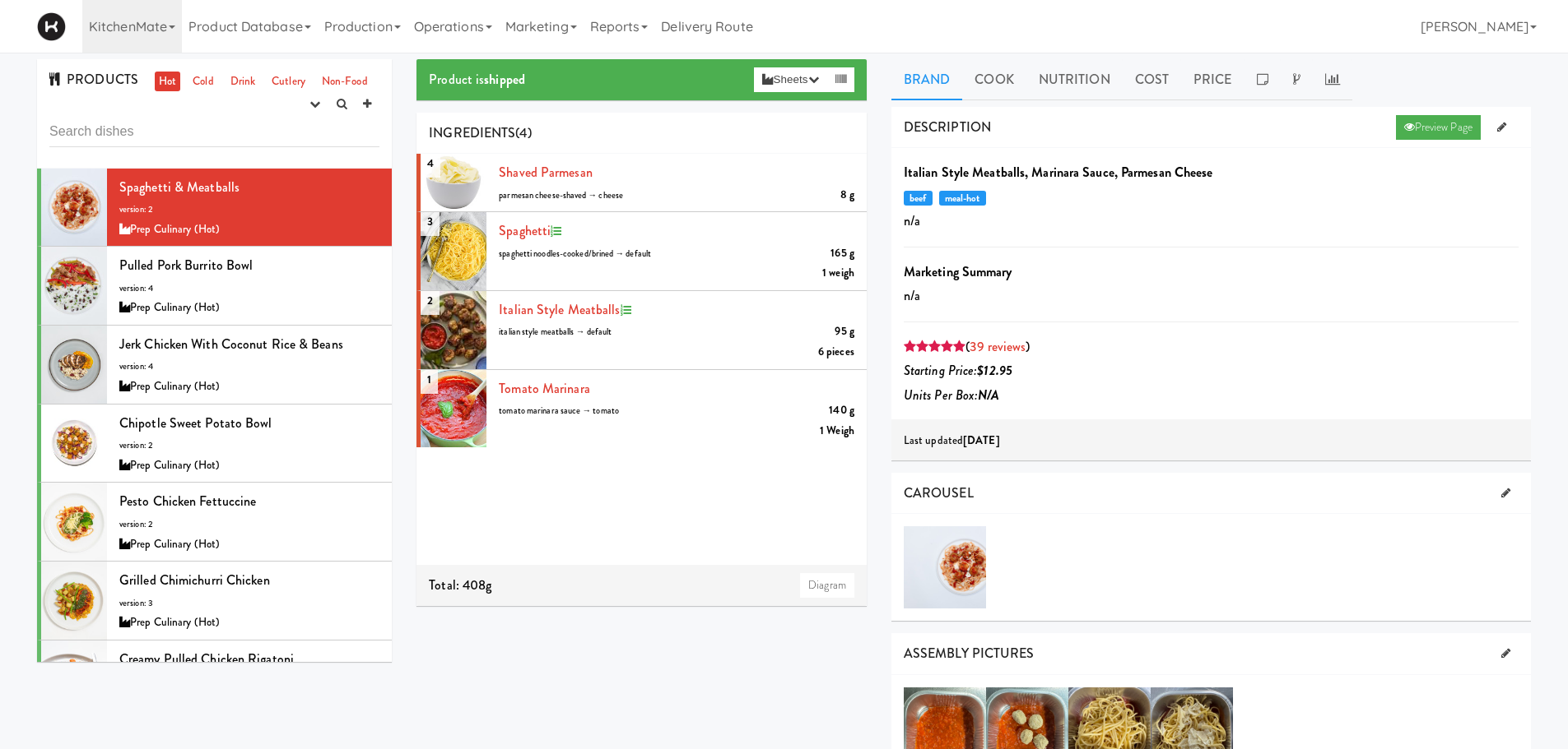
click at [593, 122] on div "INGREDIENTS (4)" at bounding box center [642, 134] width 450 height 42
click at [164, 115] on div "PRODUCTS Hot Cold Drink Cutlery Non-Food experimenting finalized shipped discon…" at bounding box center [214, 113] width 355 height 110
click at [175, 138] on input "text" at bounding box center [215, 132] width 330 height 30
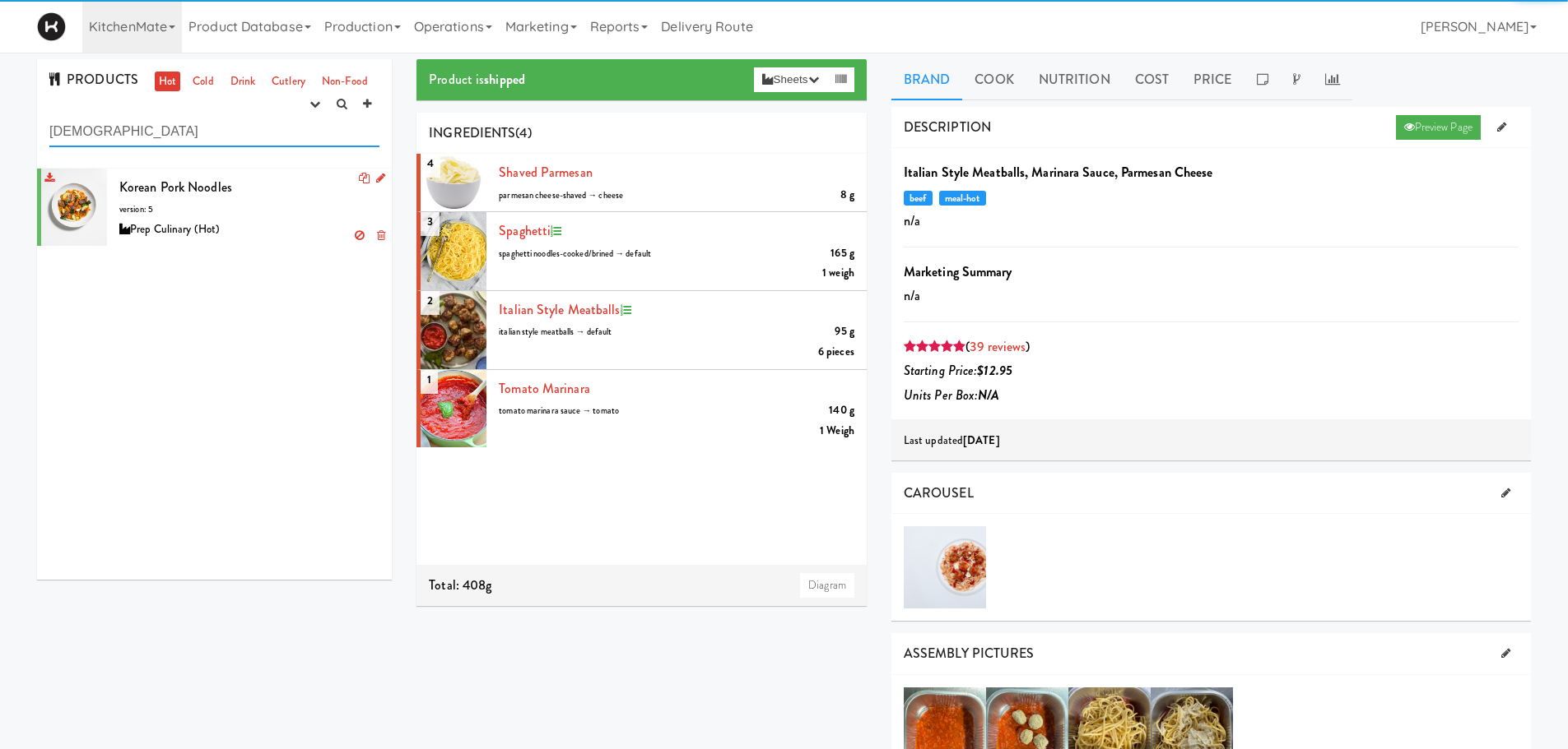
type input "[DEMOGRAPHIC_DATA]"
click at [200, 186] on span "Korean Pork Noodles" at bounding box center [175, 187] width 112 height 19
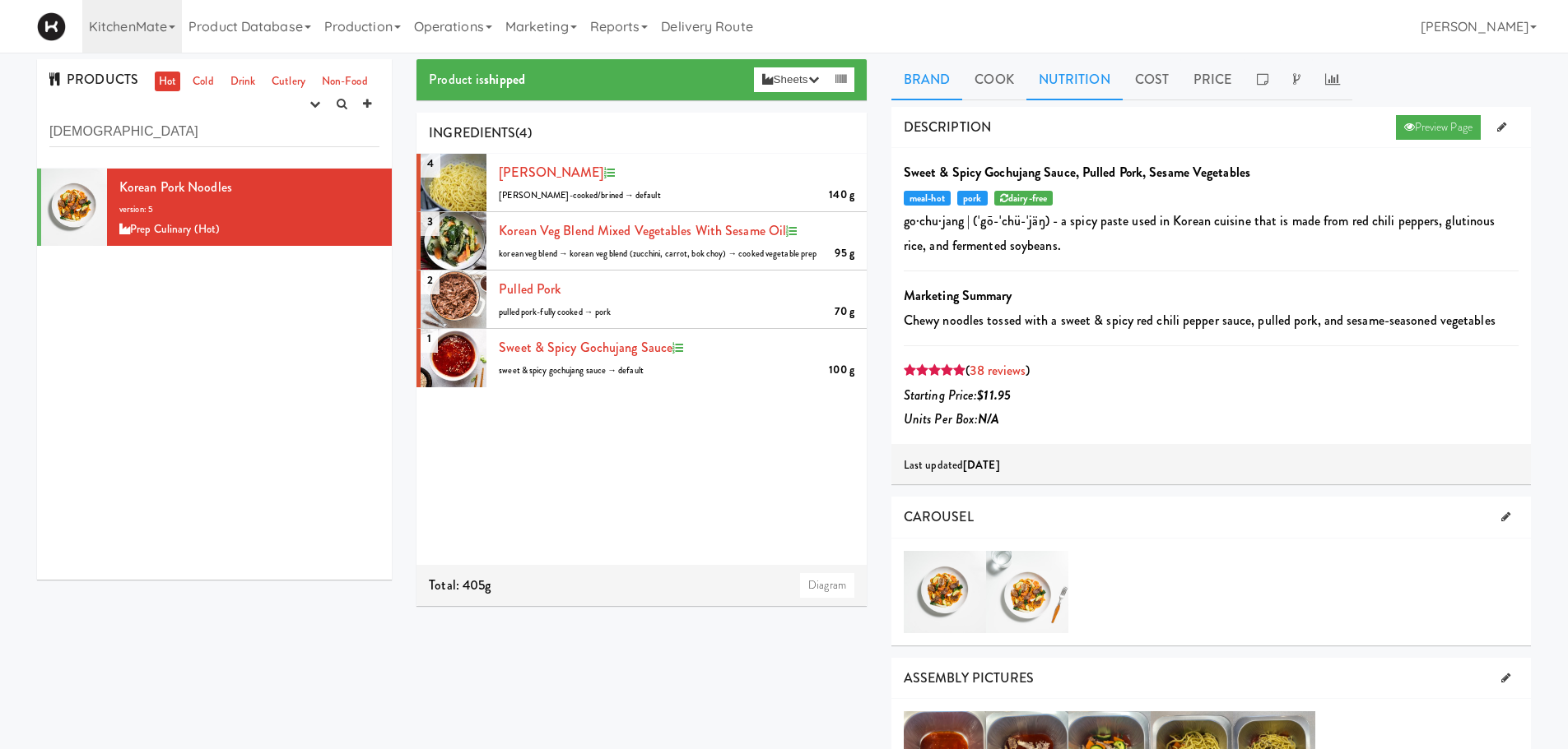
click at [1040, 75] on link "Nutrition" at bounding box center [1074, 79] width 96 height 41
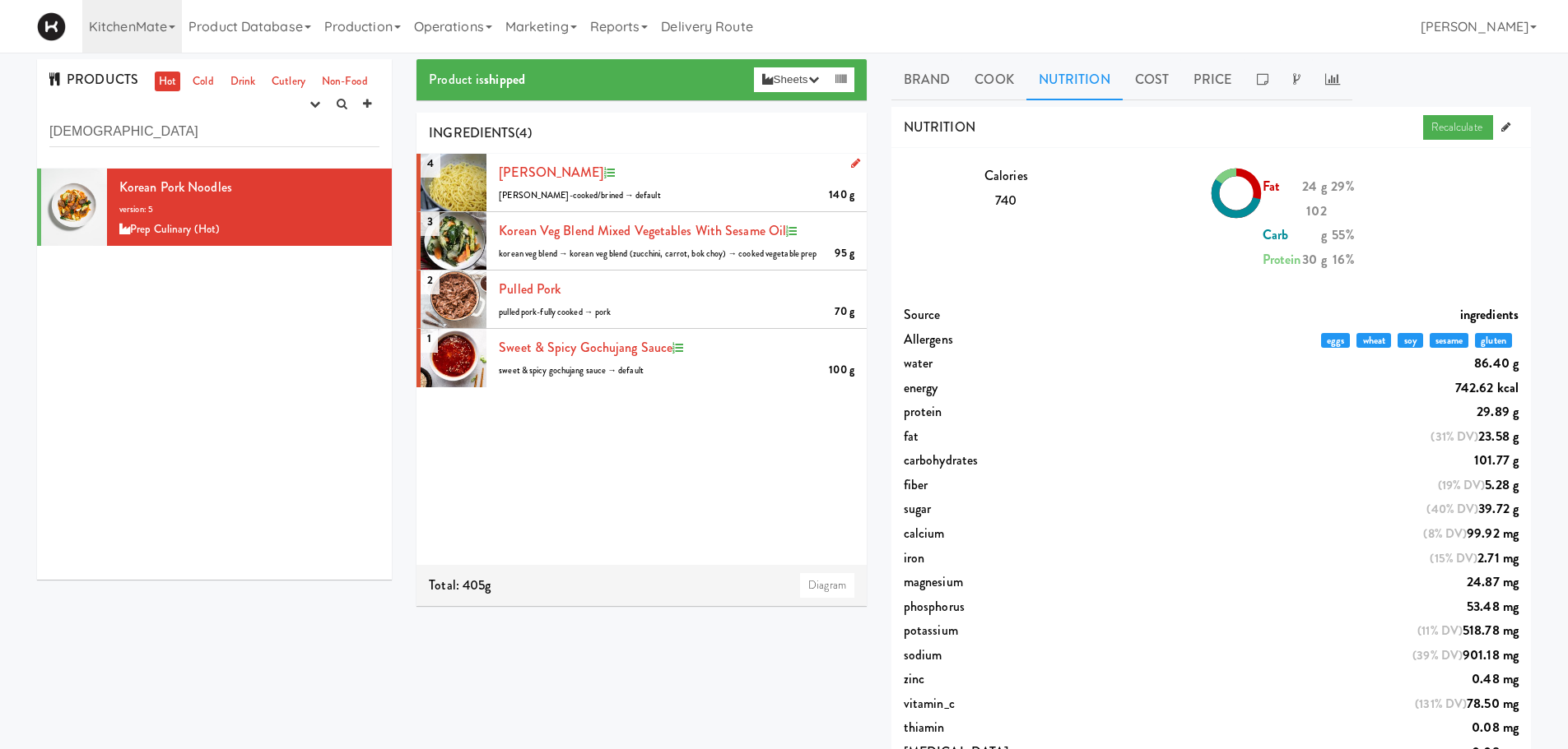
click at [528, 162] on div "[PERSON_NAME] 140 g miki noodle-cooked/brined → default" at bounding box center [677, 182] width 356 height 44
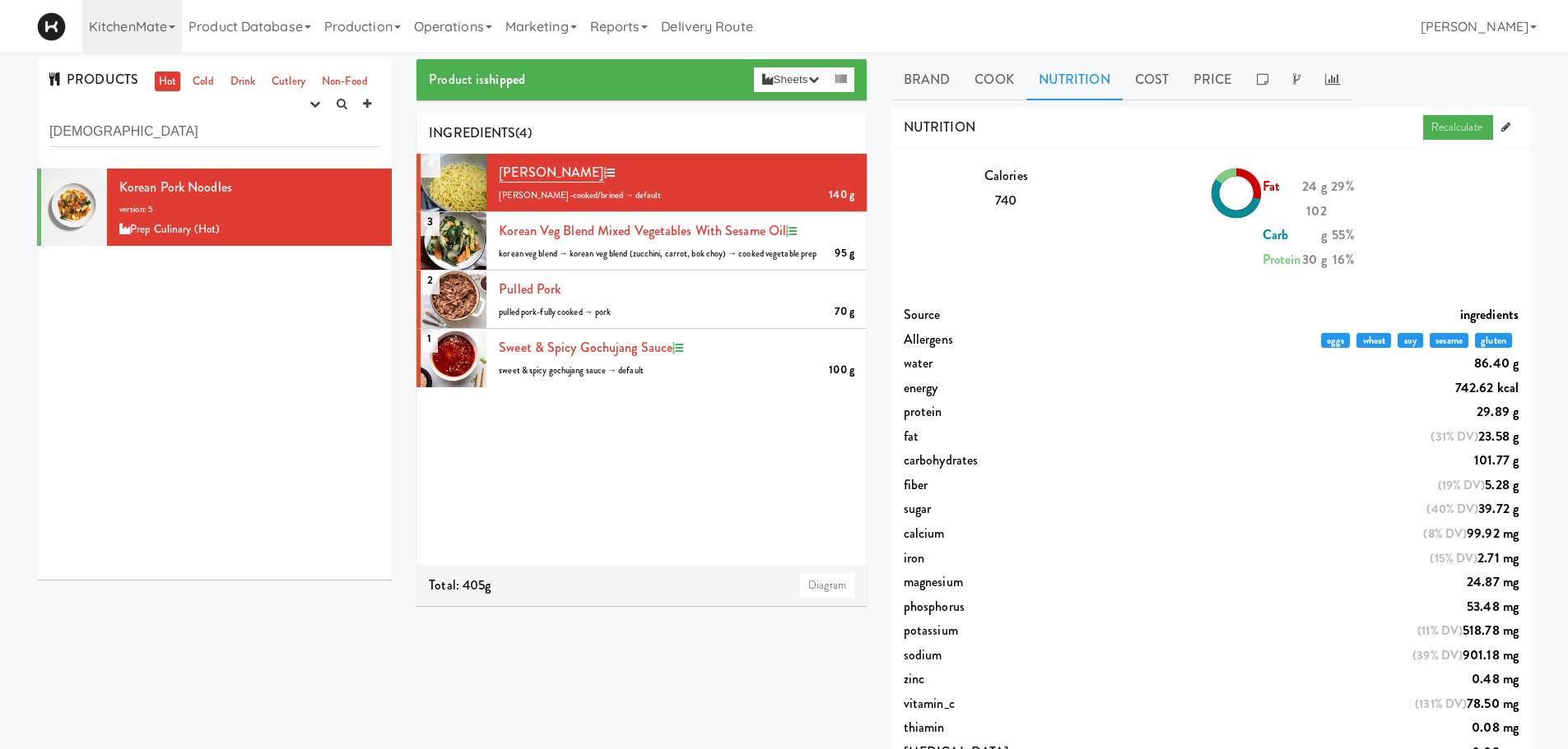
click at [1040, 484] on div "fiber (19% DV) 5.28 g" at bounding box center [1211, 485] width 640 height 25
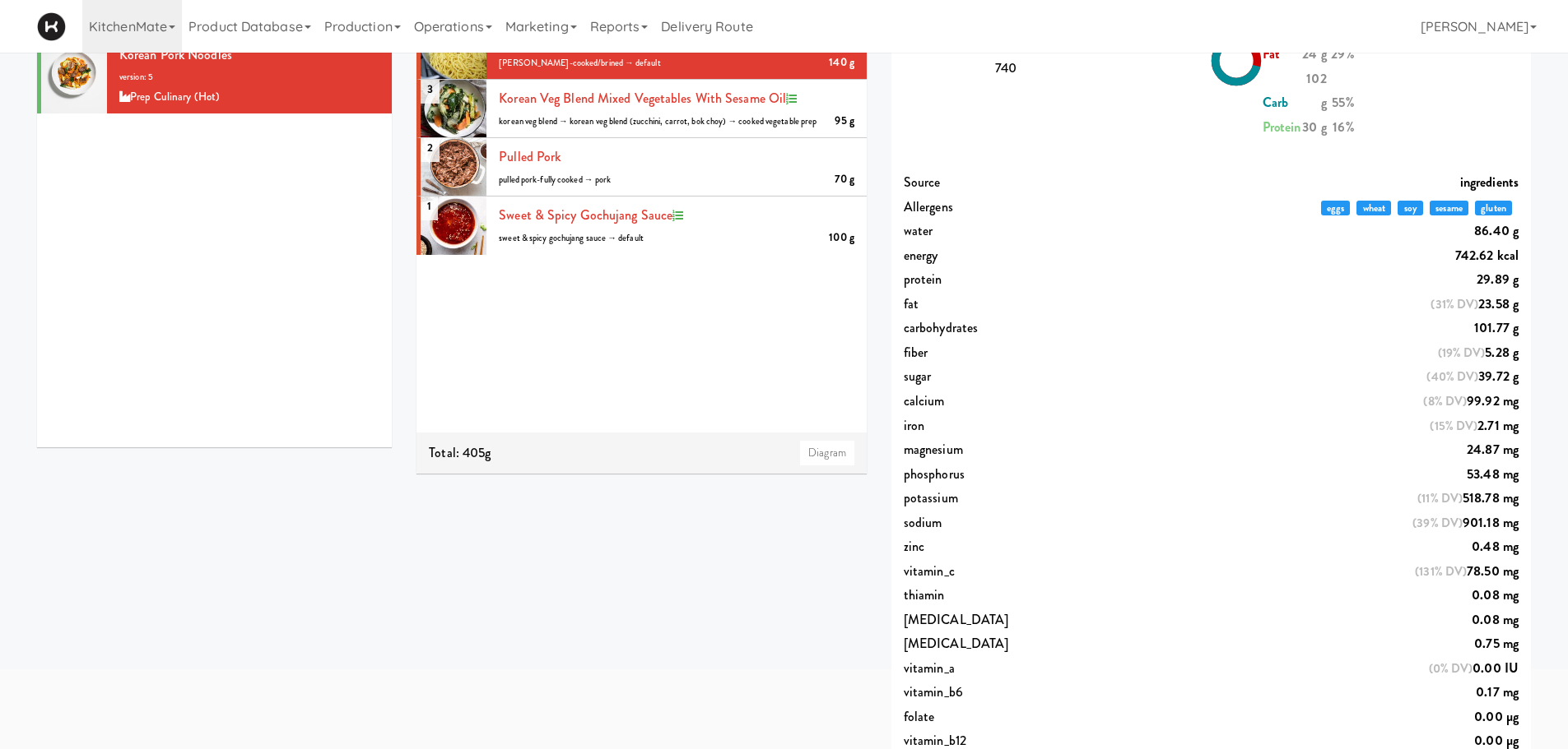
scroll to position [165, 0]
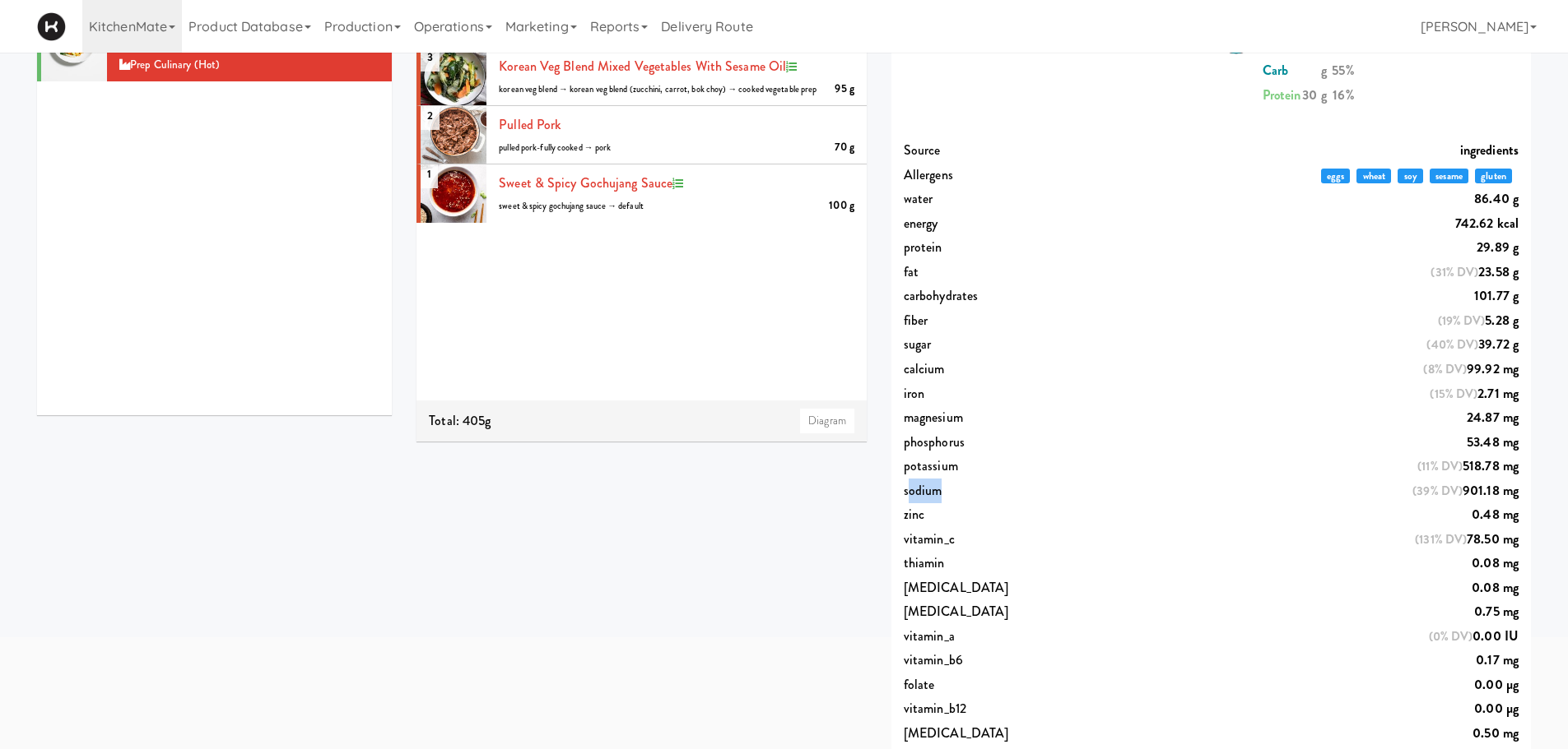
drag, startPoint x: 906, startPoint y: 496, endPoint x: 1549, endPoint y: 494, distance: 643.0
click at [1040, 494] on div "PRODUCTS Hot Cold Drink Cutlery Non-Food experimenting finalized shipped discon…" at bounding box center [784, 441] width 1568 height 1094
click at [1040, 391] on div "iron (15% DV) 2.71 mg" at bounding box center [1211, 393] width 640 height 25
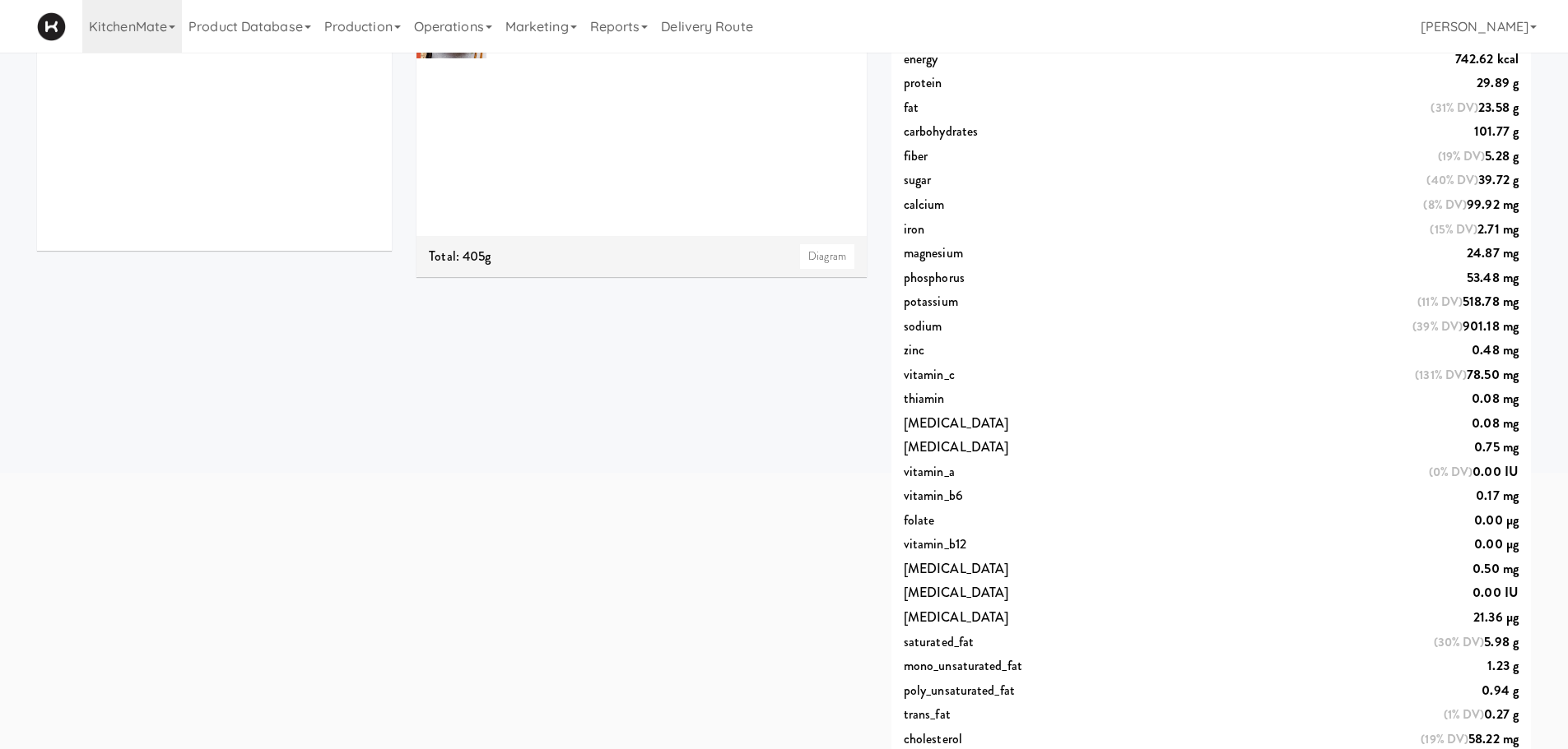
scroll to position [0, 0]
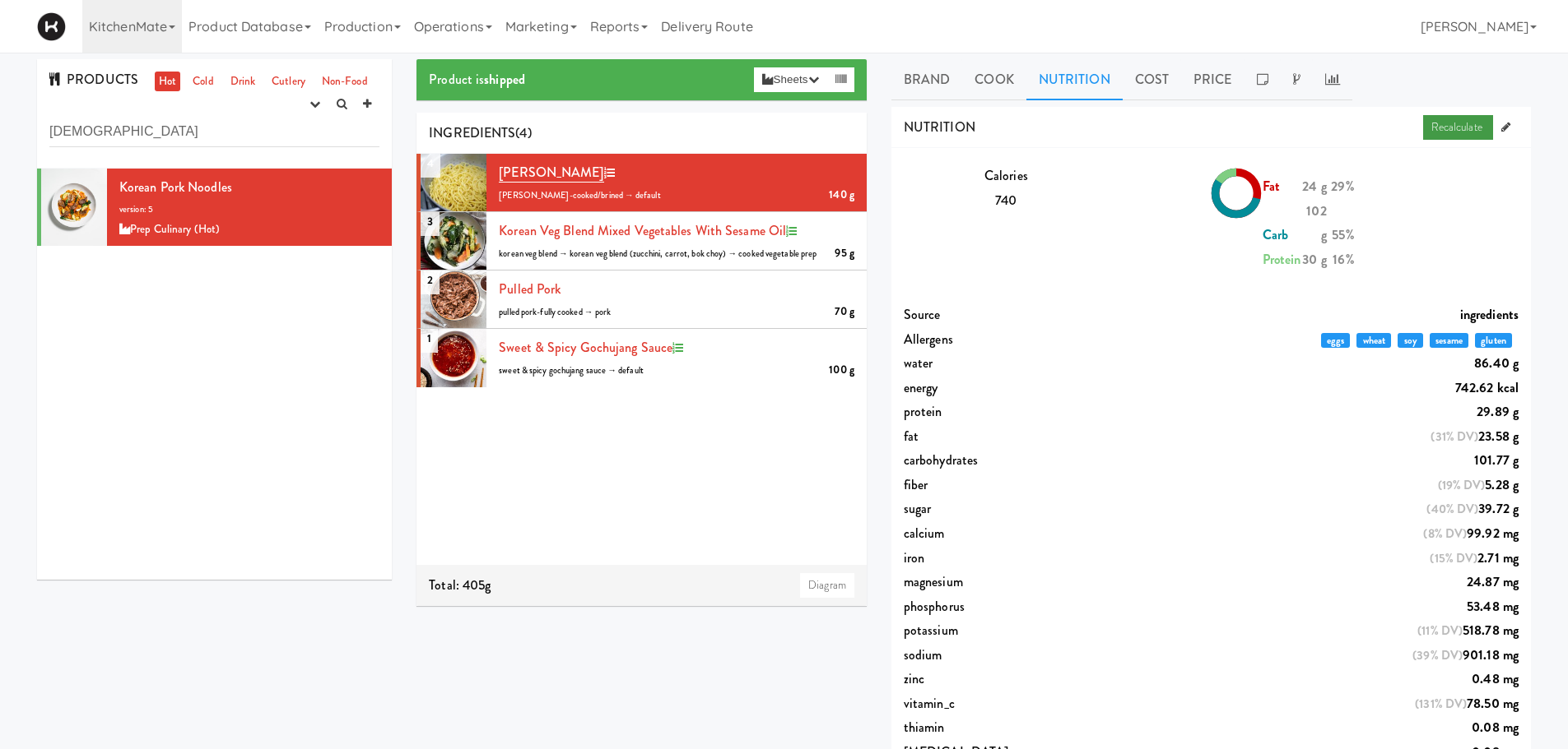
click at [1040, 135] on link "Recalculate" at bounding box center [1458, 127] width 70 height 25
drag, startPoint x: 909, startPoint y: 401, endPoint x: 1468, endPoint y: 391, distance: 559.1
click at [1040, 391] on div "Source ingredients Allergens eggs wheat soy sesame gluten water 86.40 g energy …" at bounding box center [1211, 704] width 640 height 802
click at [1040, 121] on link "Recalculate" at bounding box center [1458, 127] width 70 height 25
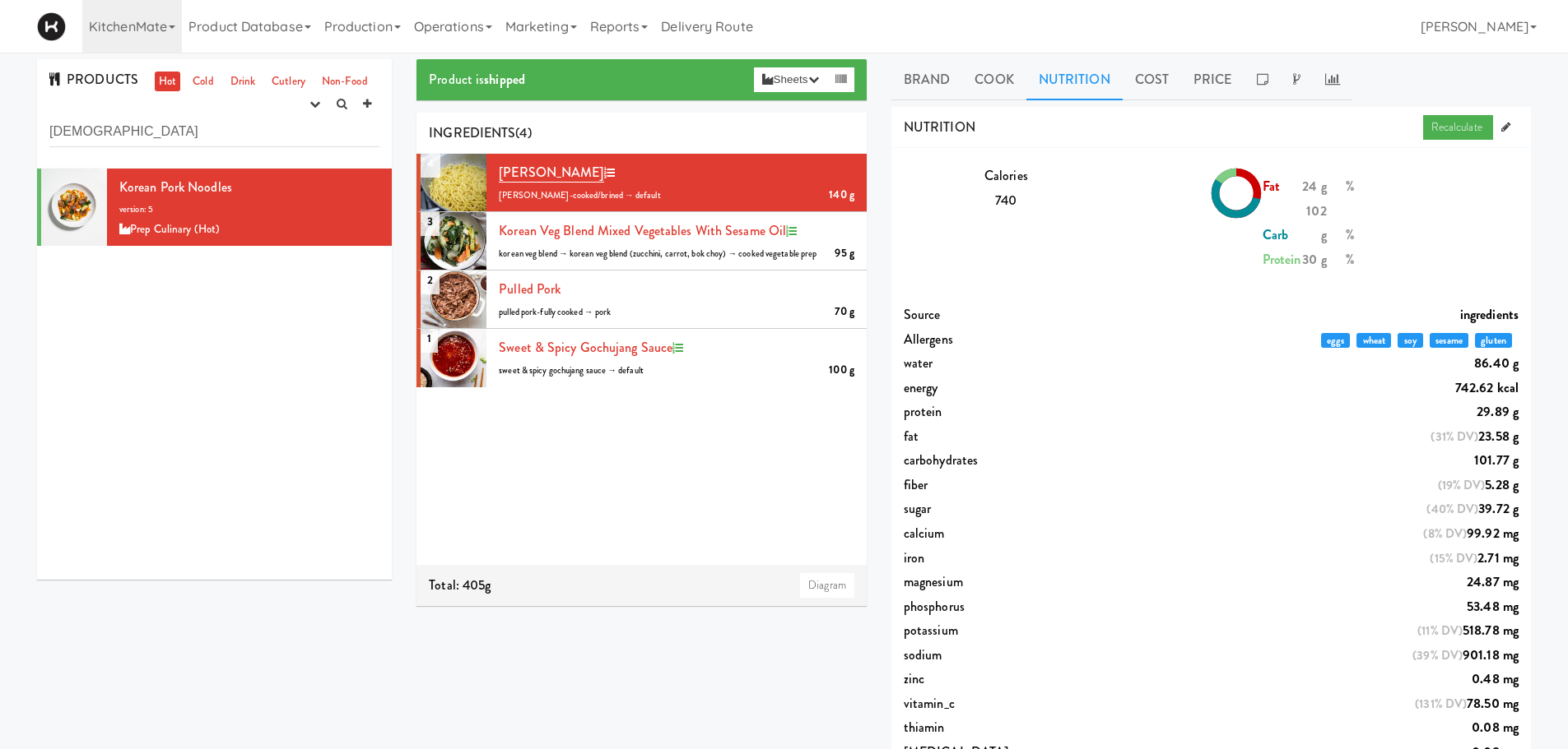
click at [978, 493] on span "fiber" at bounding box center [944, 485] width 82 height 25
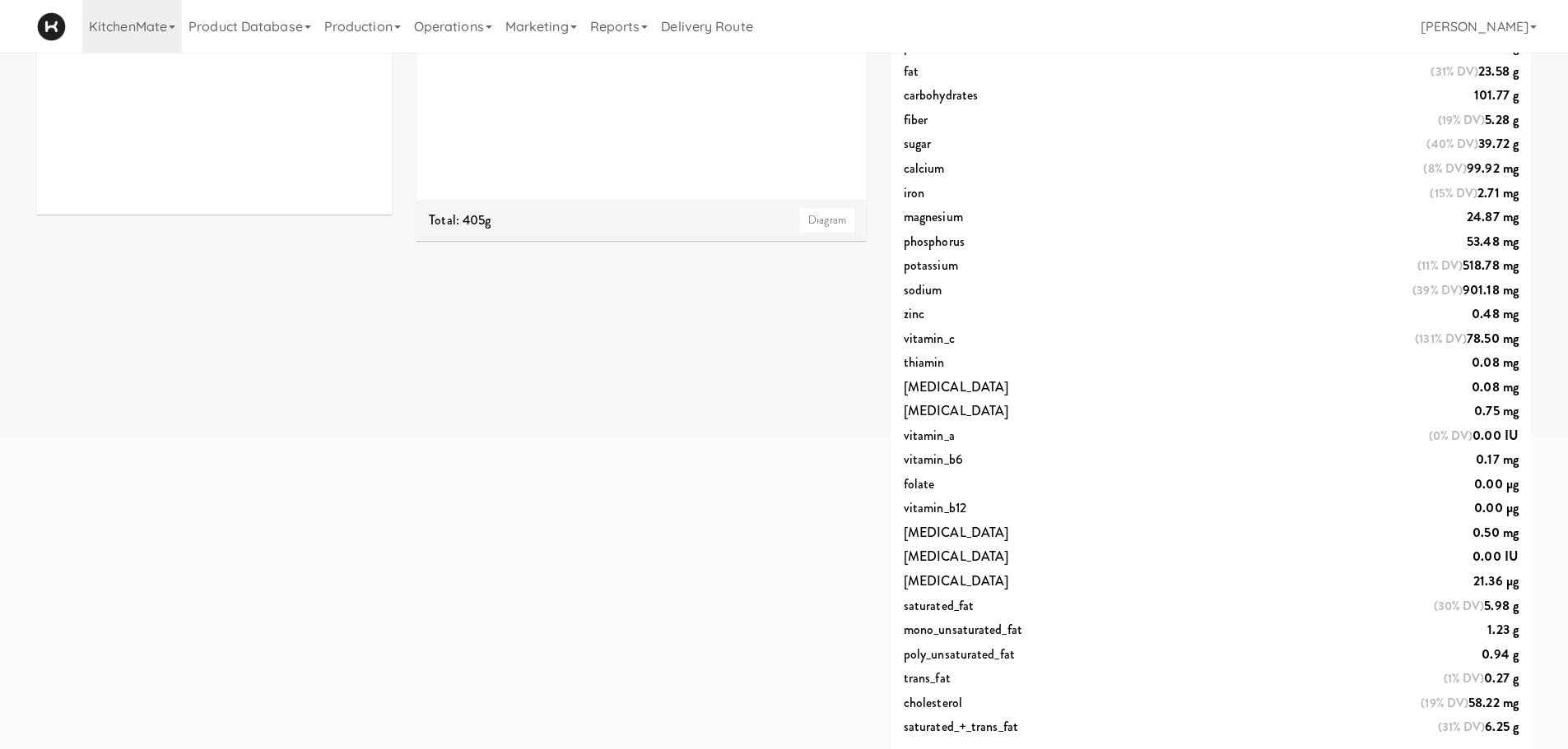
scroll to position [380, 0]
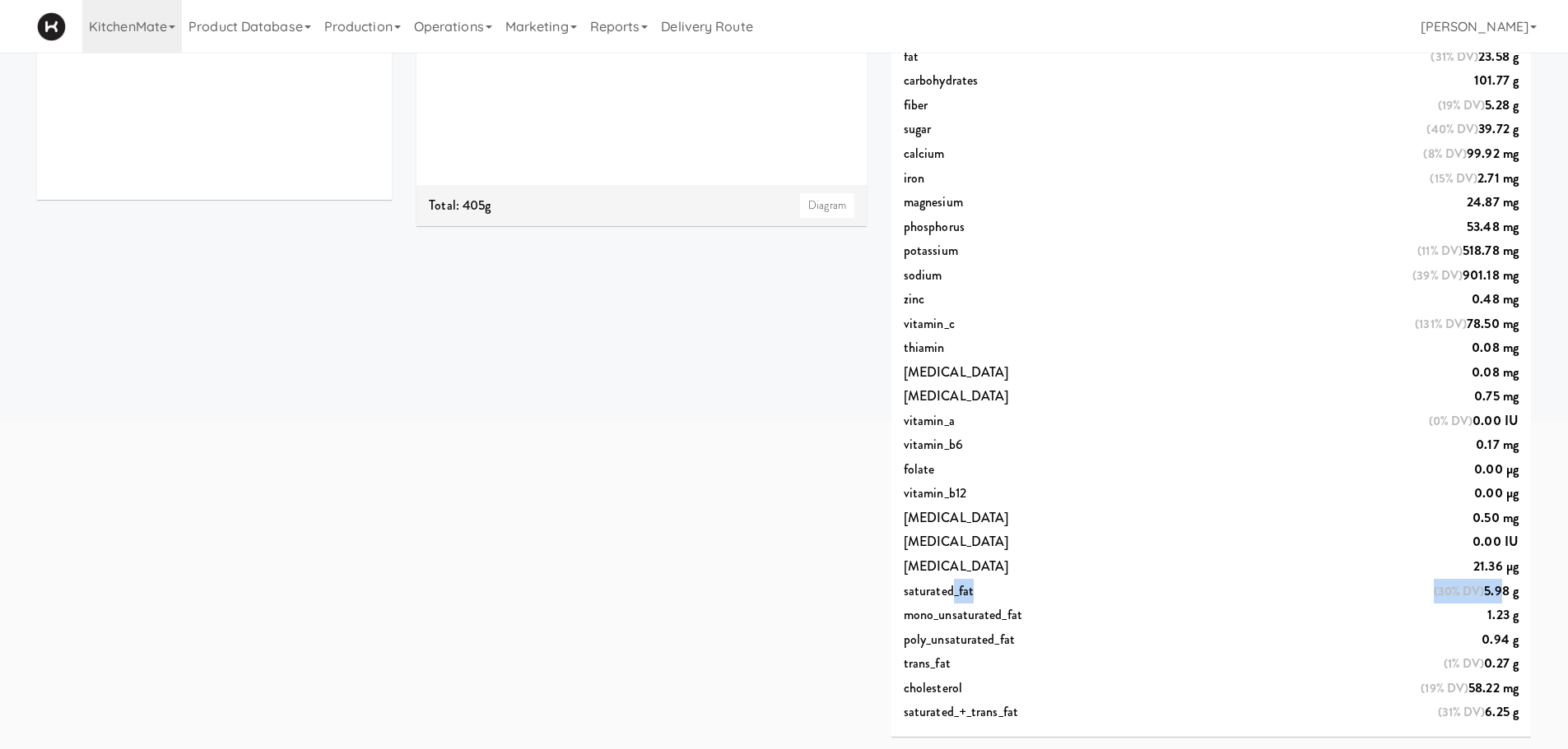
drag, startPoint x: 953, startPoint y: 601, endPoint x: 1506, endPoint y: 589, distance: 553.1
click at [1040, 518] on div "saturated_fat (30% DV) 5.98 g" at bounding box center [1211, 591] width 640 height 25
click at [648, 470] on div "Product is shipped Sheets Order List (Prep Culinary (Hot)) Recipe Sheet Assembl…" at bounding box center [973, 214] width 1139 height 1070
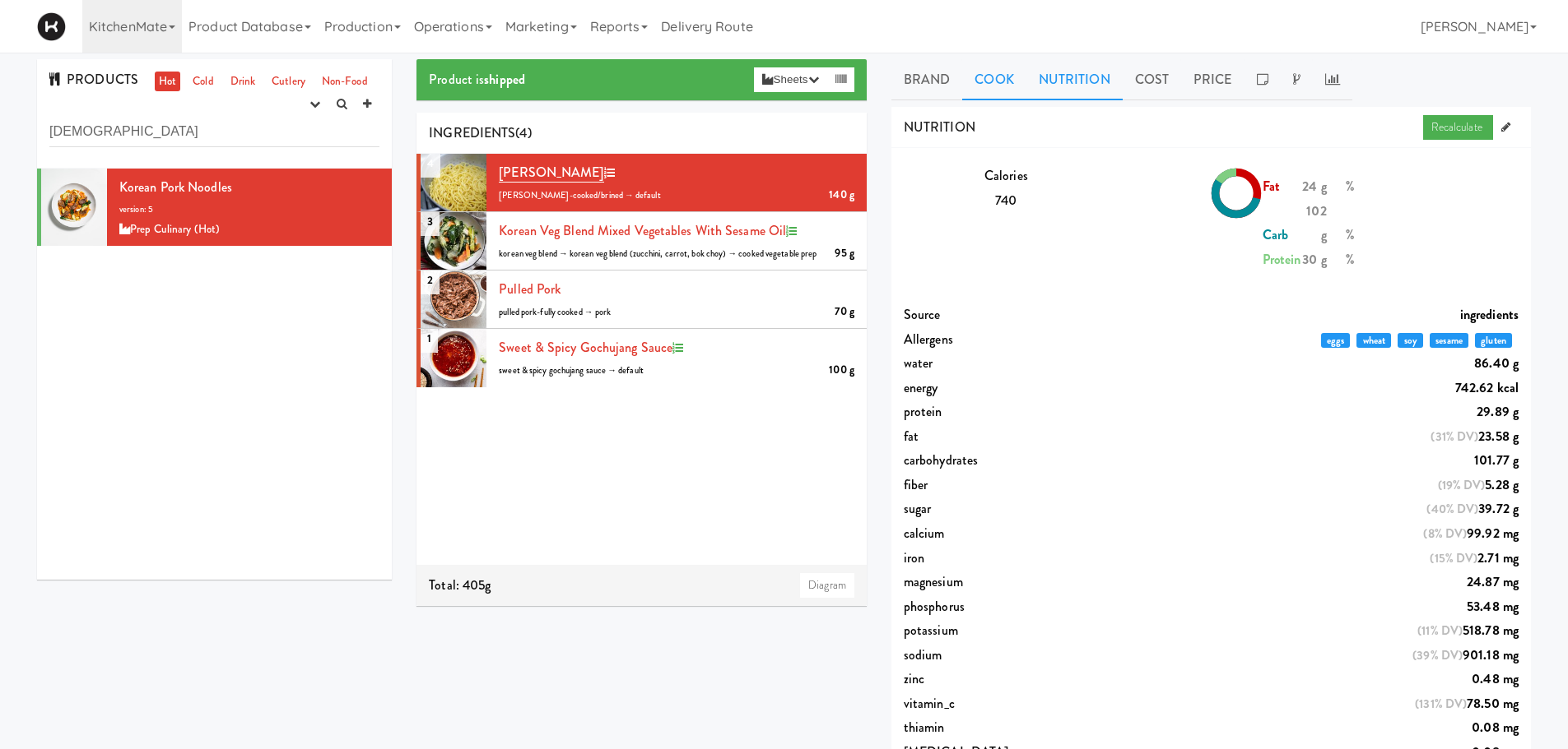
click at [1020, 67] on link "Cook" at bounding box center [994, 79] width 64 height 41
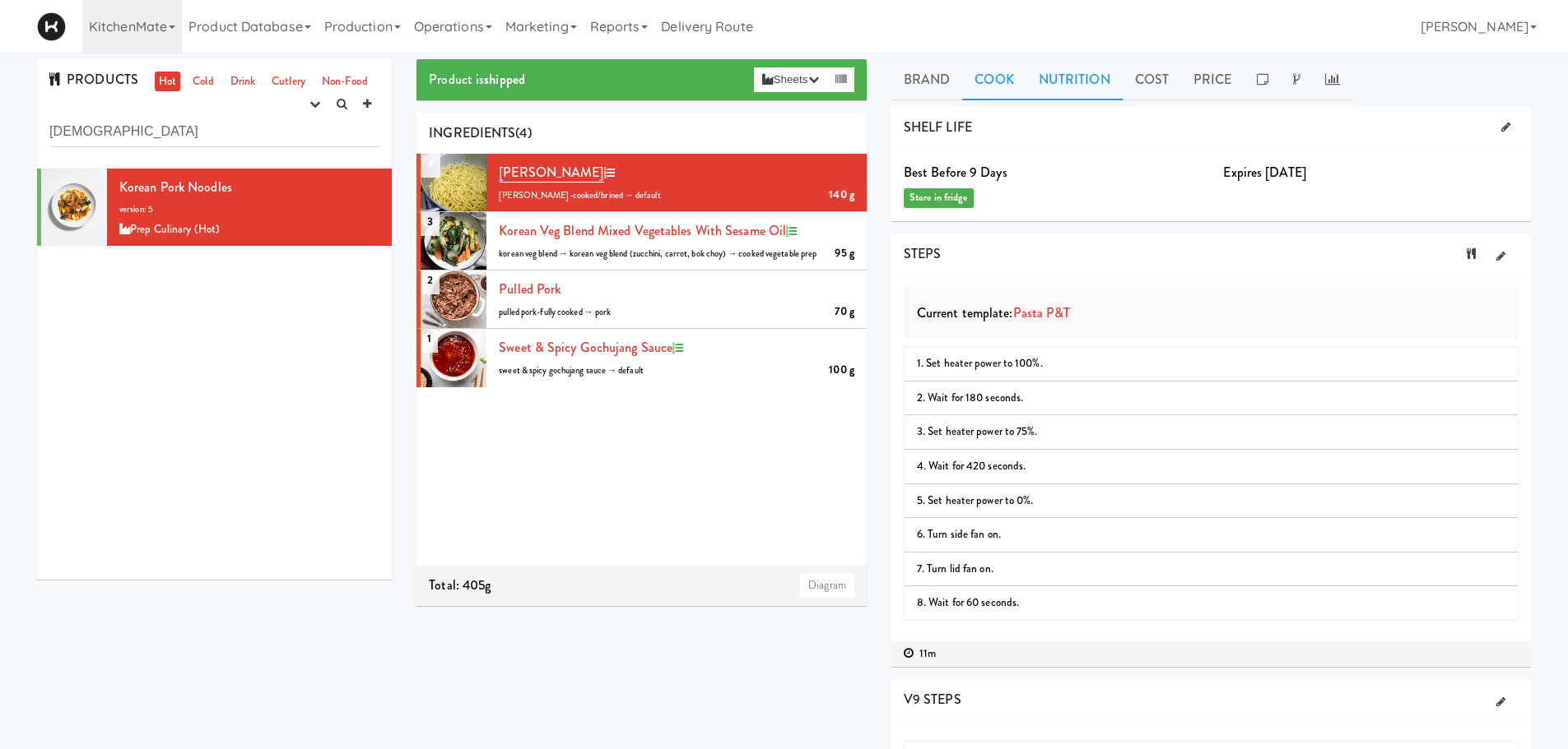
click at [1040, 75] on link "Nutrition" at bounding box center [1074, 79] width 96 height 41
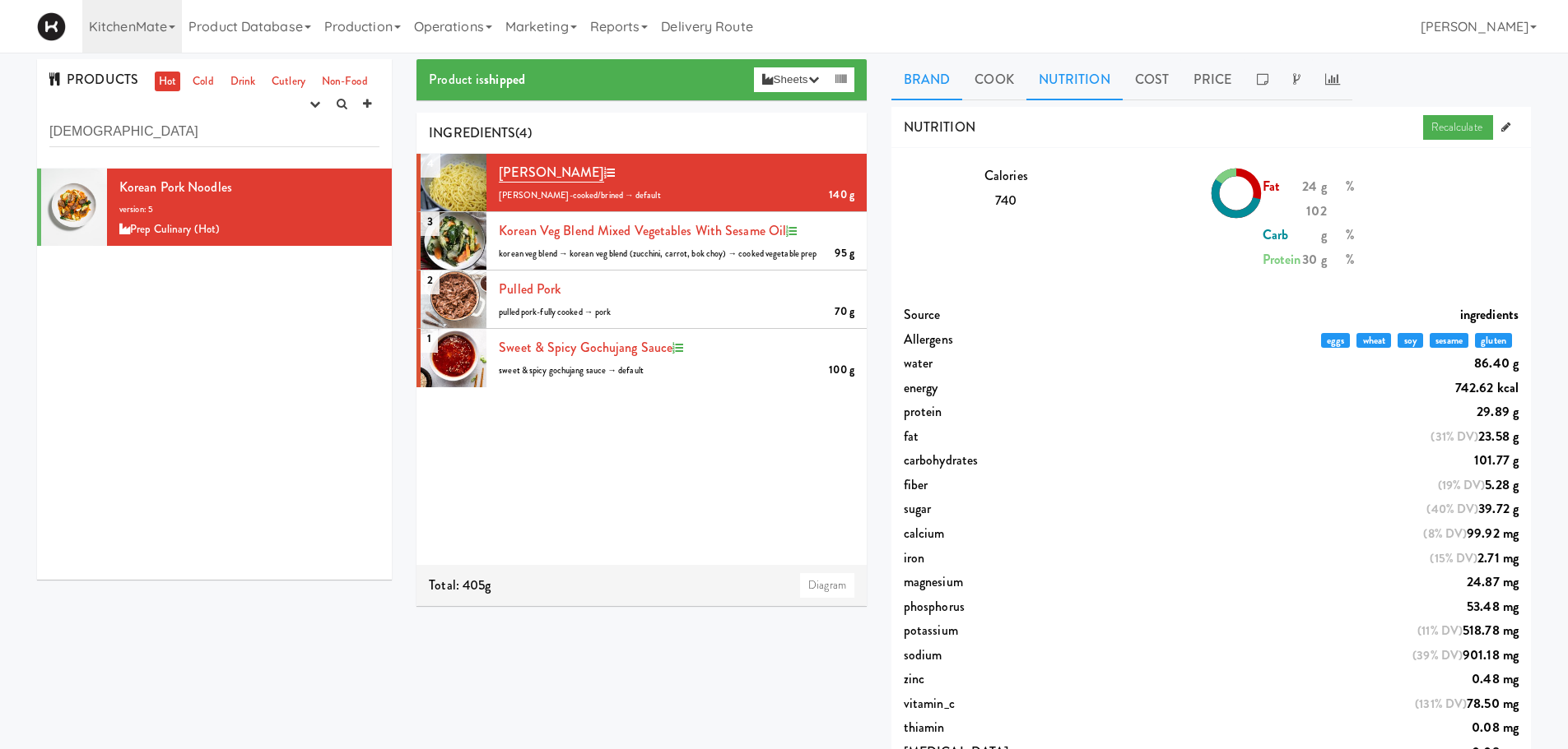
click at [924, 66] on link "Brand" at bounding box center [927, 79] width 72 height 41
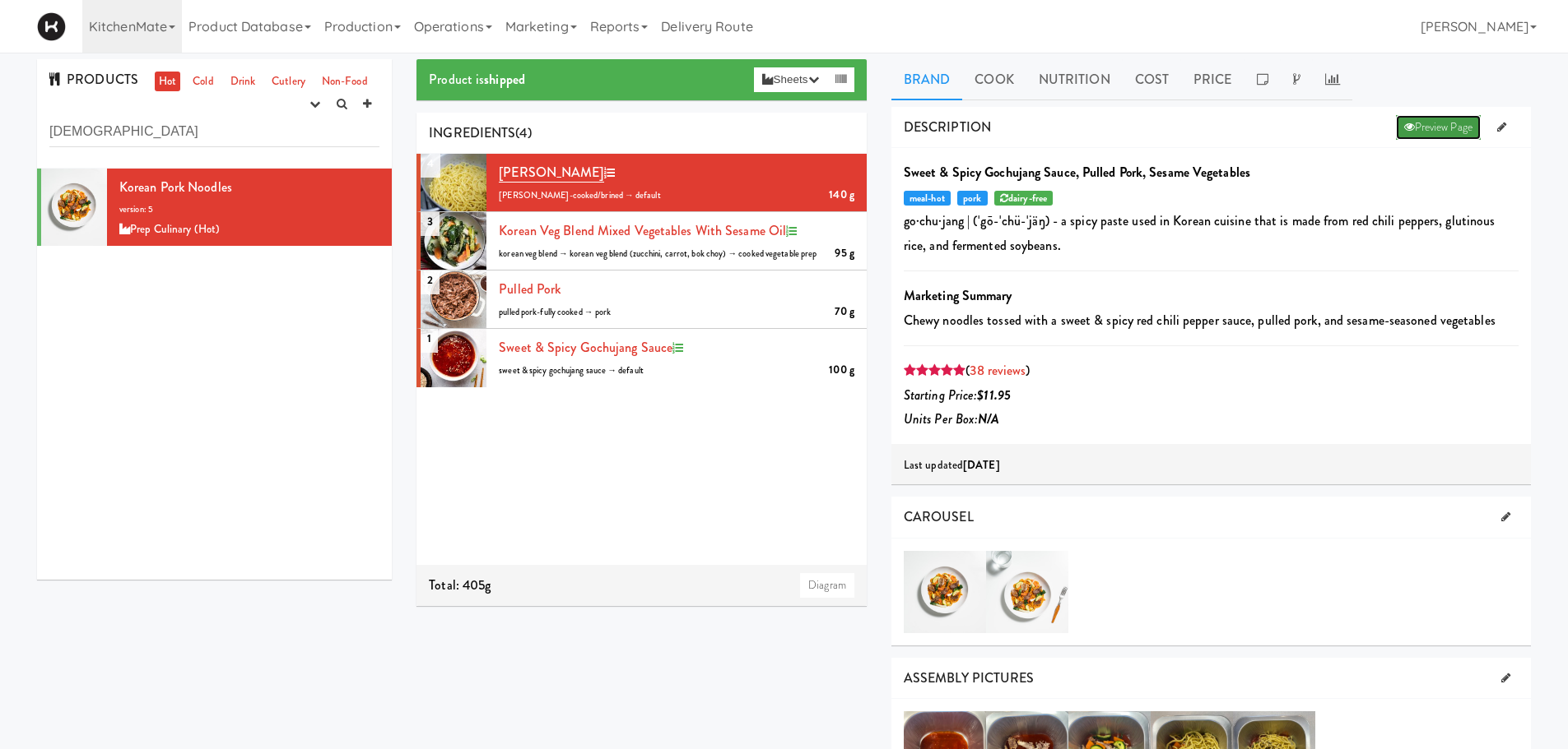
click at [1040, 122] on link "Preview Page" at bounding box center [1438, 127] width 85 height 25
click at [1040, 93] on link "Nutrition" at bounding box center [1074, 79] width 96 height 41
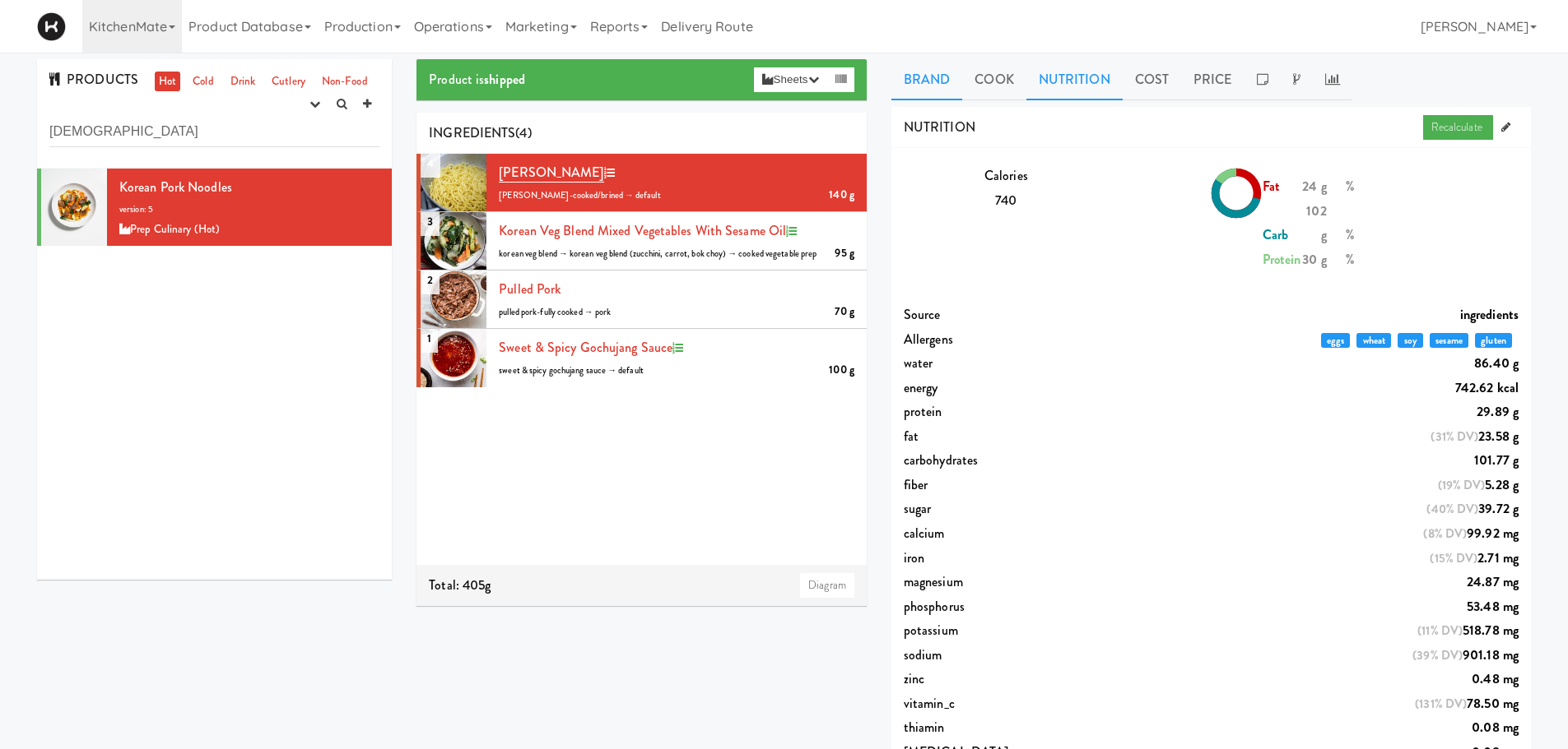
click at [932, 79] on link "Brand" at bounding box center [927, 79] width 72 height 41
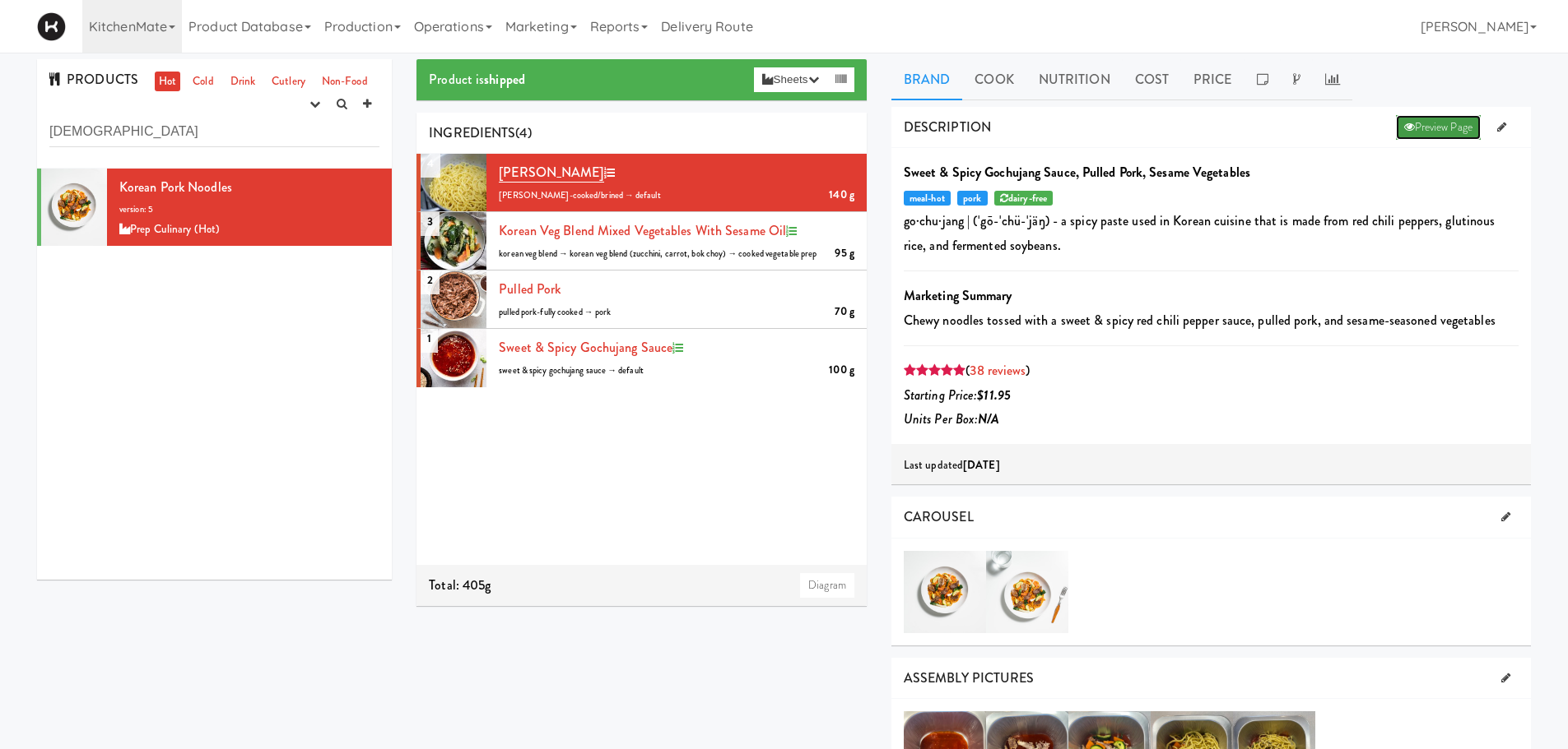
click at [1040, 136] on link "Preview Page" at bounding box center [1438, 127] width 85 height 25
click at [1040, 81] on link "Nutrition" at bounding box center [1074, 79] width 96 height 41
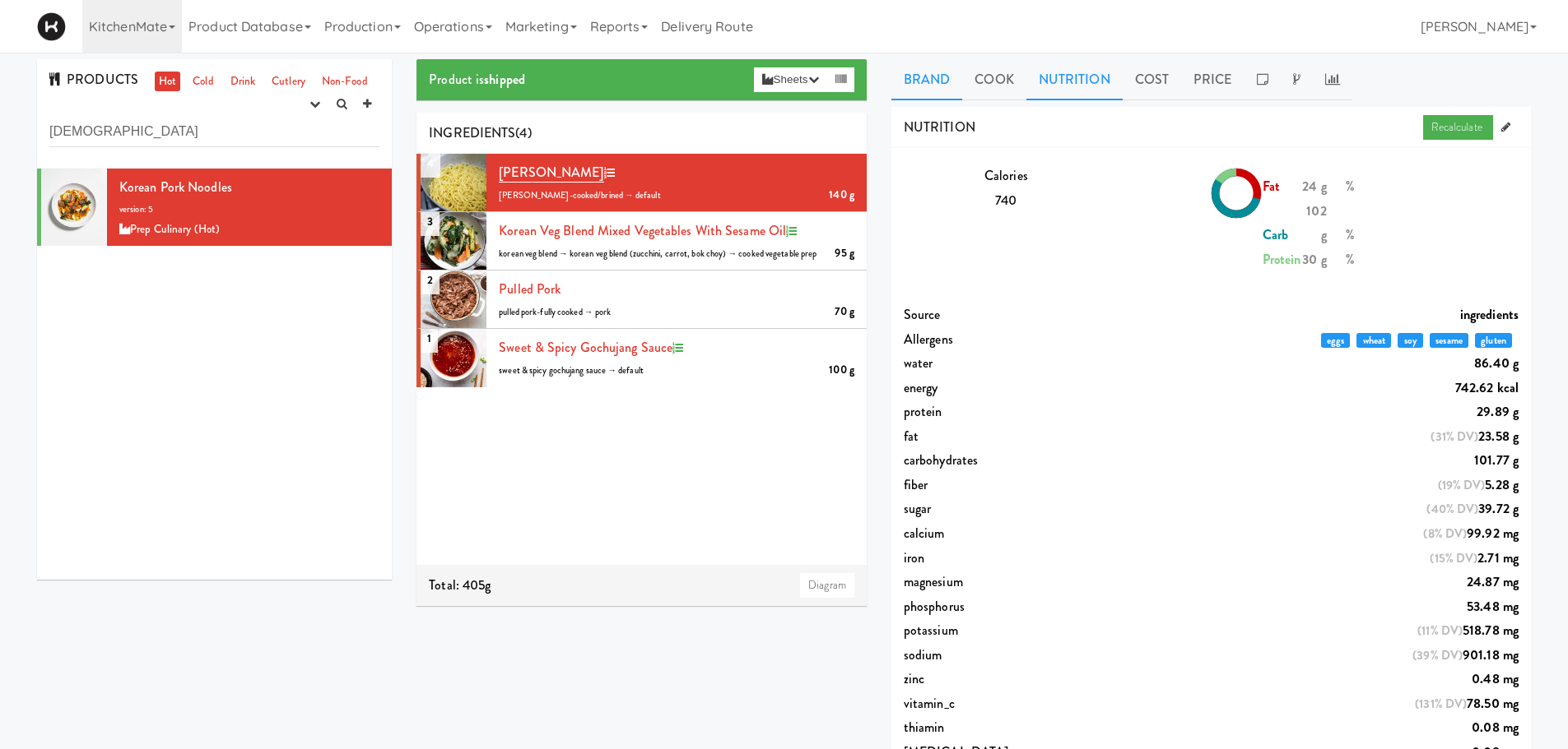
click at [944, 73] on link "Brand" at bounding box center [927, 79] width 72 height 41
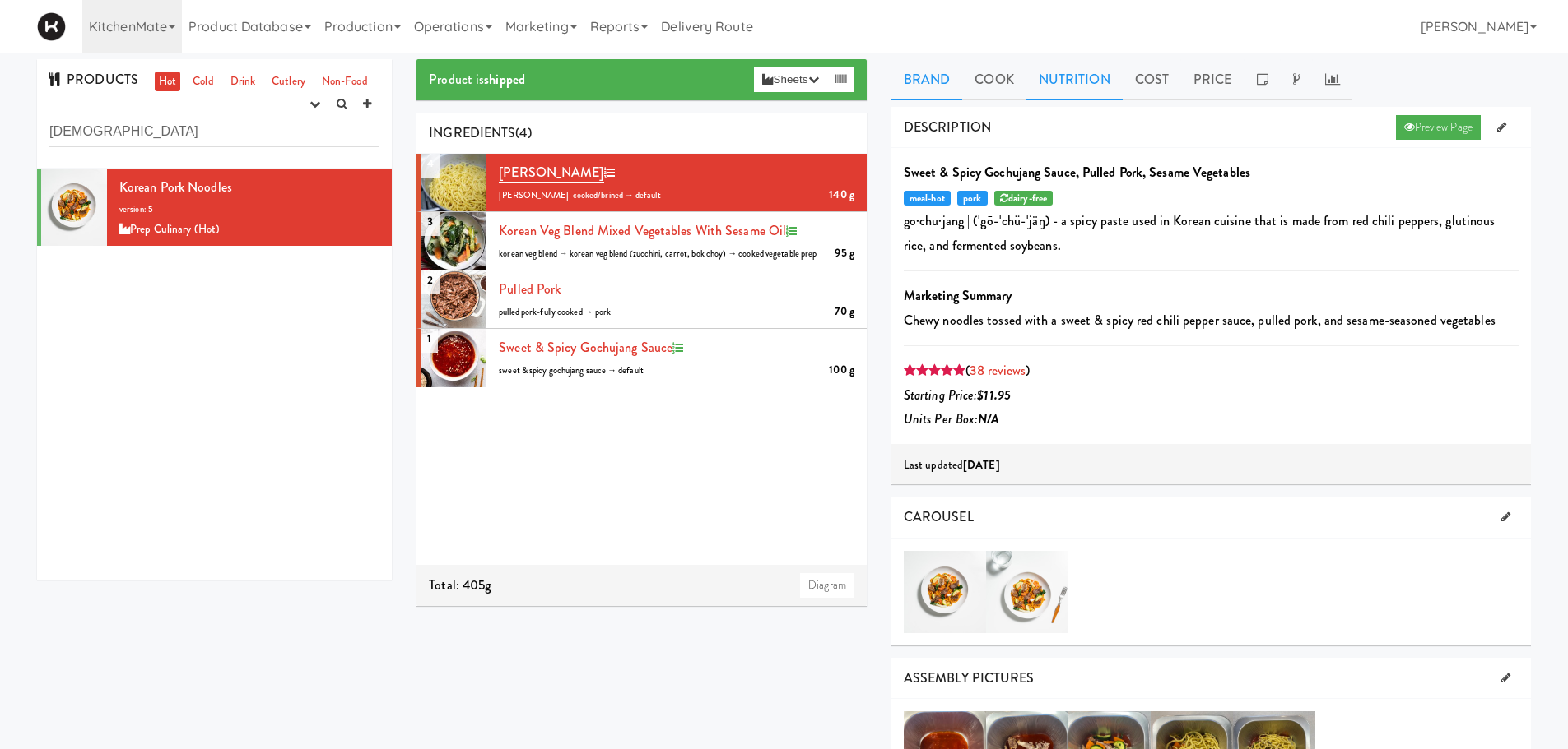
click at [1040, 76] on link "Nutrition" at bounding box center [1074, 79] width 96 height 41
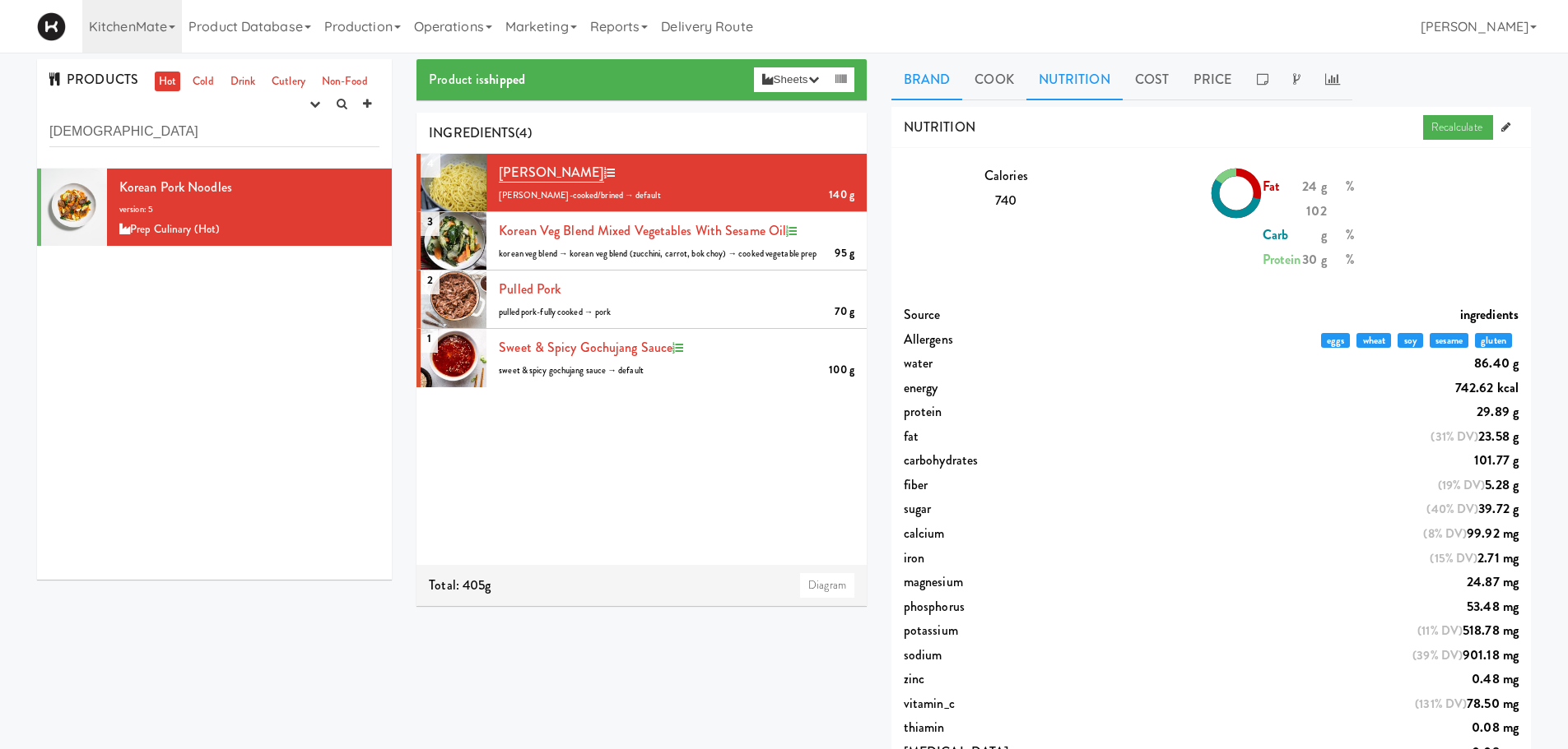
click at [892, 76] on link "Brand" at bounding box center [927, 79] width 72 height 41
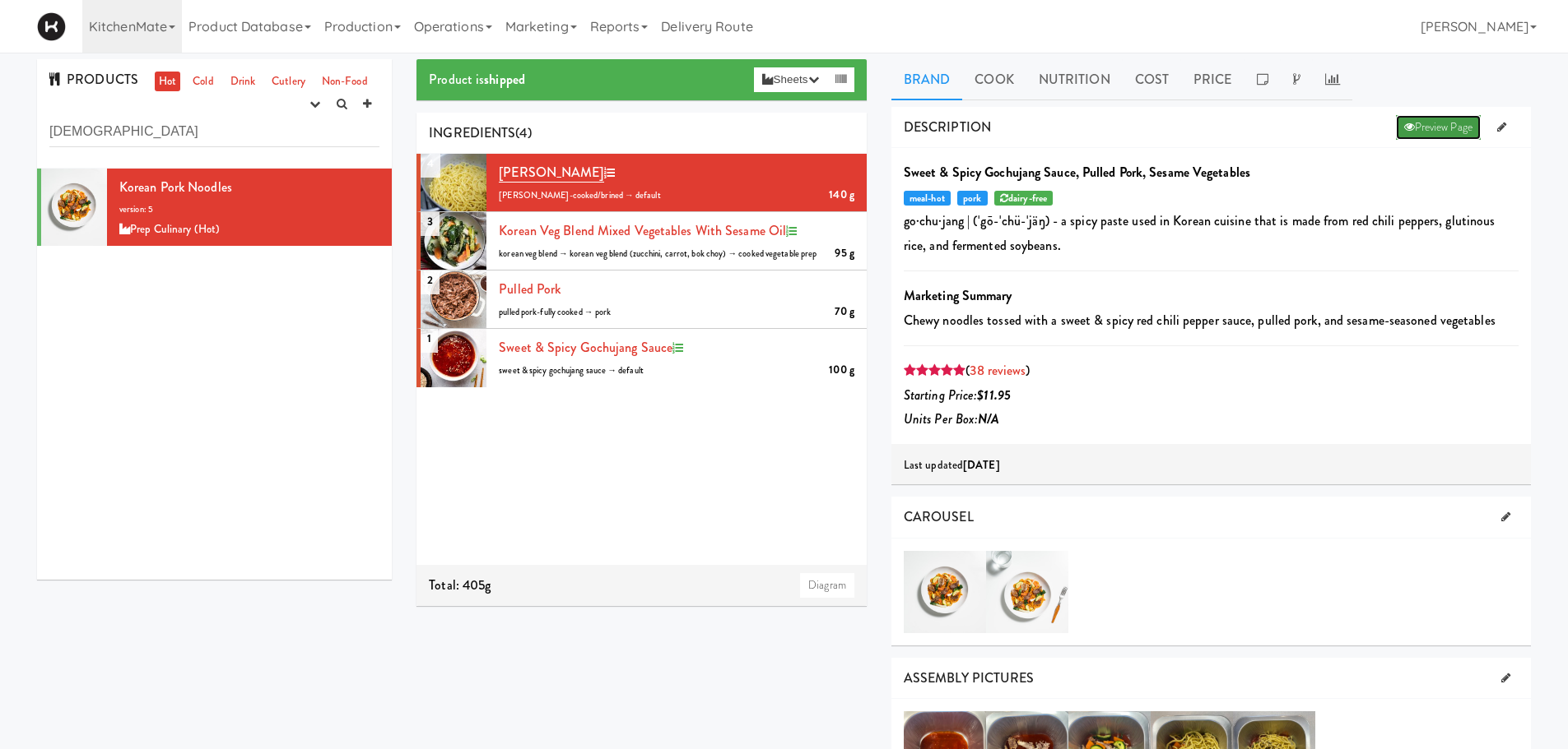
click at [1040, 119] on link "Preview Page" at bounding box center [1438, 127] width 85 height 25
